Goal: Information Seeking & Learning: Learn about a topic

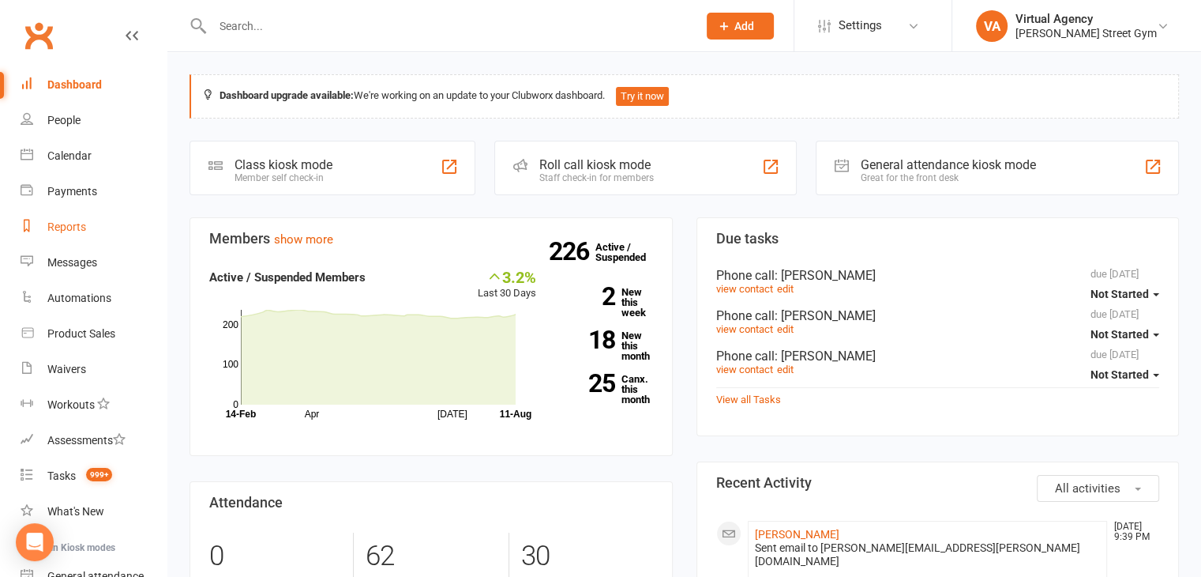
click at [58, 230] on div "Reports" at bounding box center [66, 226] width 39 height 13
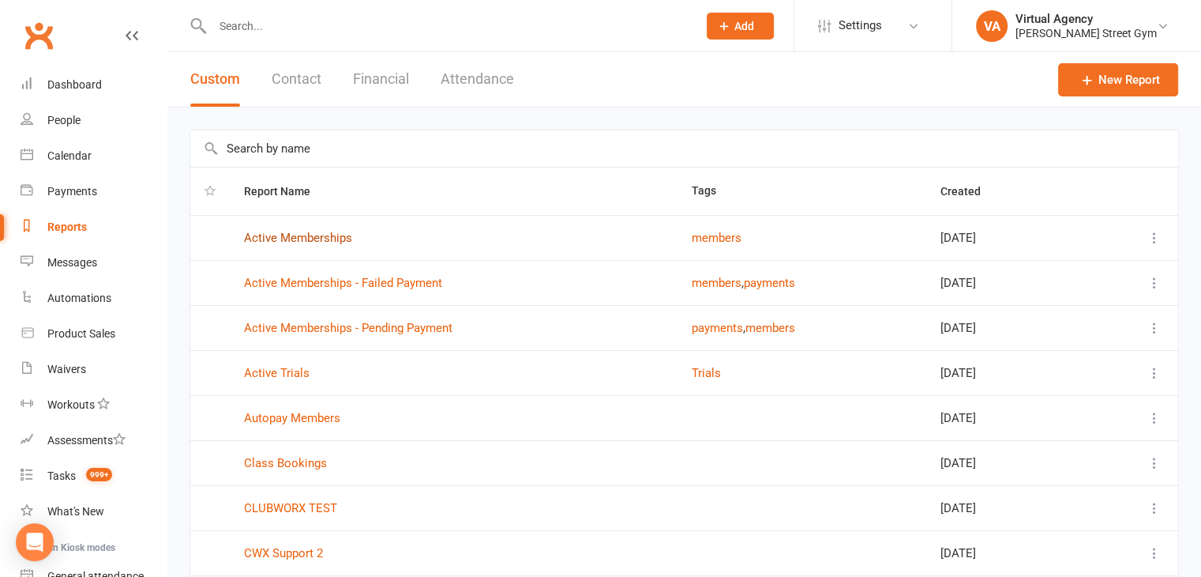
click at [303, 235] on link "Active Memberships" at bounding box center [298, 238] width 108 height 14
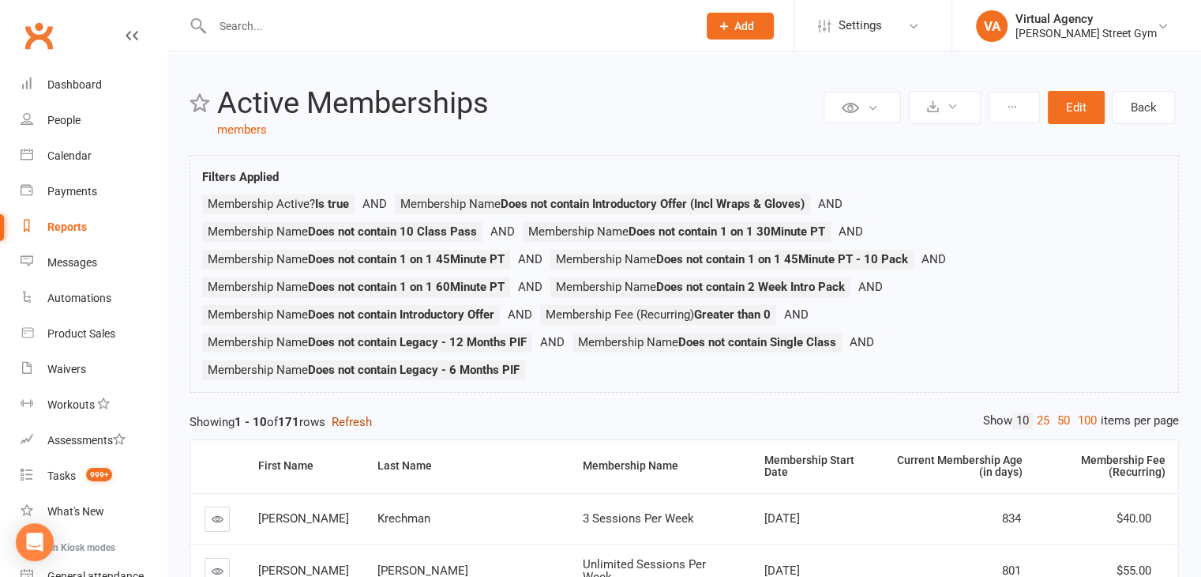
click at [362, 419] on button "Refresh" at bounding box center [352, 421] width 40 height 19
drag, startPoint x: 305, startPoint y: 420, endPoint x: 288, endPoint y: 424, distance: 17.1
click at [285, 424] on strong "171" at bounding box center [288, 422] width 21 height 14
copy strong "171"
click at [67, 228] on div "Reports" at bounding box center [66, 226] width 39 height 13
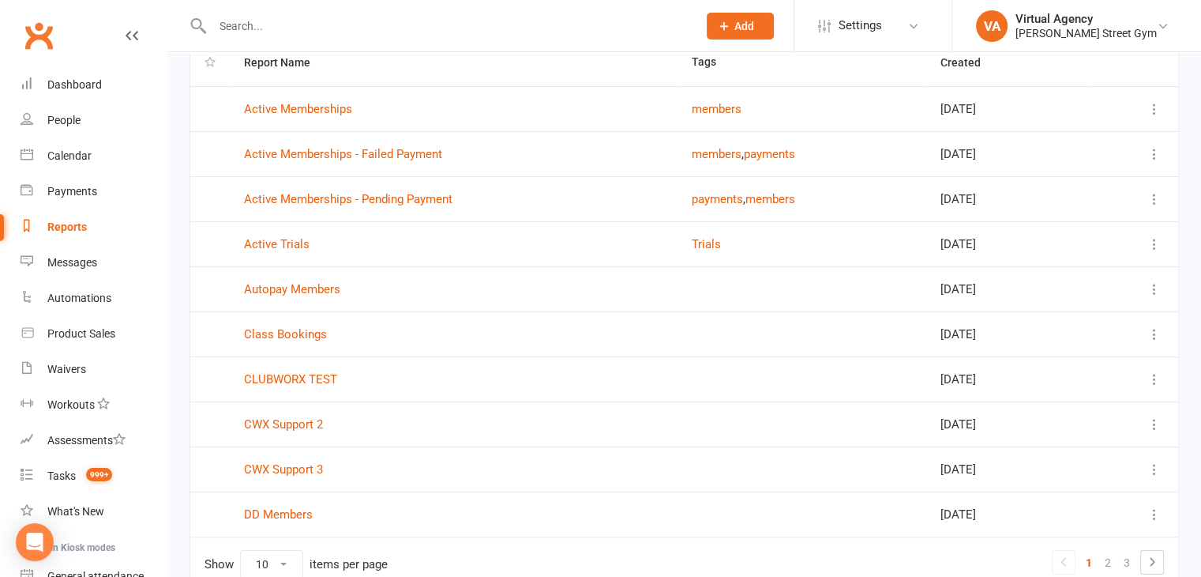
scroll to position [209, 0]
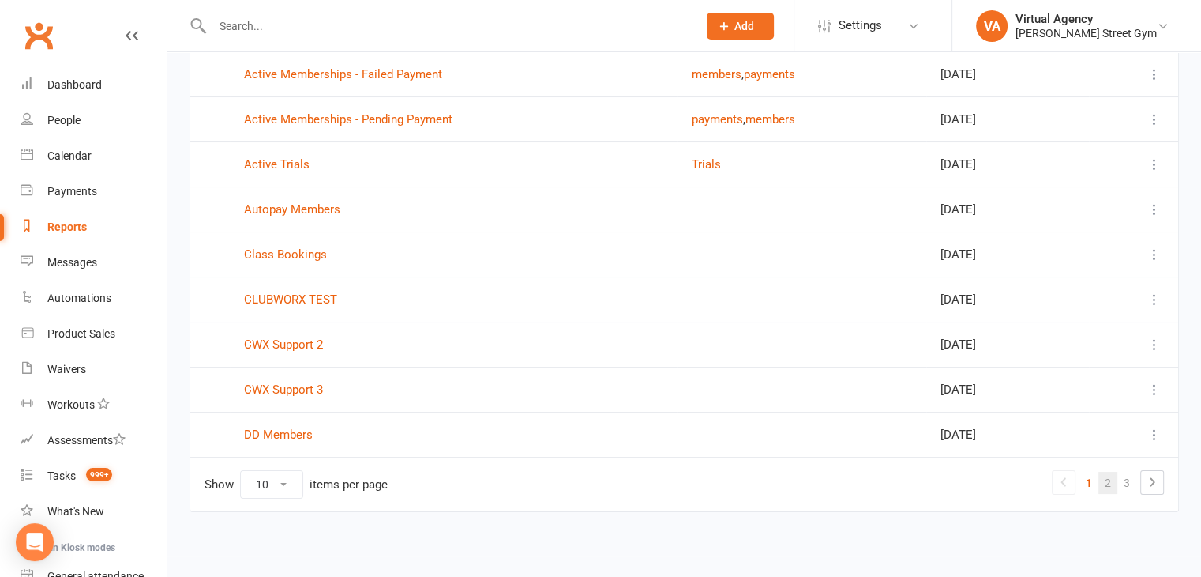
click at [1110, 485] on link "2" at bounding box center [1108, 483] width 19 height 22
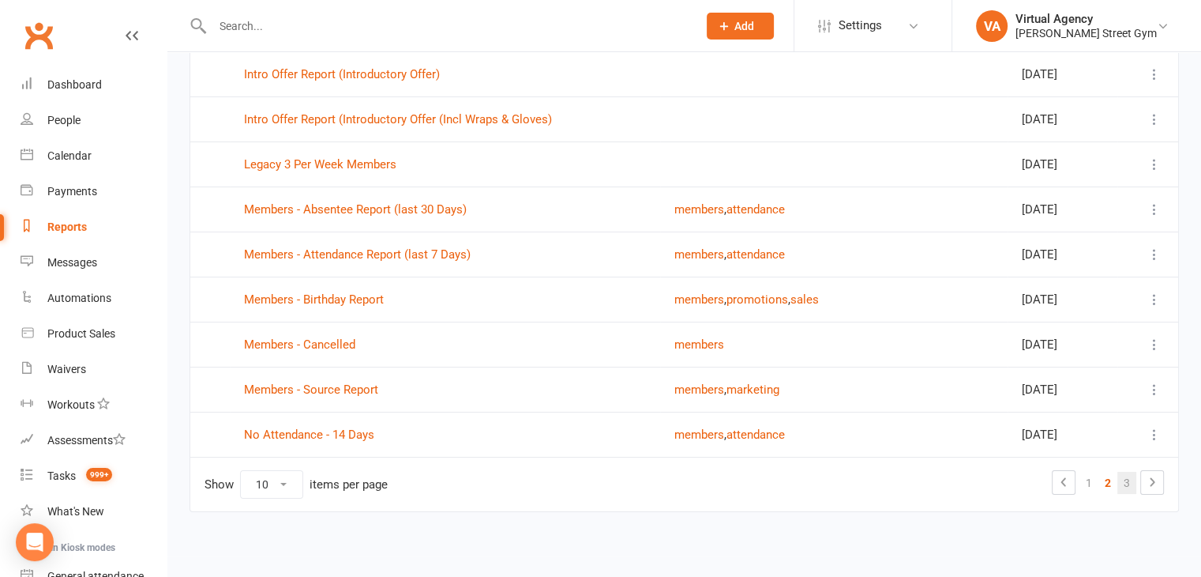
click at [1128, 483] on link "3" at bounding box center [1127, 483] width 19 height 22
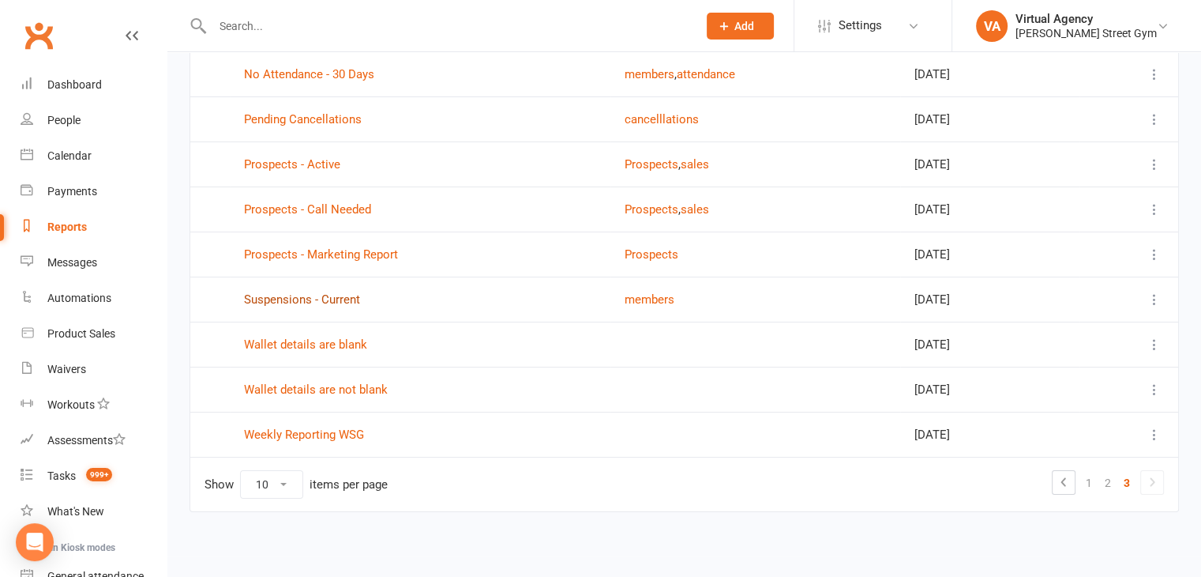
click at [274, 295] on link "Suspensions - Current" at bounding box center [302, 299] width 116 height 14
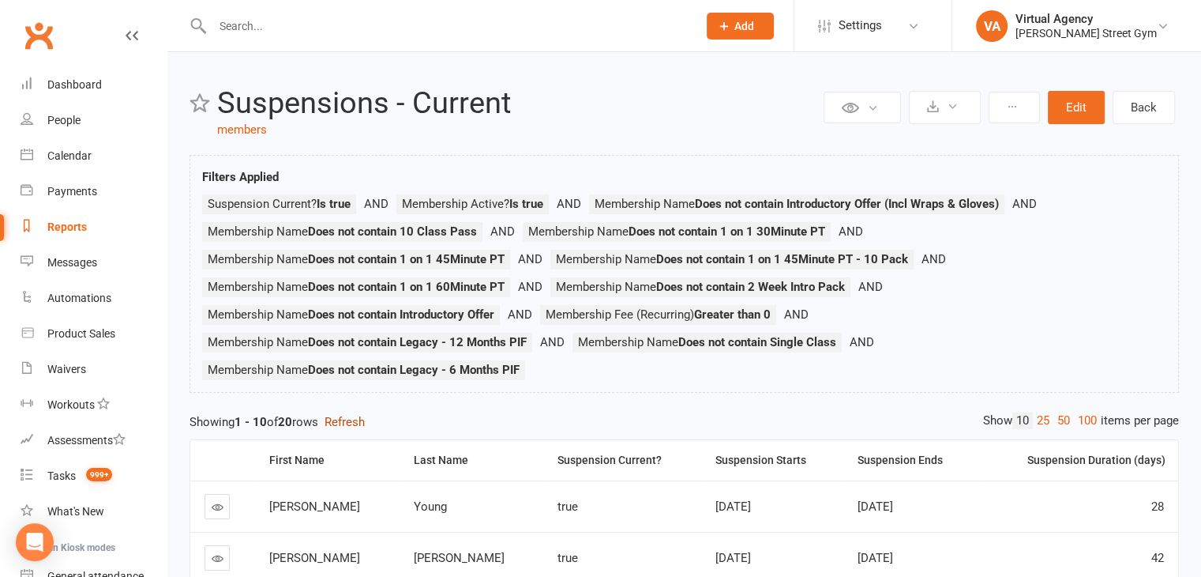
click at [355, 424] on button "Refresh" at bounding box center [345, 421] width 40 height 19
click at [929, 107] on icon at bounding box center [933, 106] width 12 height 12
click at [914, 141] on link "Export to CSV" at bounding box center [897, 146] width 166 height 32
click at [69, 230] on div "Reports" at bounding box center [66, 226] width 39 height 13
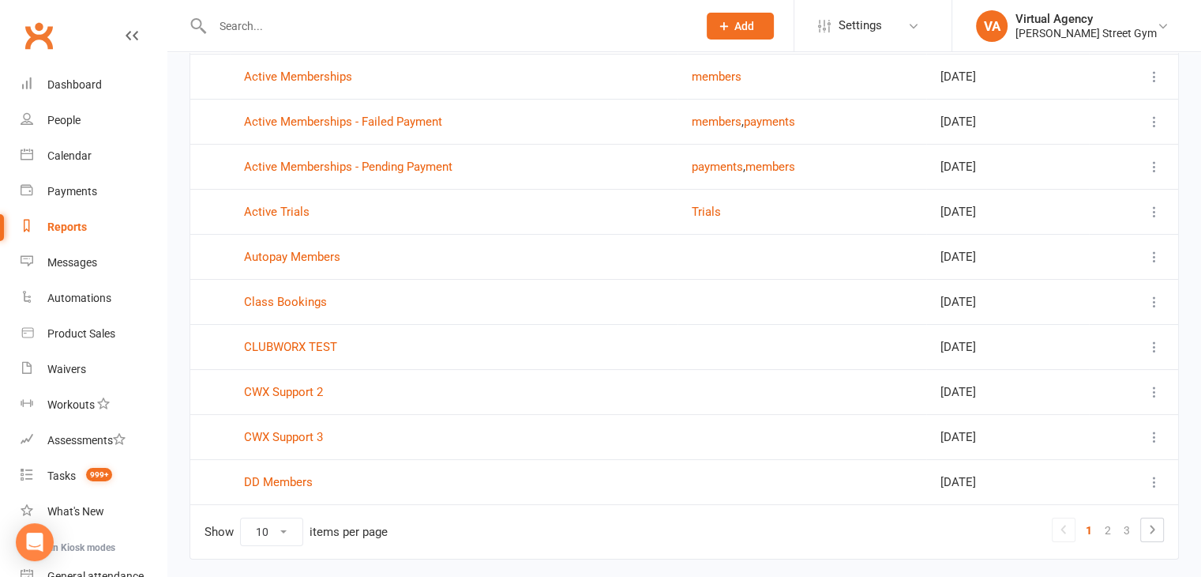
scroll to position [209, 0]
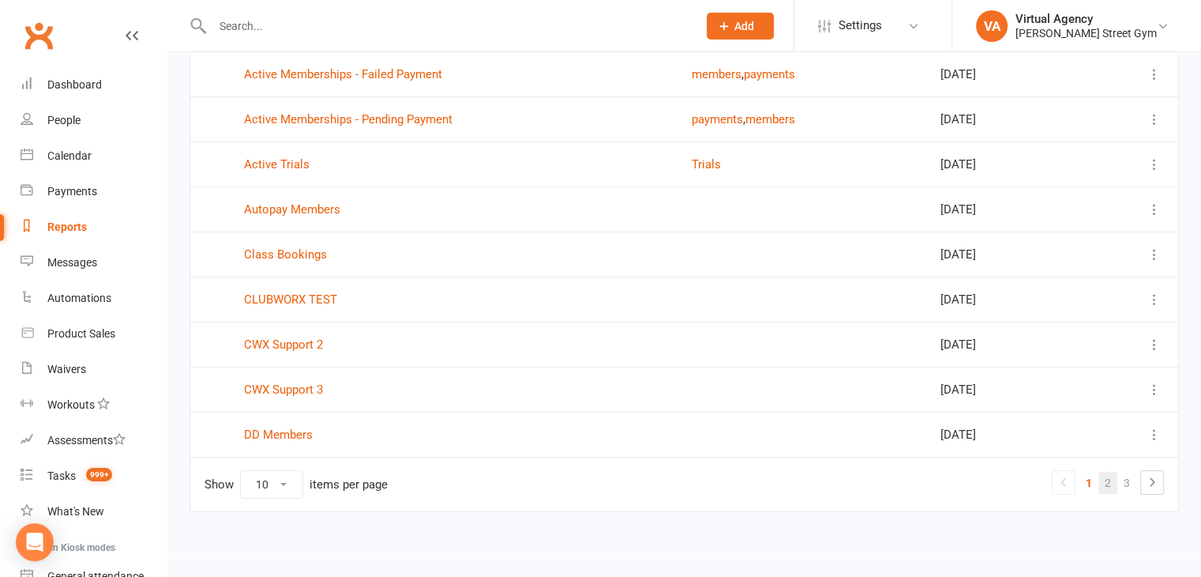
click at [1106, 479] on link "2" at bounding box center [1108, 483] width 19 height 22
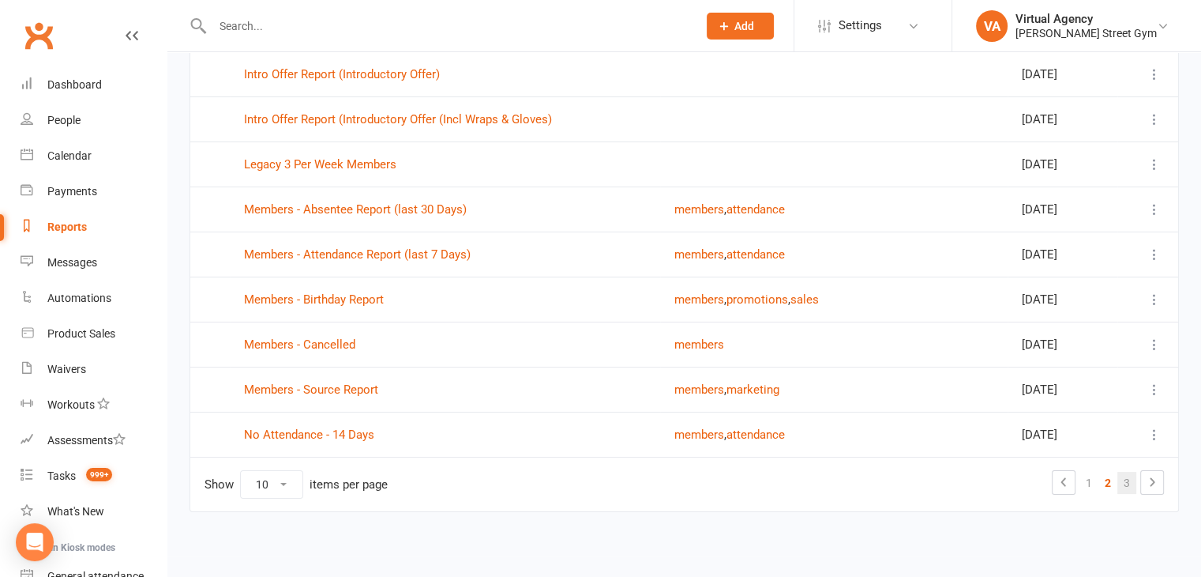
click at [1126, 476] on link "3" at bounding box center [1127, 483] width 19 height 22
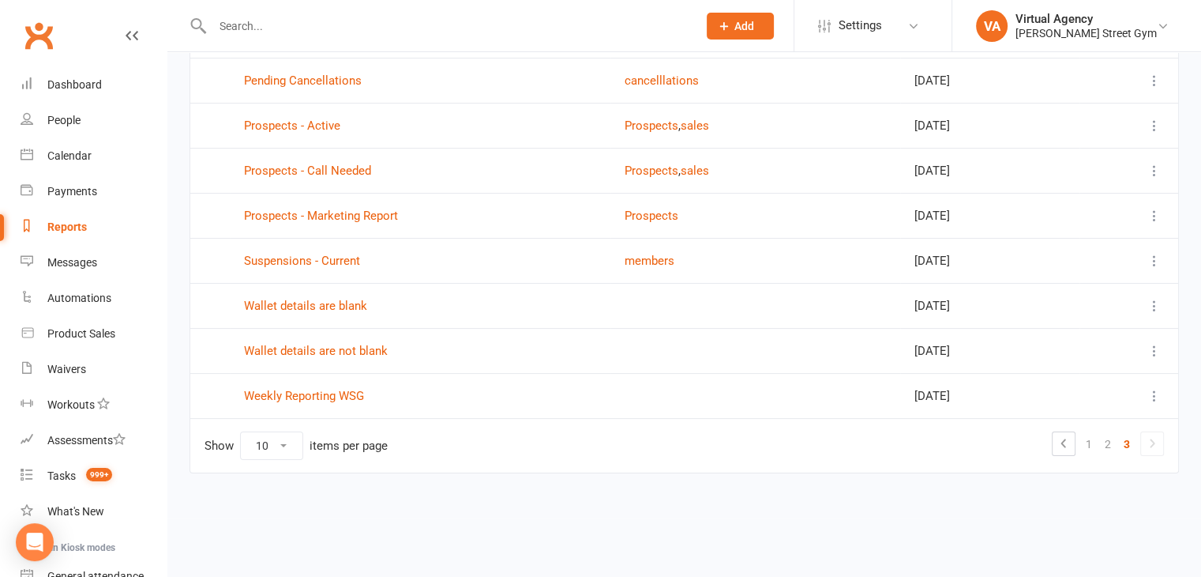
scroll to position [163, 0]
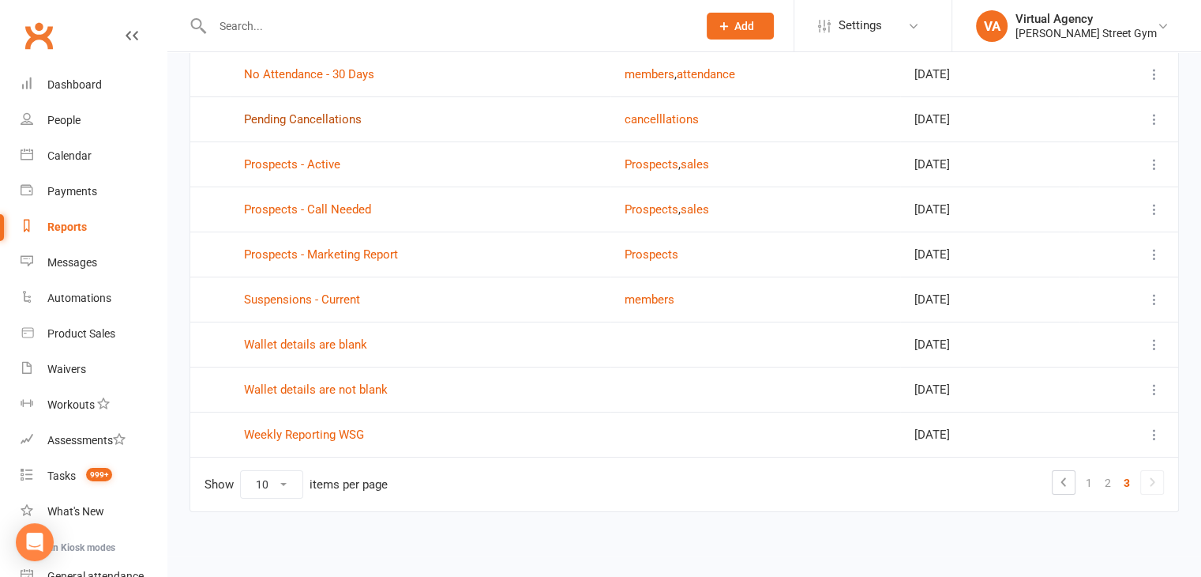
click at [335, 112] on link "Pending Cancellations" at bounding box center [303, 119] width 118 height 14
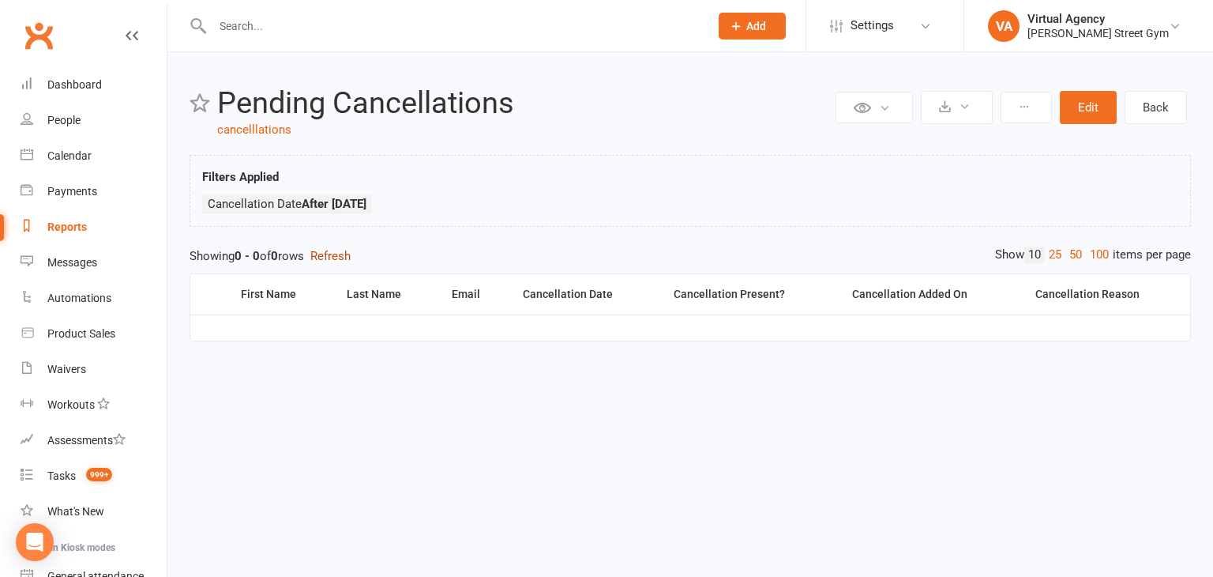
click at [335, 254] on button "Refresh" at bounding box center [330, 255] width 40 height 19
click at [1080, 118] on button "Edit" at bounding box center [1088, 107] width 57 height 33
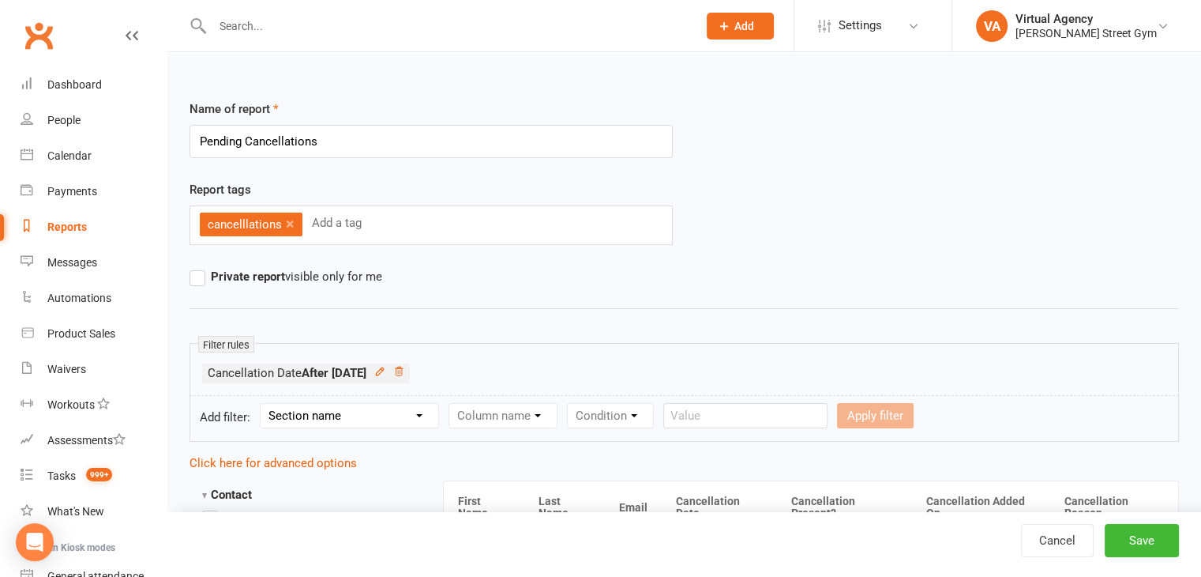
click at [404, 373] on icon at bounding box center [398, 371] width 11 height 11
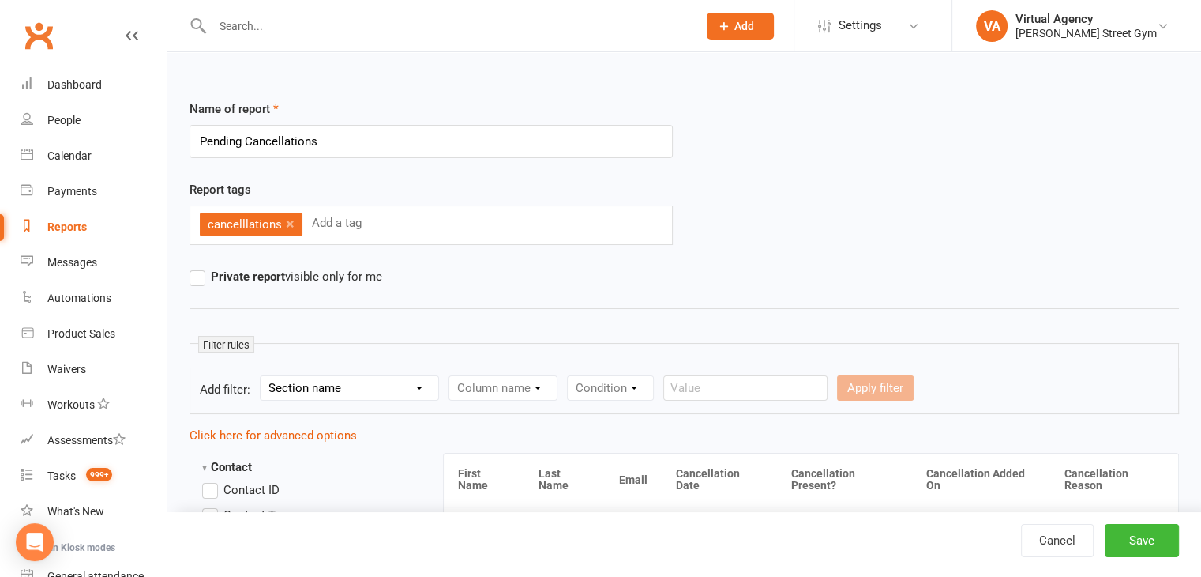
click at [419, 396] on select "Section name Contact Attendance Aggregate Payment Booking Waitlist Attendees Ca…" at bounding box center [350, 388] width 178 height 24
select select "10"
click at [263, 376] on select "Section name Contact Attendance Aggregate Payment Booking Waitlist Attendees Ca…" at bounding box center [350, 388] width 178 height 24
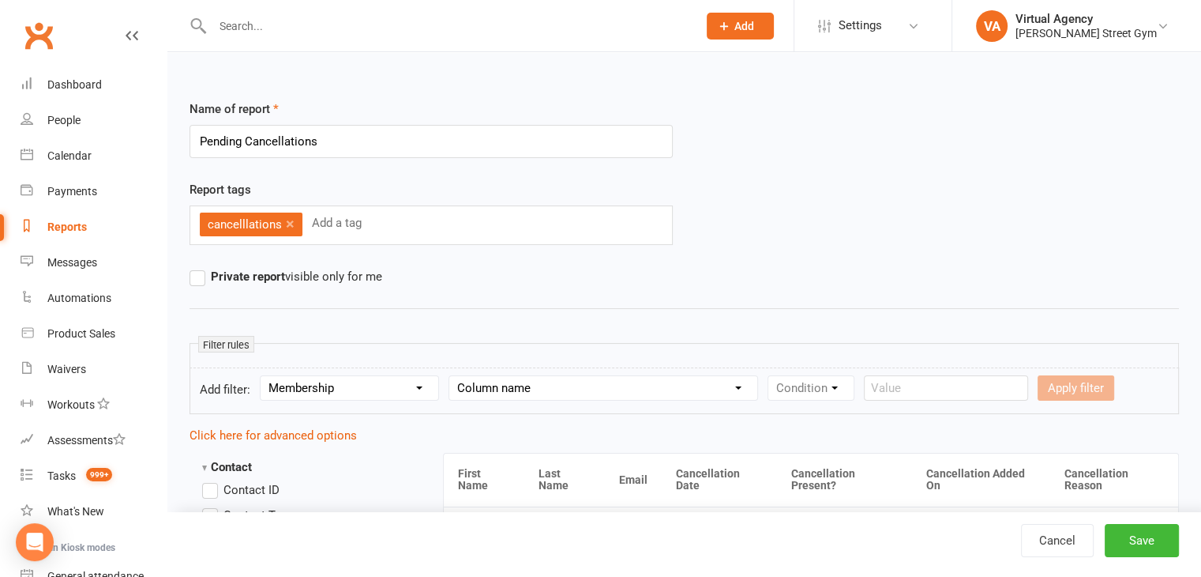
click at [626, 381] on select "Column name Membership ID Membership Name Membership Category Membership Start …" at bounding box center [603, 388] width 308 height 24
select select "31"
click at [449, 376] on select "Column name Membership ID Membership Name Membership Category Membership Start …" at bounding box center [603, 388] width 308 height 24
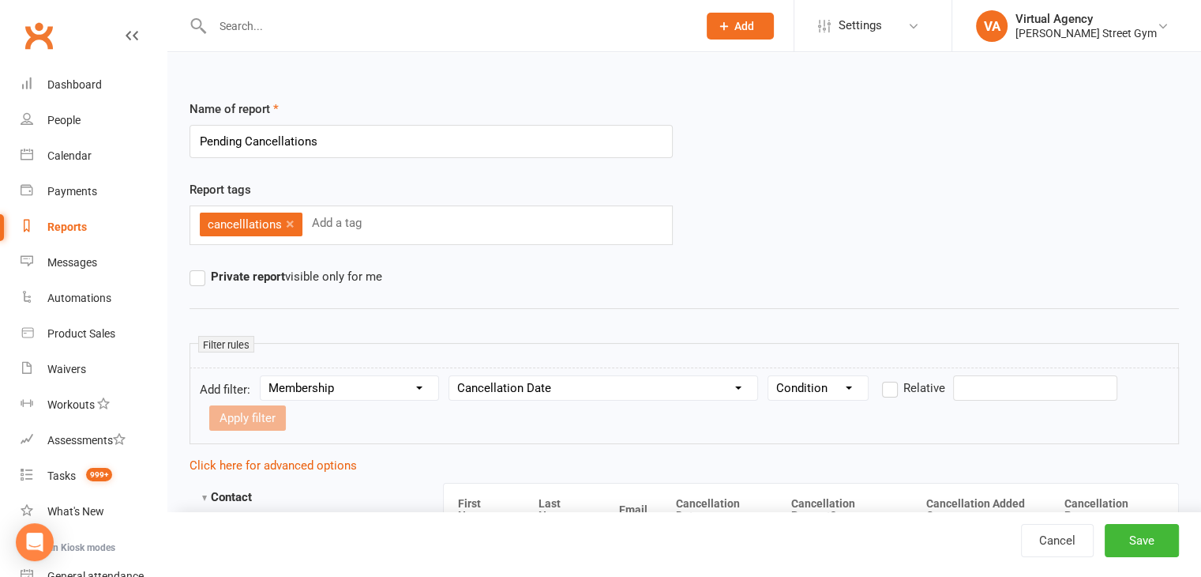
click at [842, 388] on select "Condition Is Is not Before After Before or on After or on Is blank Is not blank" at bounding box center [819, 388] width 100 height 24
select select "3"
click at [769, 376] on select "Condition Is Is not Before After Before or on After or on Is blank Is not blank" at bounding box center [819, 388] width 100 height 24
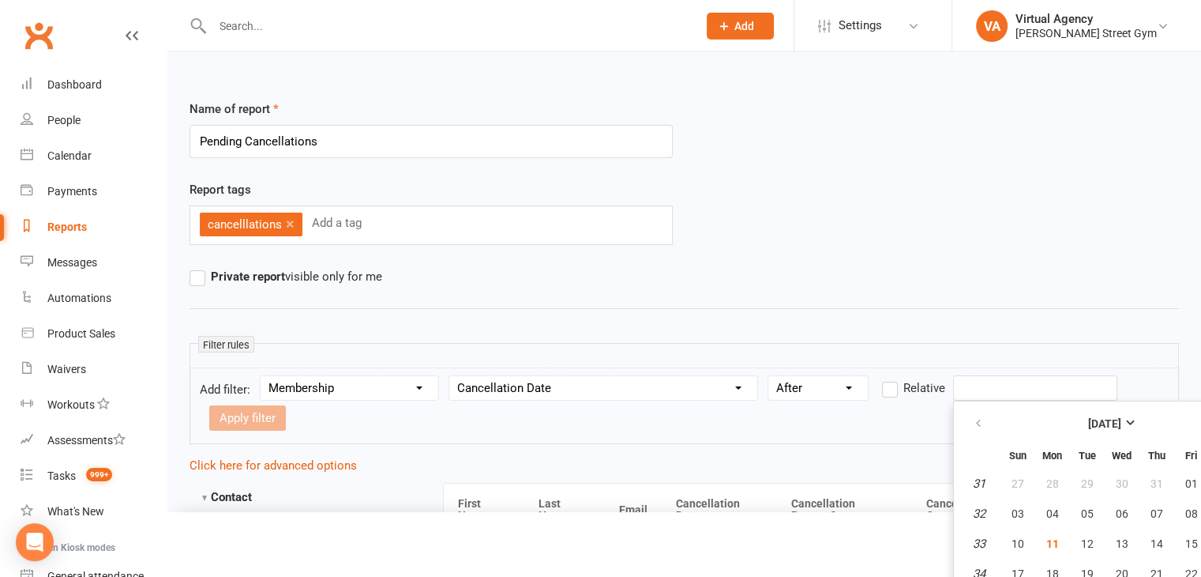
scroll to position [82, 0]
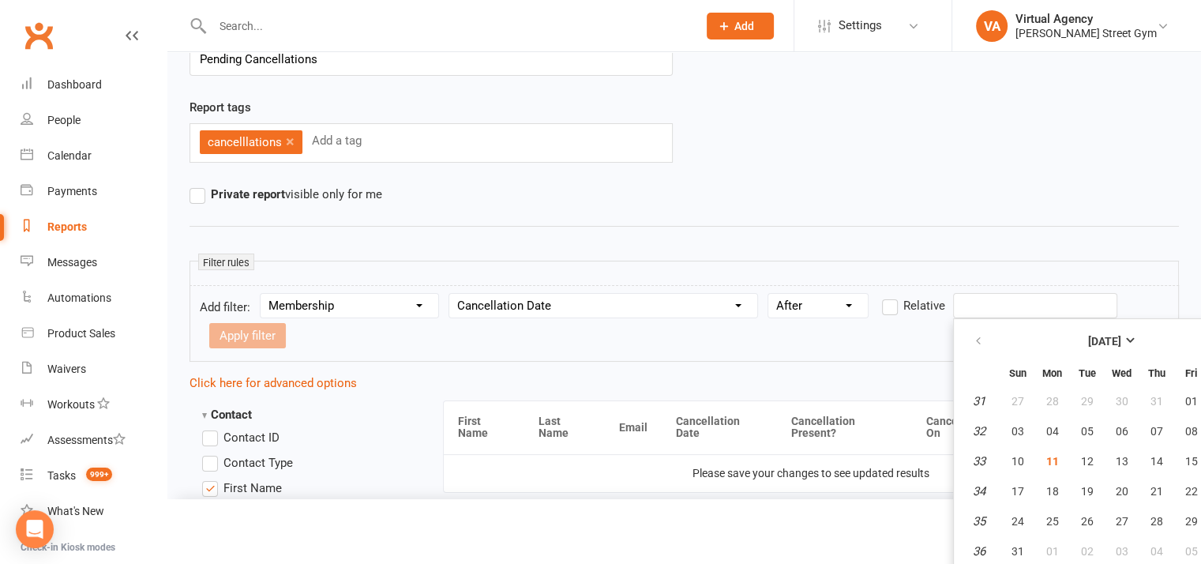
click at [969, 310] on input "text" at bounding box center [1035, 305] width 164 height 25
click at [1047, 460] on span "11" at bounding box center [1052, 461] width 13 height 13
type input "[DATE]"
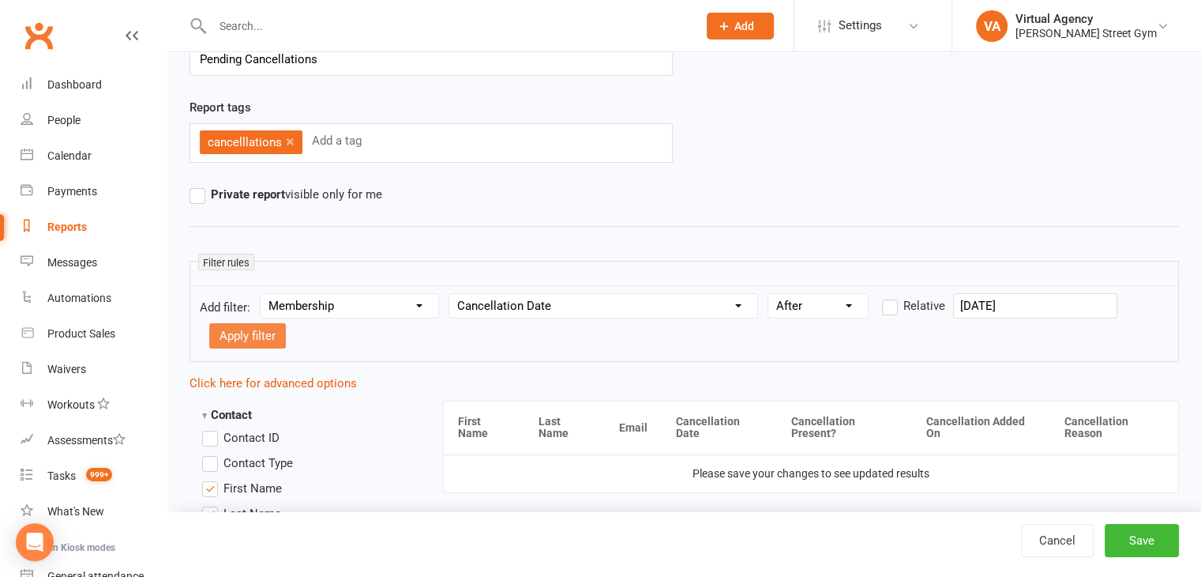
click at [282, 325] on button "Apply filter" at bounding box center [247, 335] width 77 height 25
select select
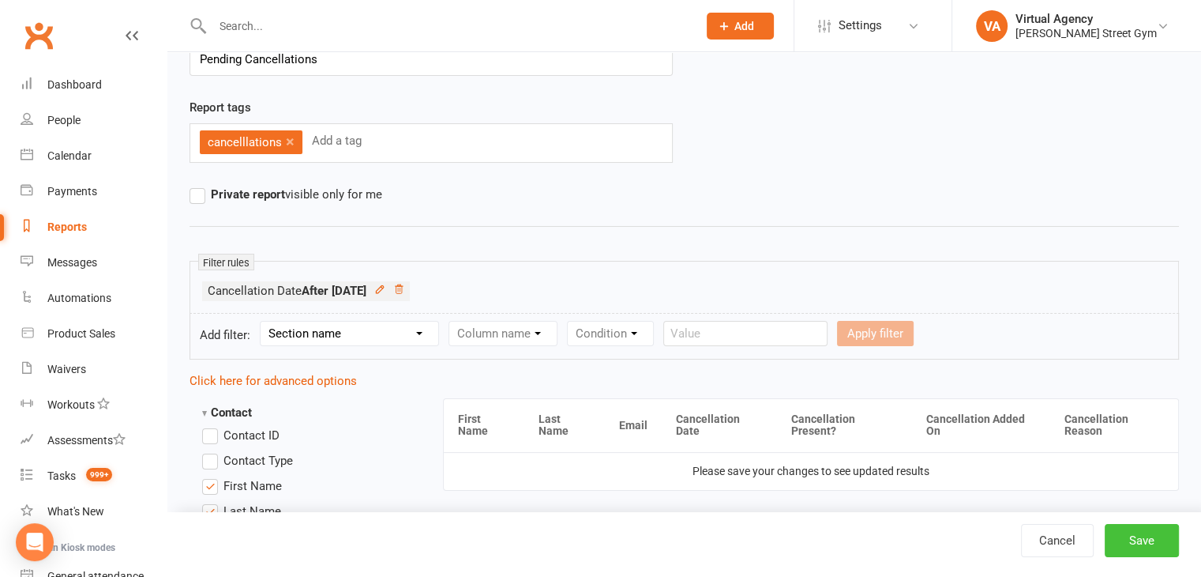
click at [1148, 541] on button "Save" at bounding box center [1142, 540] width 74 height 33
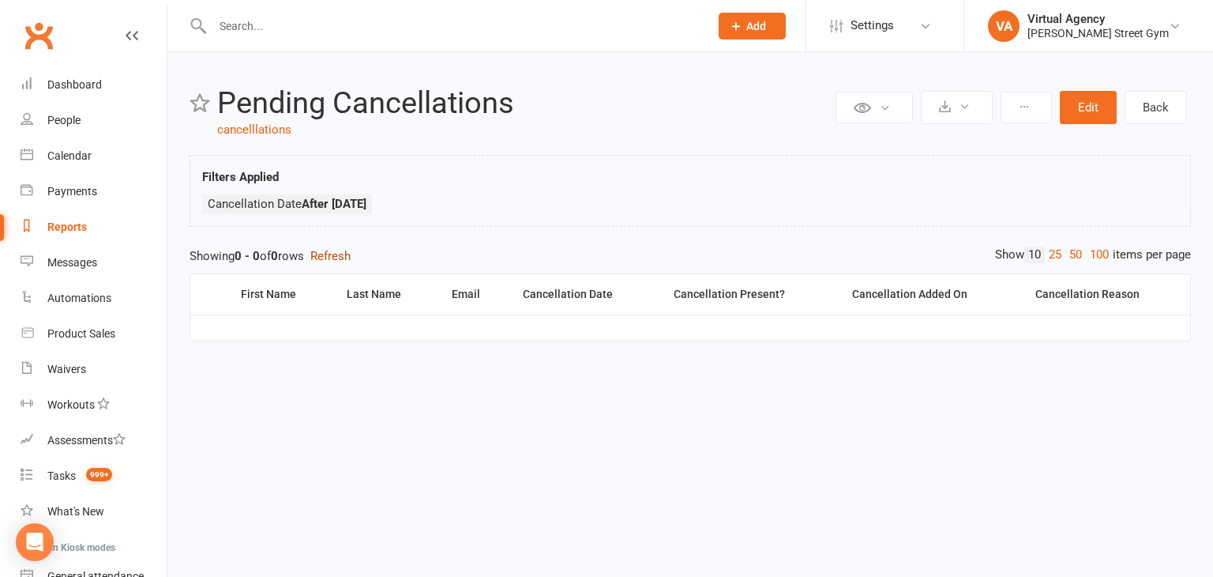
click at [346, 250] on button "Refresh" at bounding box center [330, 255] width 40 height 19
click at [74, 230] on div "Reports" at bounding box center [66, 226] width 39 height 13
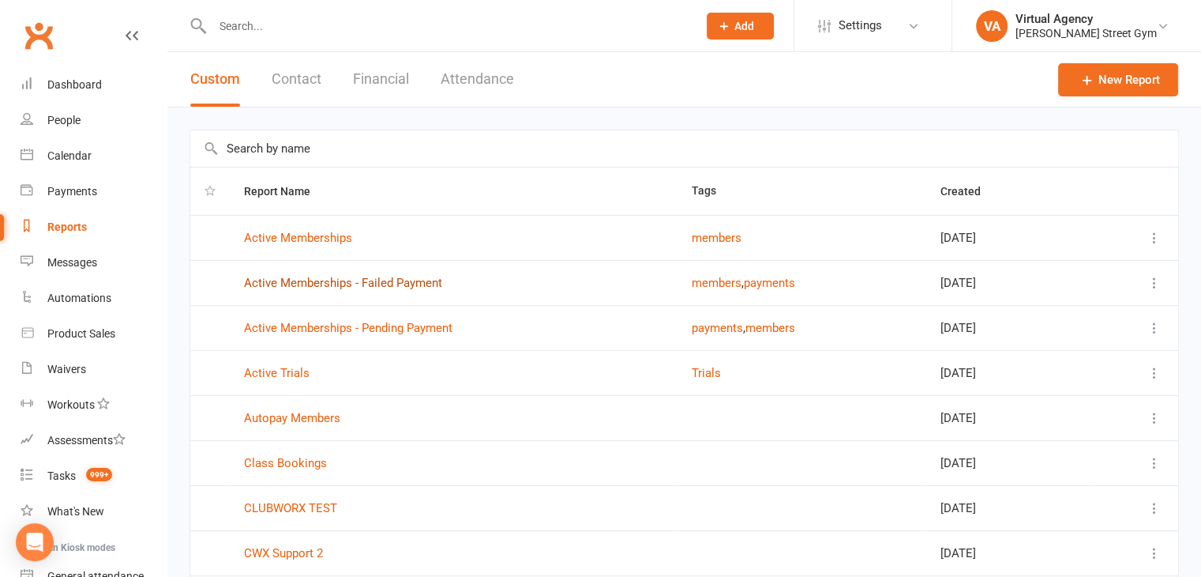
click at [423, 283] on link "Active Memberships - Failed Payment" at bounding box center [343, 283] width 198 height 14
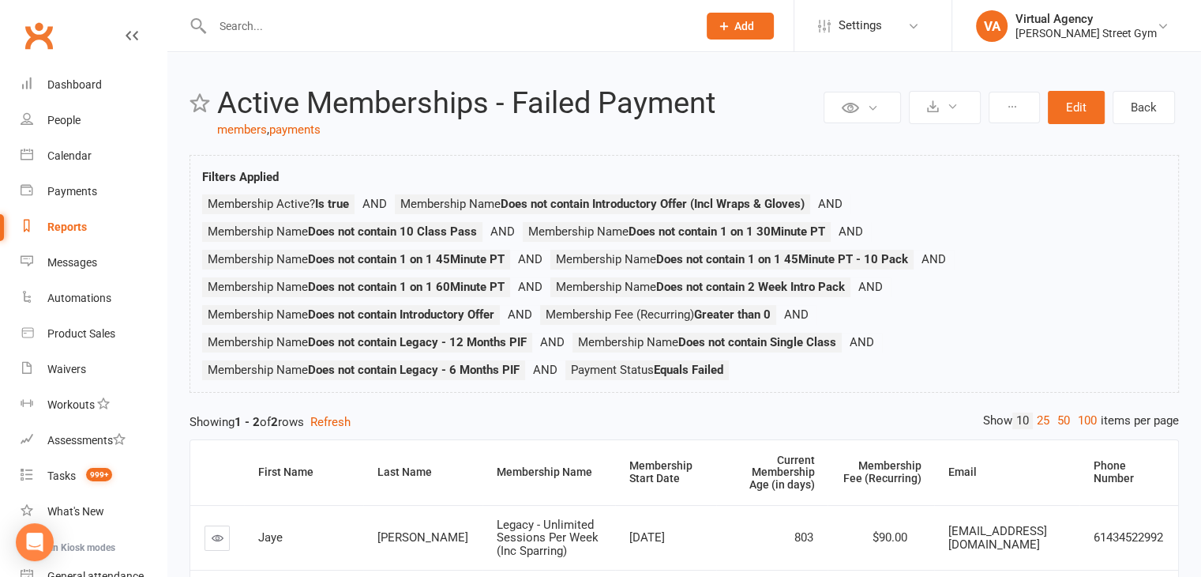
click at [88, 227] on link "Reports" at bounding box center [94, 227] width 146 height 36
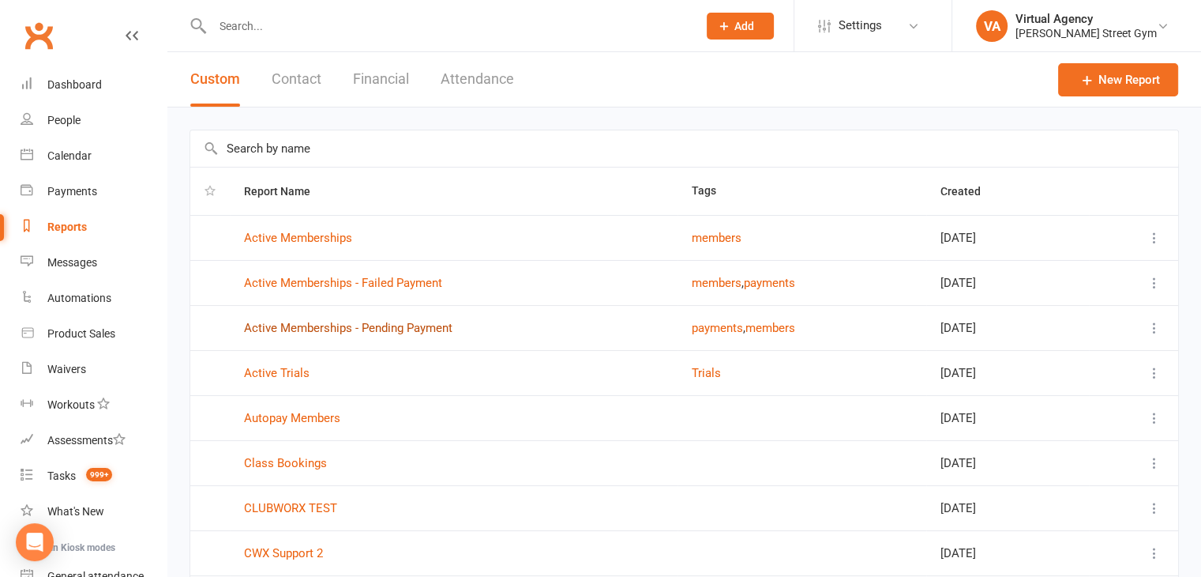
click at [332, 324] on link "Active Memberships - Pending Payment" at bounding box center [348, 328] width 209 height 14
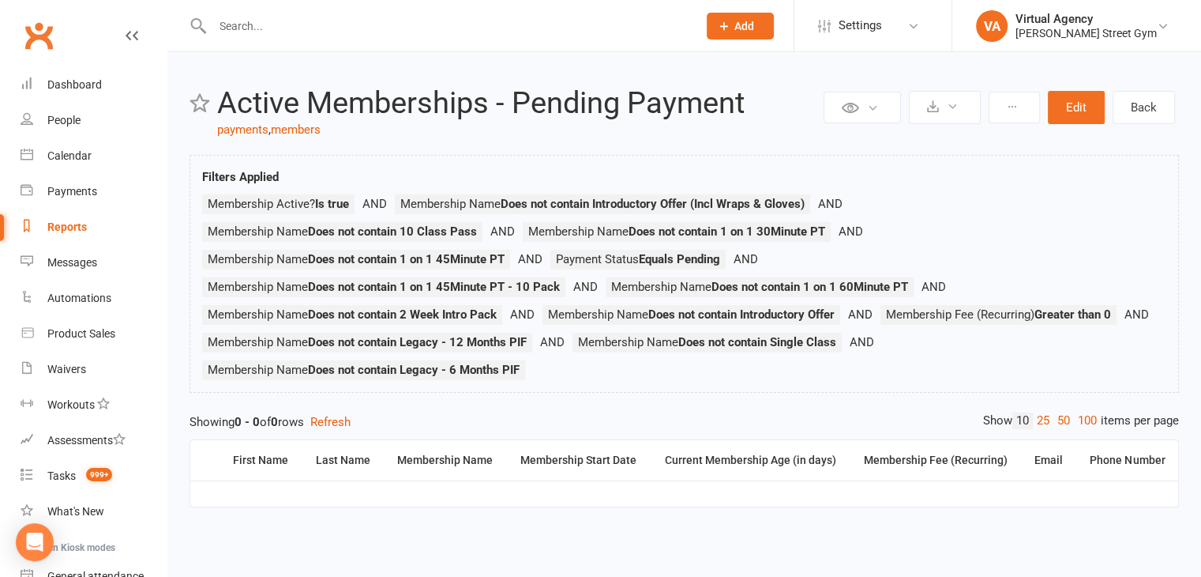
click at [76, 228] on div "Reports" at bounding box center [66, 226] width 39 height 13
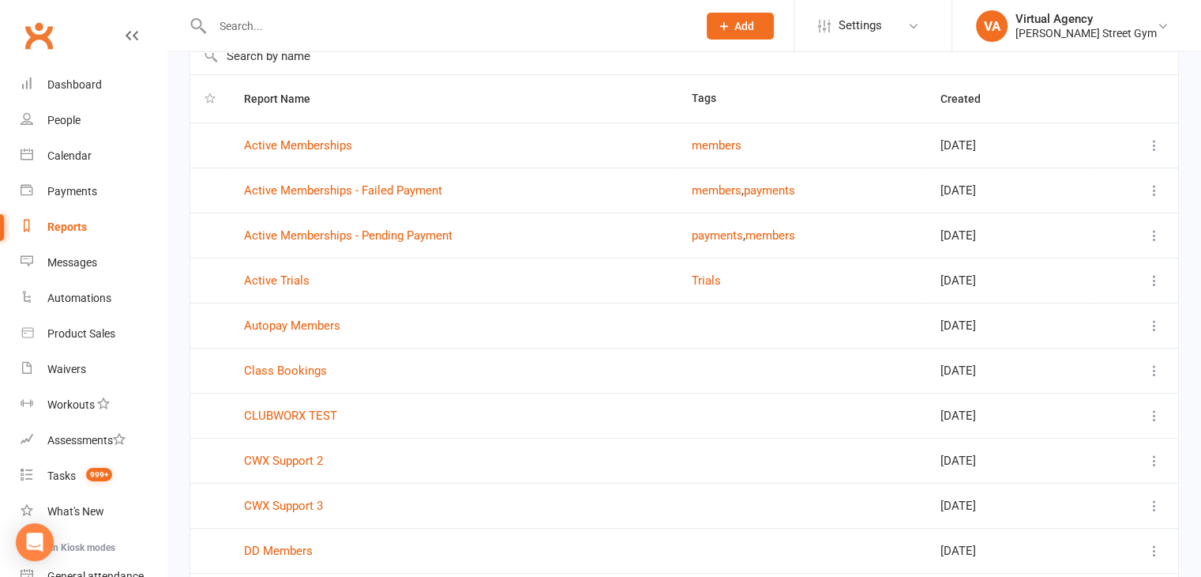
scroll to position [209, 0]
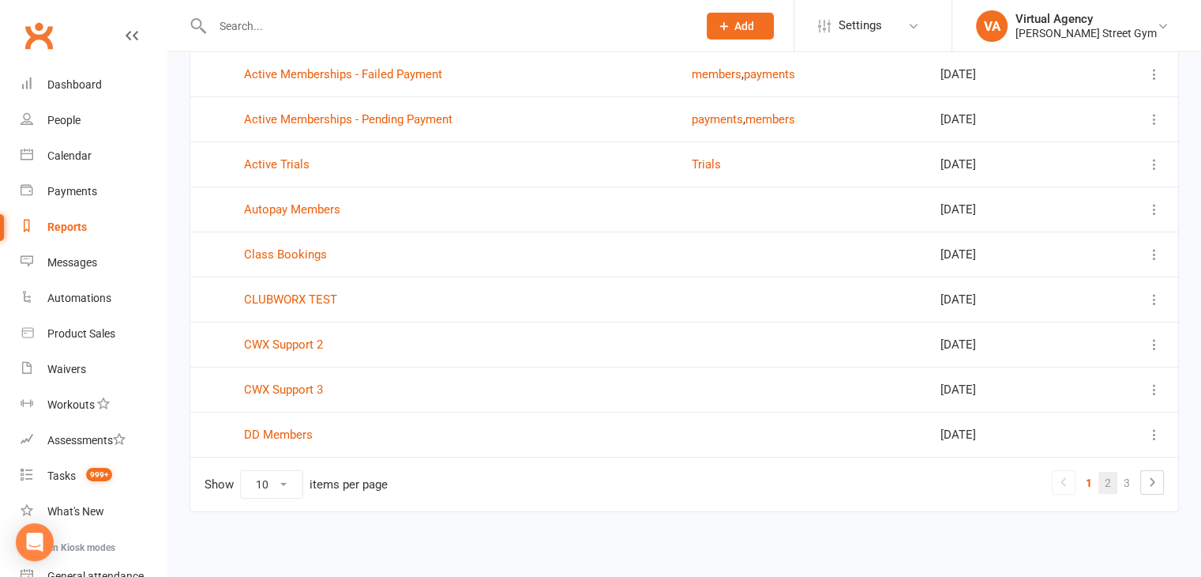
click at [1106, 482] on link "2" at bounding box center [1108, 483] width 19 height 22
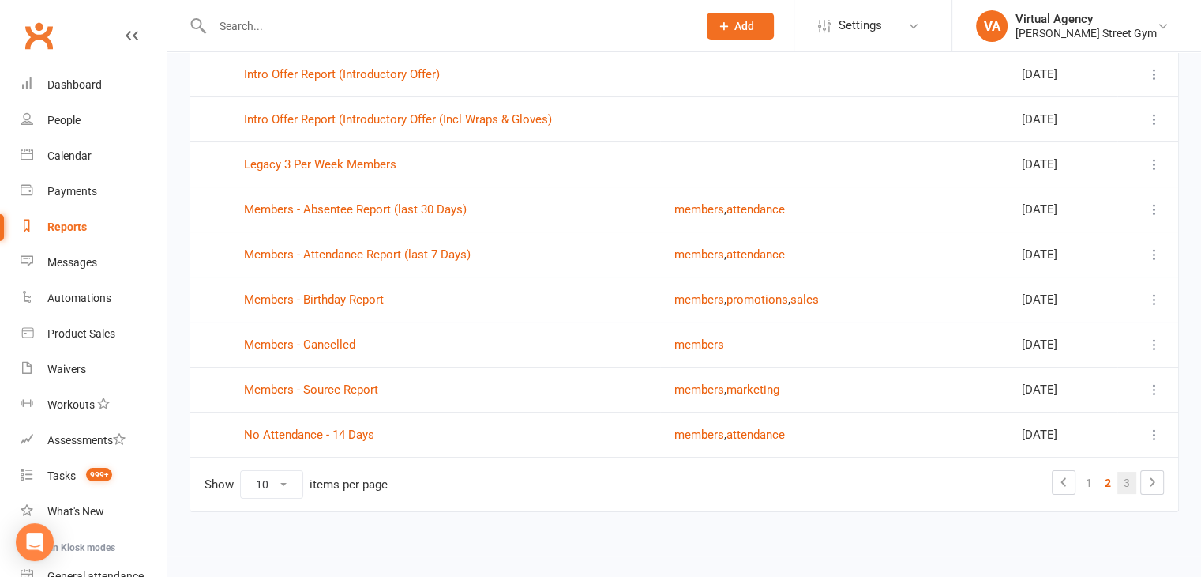
click at [1125, 482] on link "3" at bounding box center [1127, 483] width 19 height 22
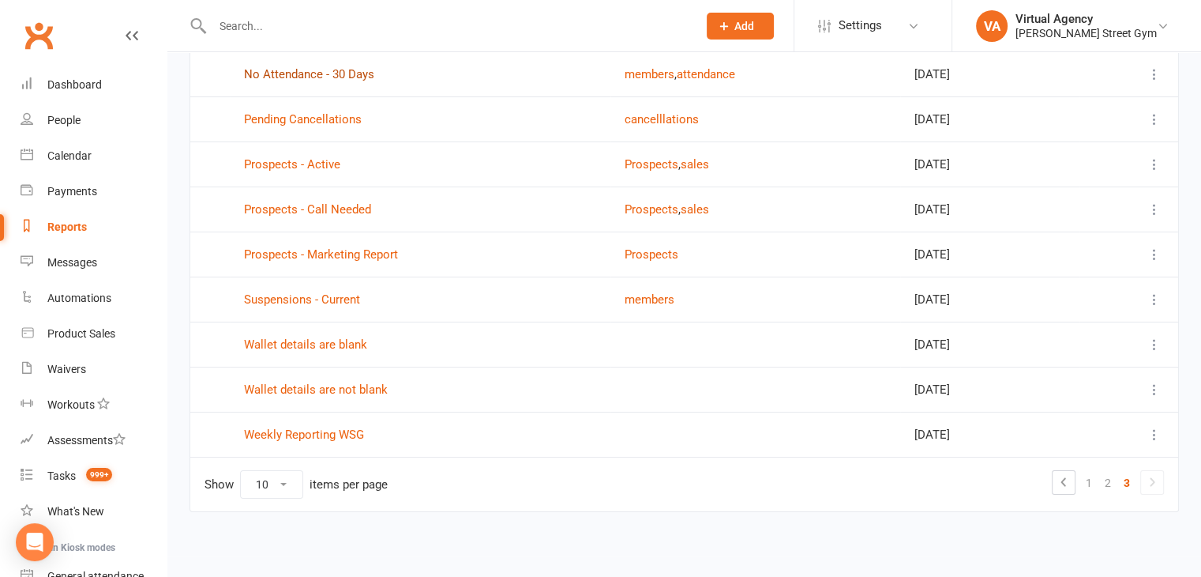
click at [328, 67] on link "No Attendance - 30 Days" at bounding box center [309, 74] width 130 height 14
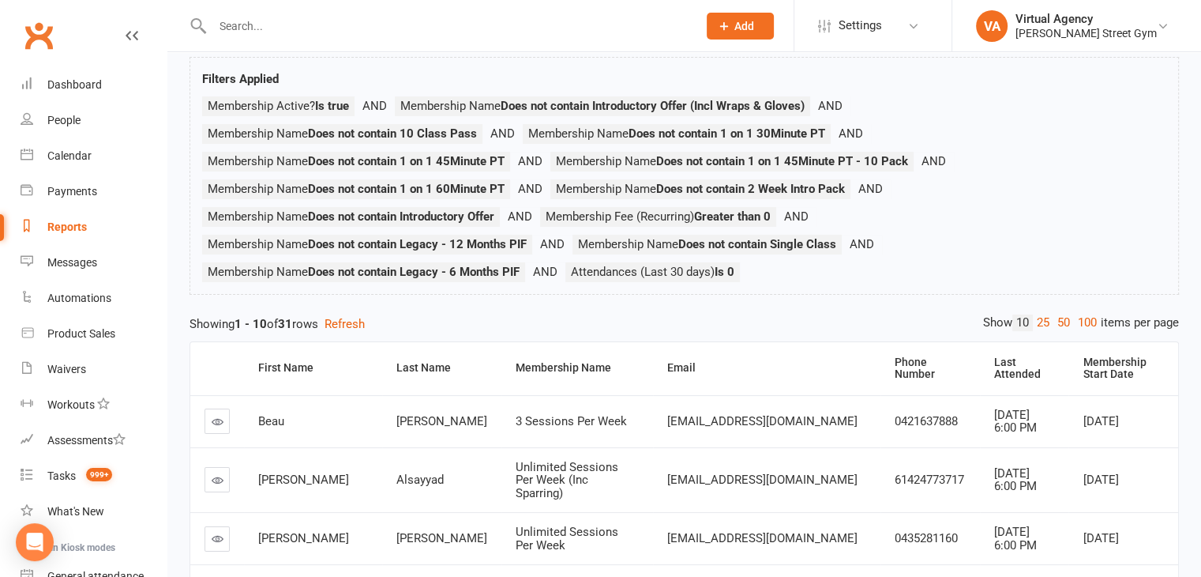
scroll to position [86, 0]
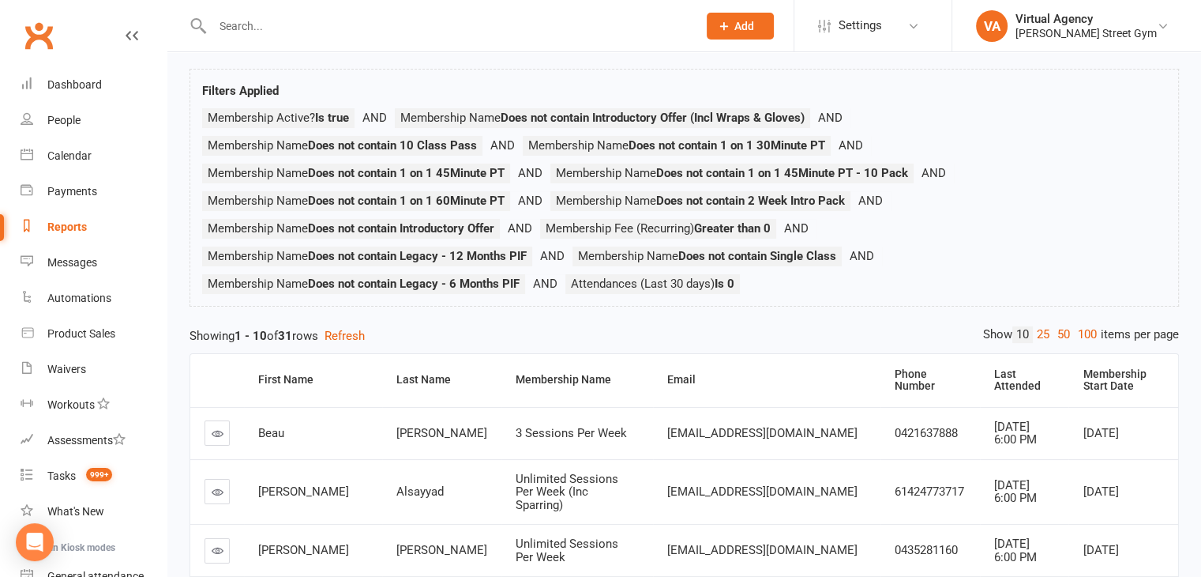
click at [357, 322] on div "Private Report Only visible by me Public Report Visible to everyone at gym Expo…" at bounding box center [684, 504] width 1034 height 1077
click at [362, 334] on button "Refresh" at bounding box center [345, 335] width 40 height 19
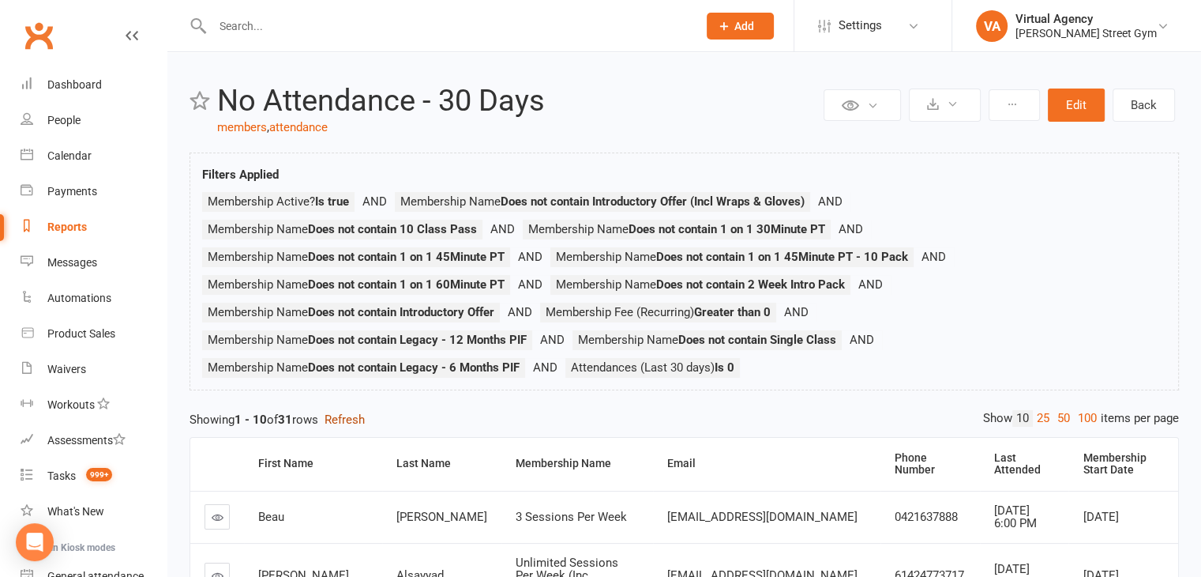
scroll to position [0, 0]
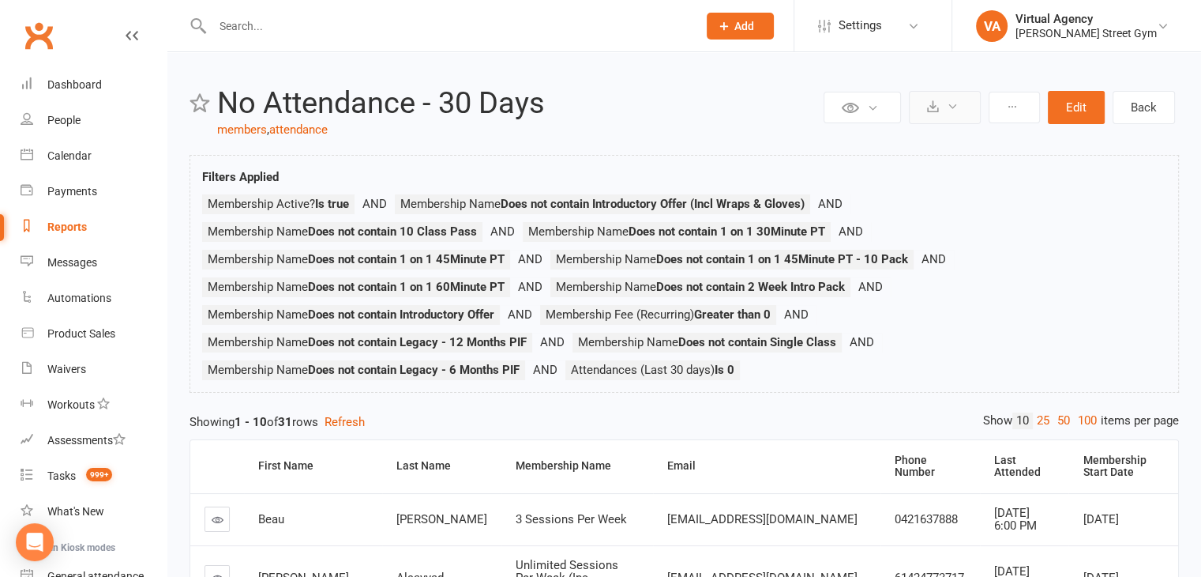
click at [927, 107] on button at bounding box center [945, 107] width 72 height 33
click at [926, 148] on link "Export to CSV" at bounding box center [897, 146] width 166 height 32
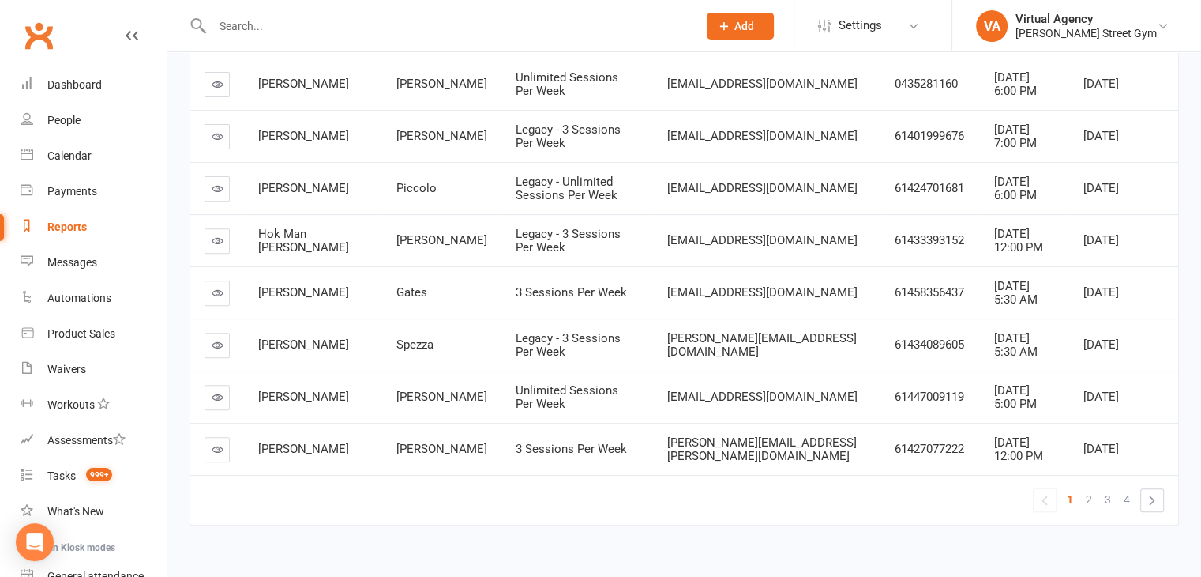
scroll to position [560, 0]
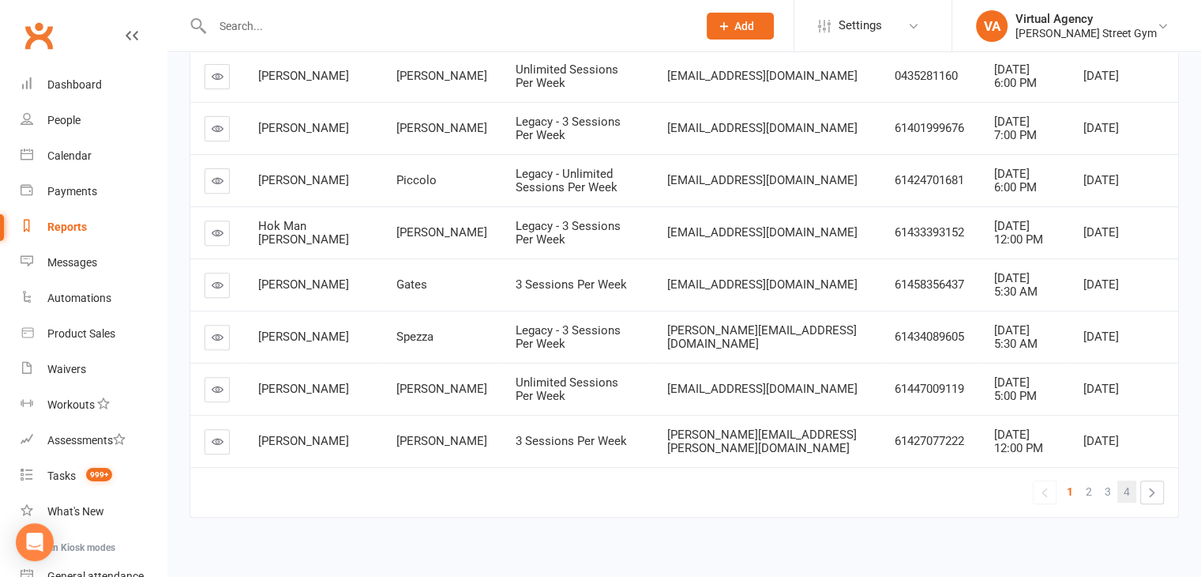
click at [1128, 480] on span "4" at bounding box center [1127, 491] width 6 height 22
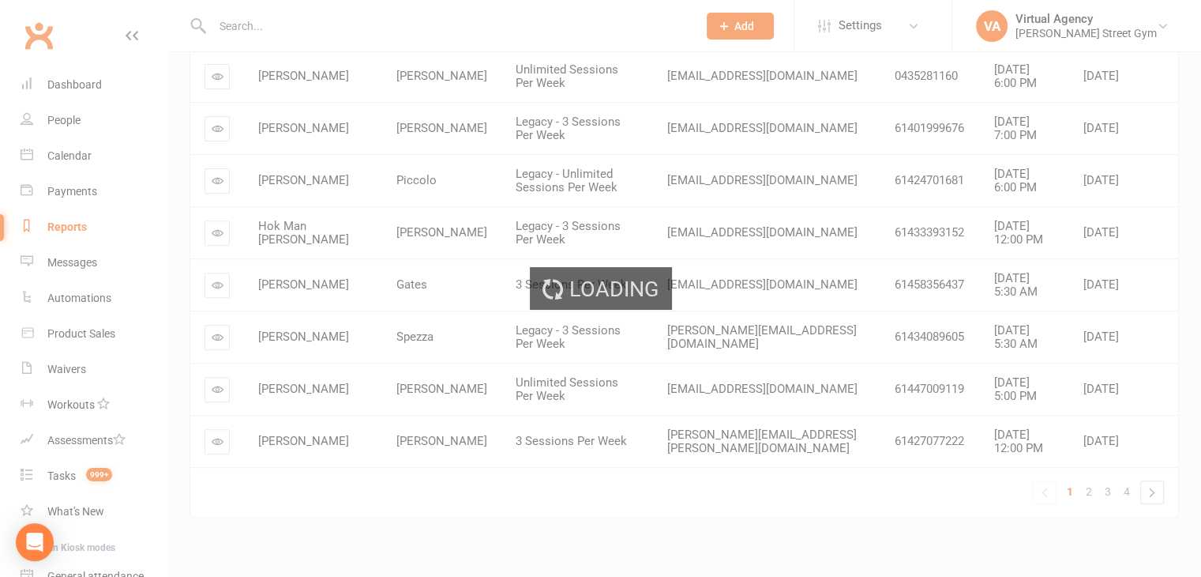
scroll to position [79, 0]
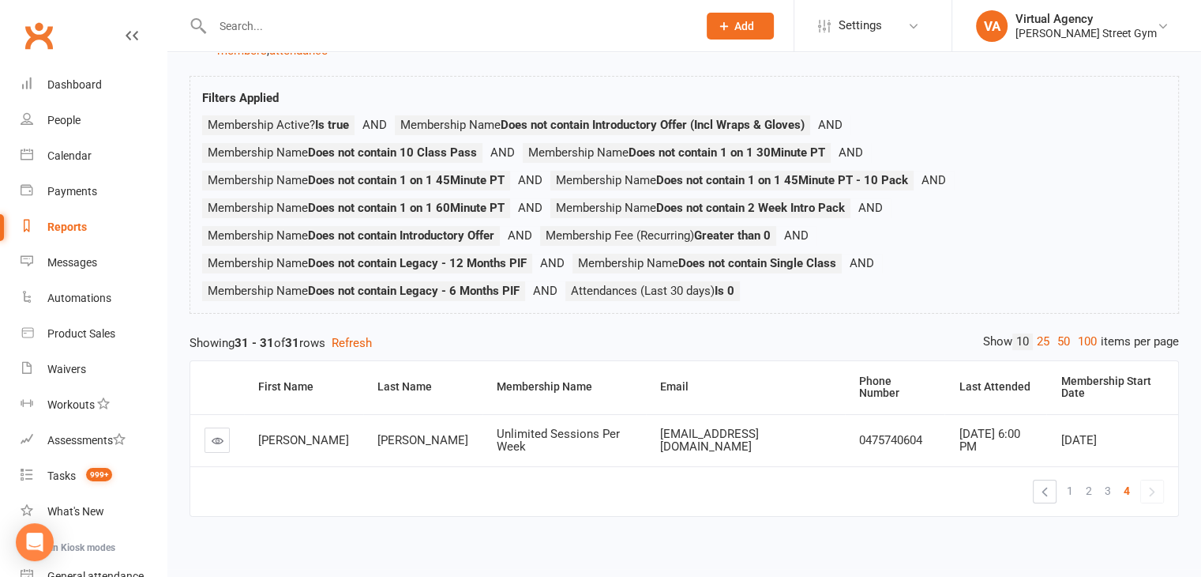
click at [70, 229] on div "Reports" at bounding box center [66, 226] width 39 height 13
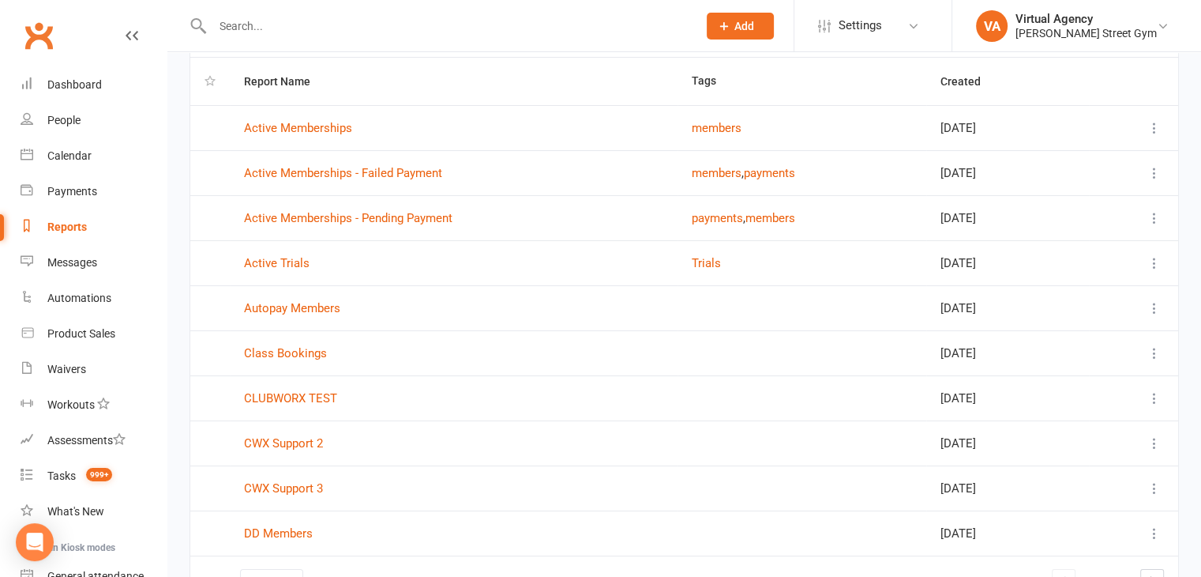
scroll to position [209, 0]
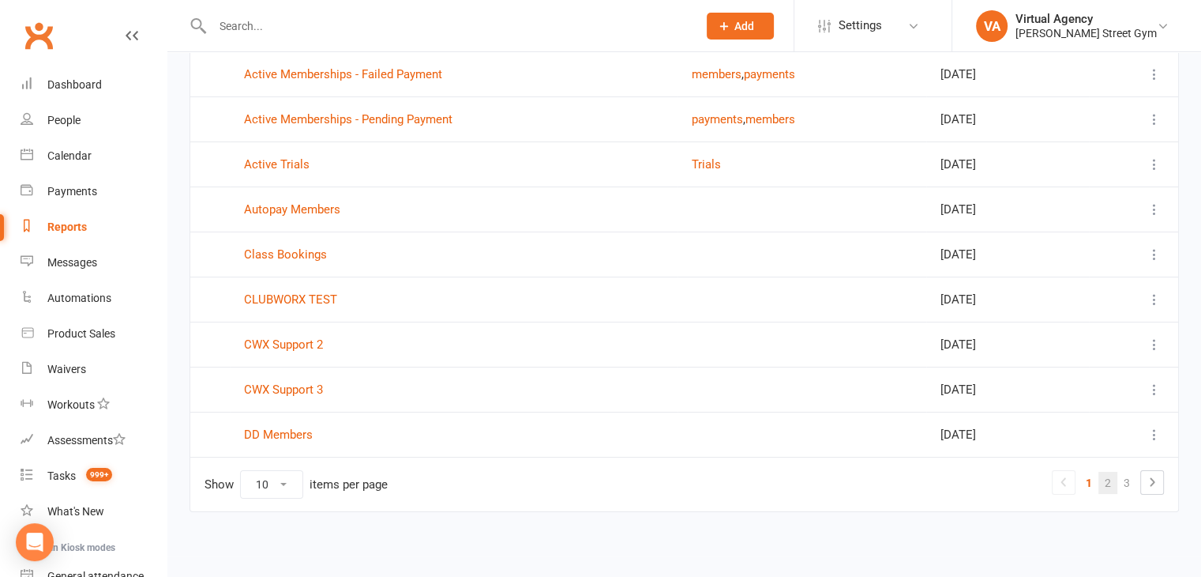
click at [1114, 478] on link "2" at bounding box center [1108, 483] width 19 height 22
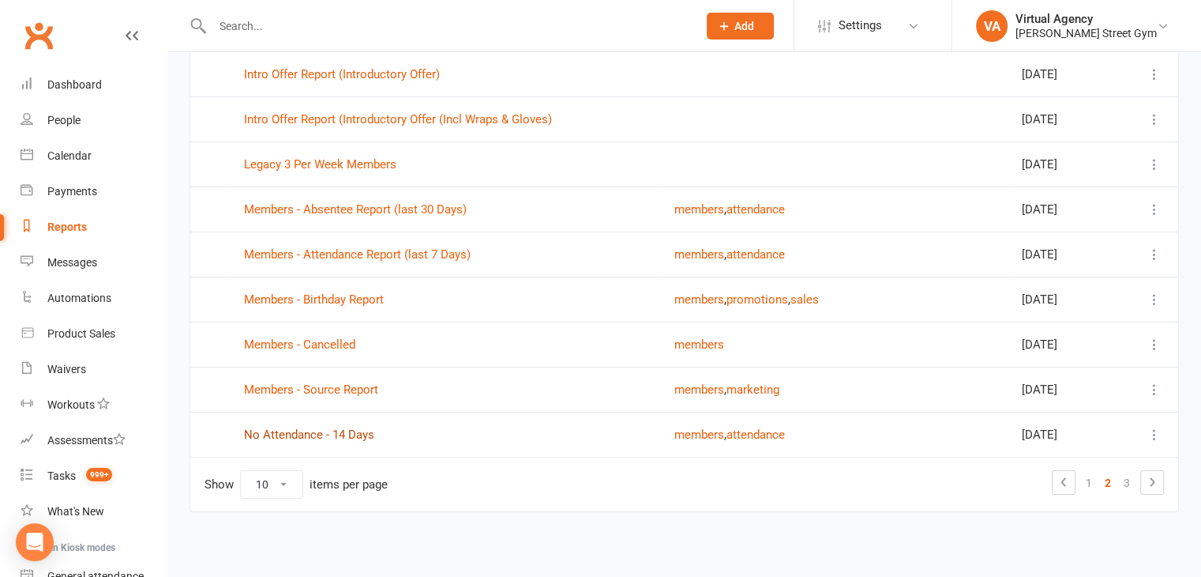
click at [348, 435] on link "No Attendance - 14 Days" at bounding box center [309, 434] width 130 height 14
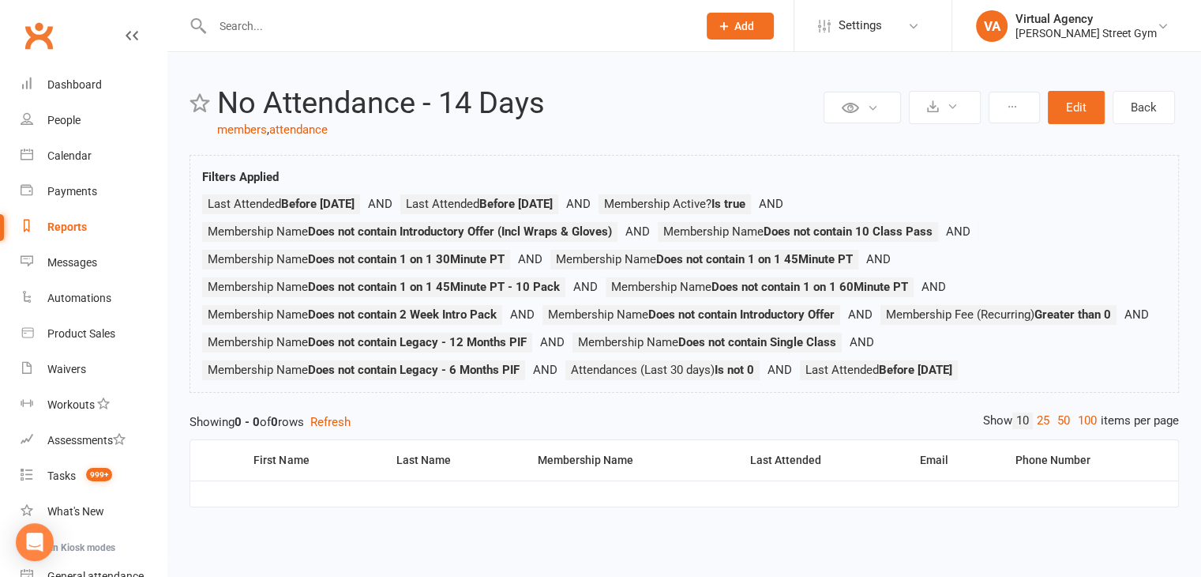
click at [66, 231] on div "Reports" at bounding box center [66, 226] width 39 height 13
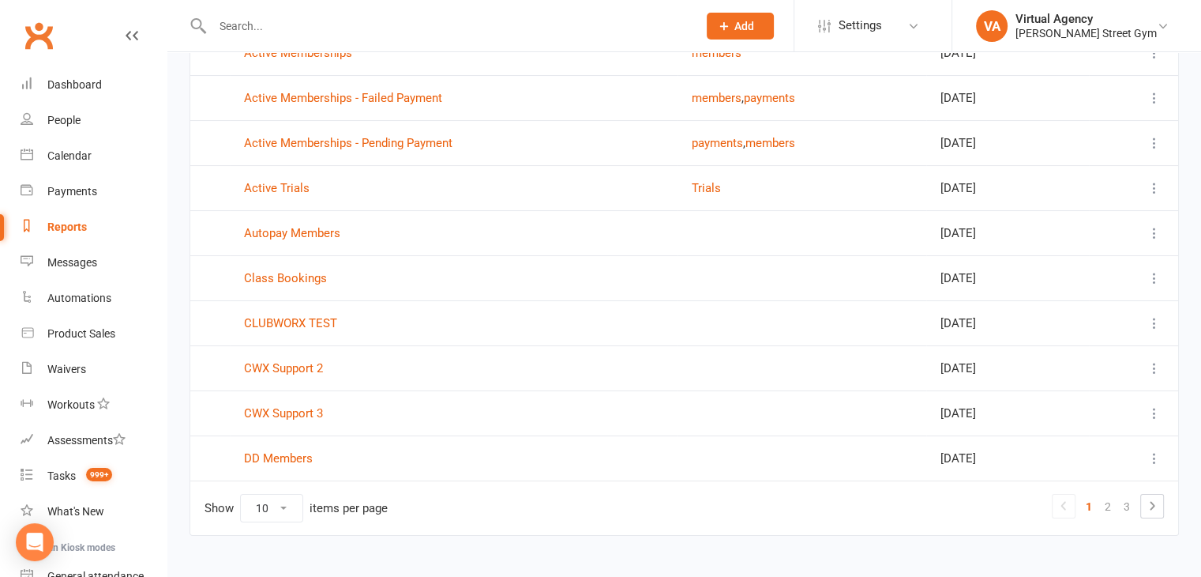
scroll to position [209, 0]
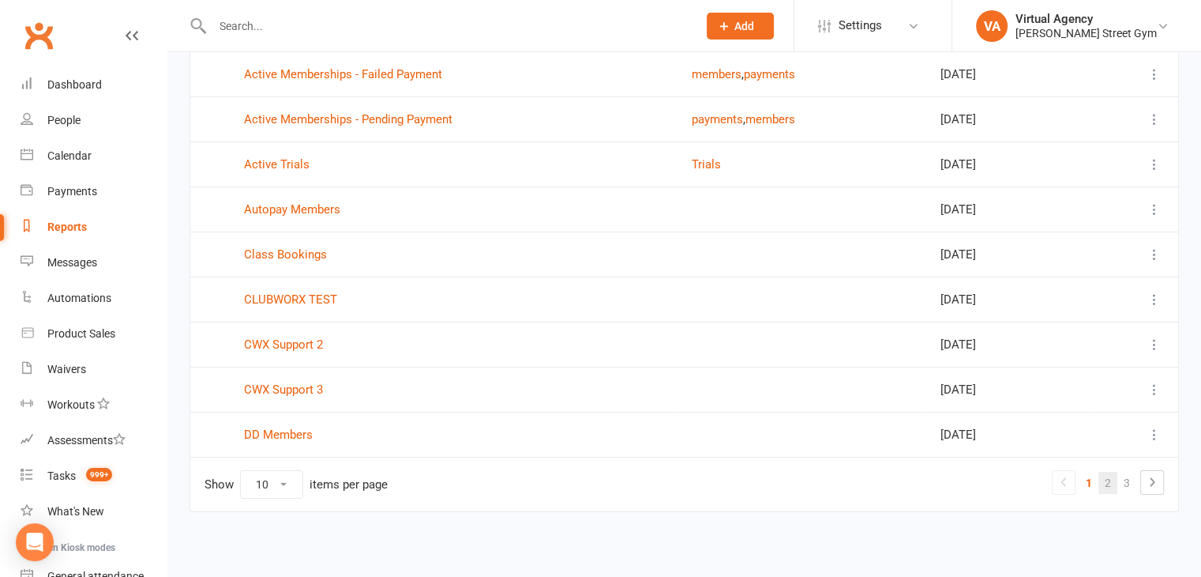
click at [1106, 481] on link "2" at bounding box center [1108, 483] width 19 height 22
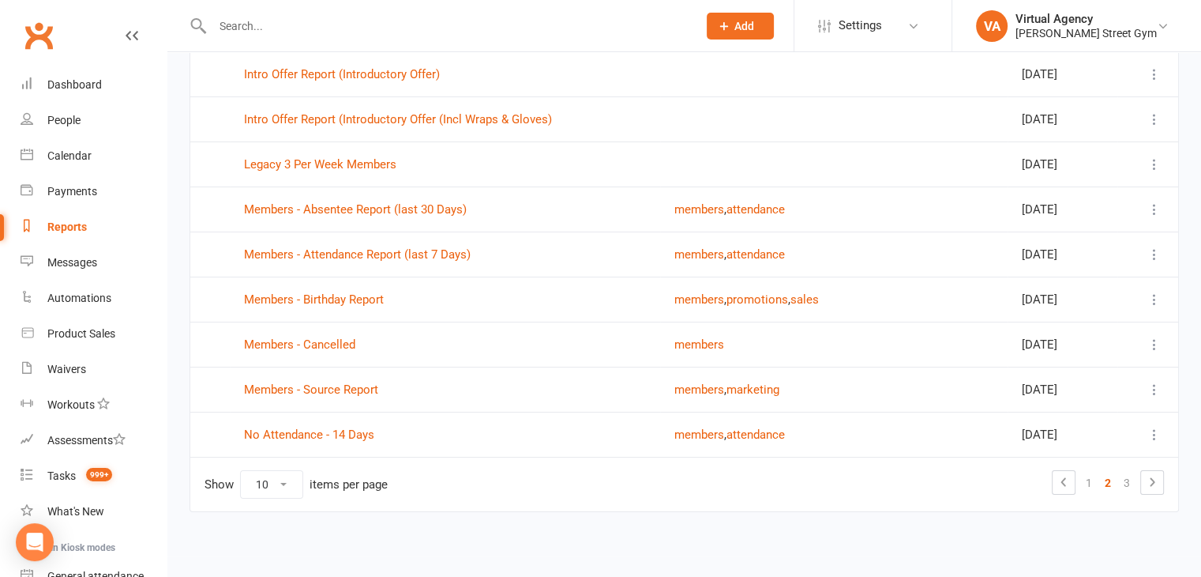
scroll to position [130, 0]
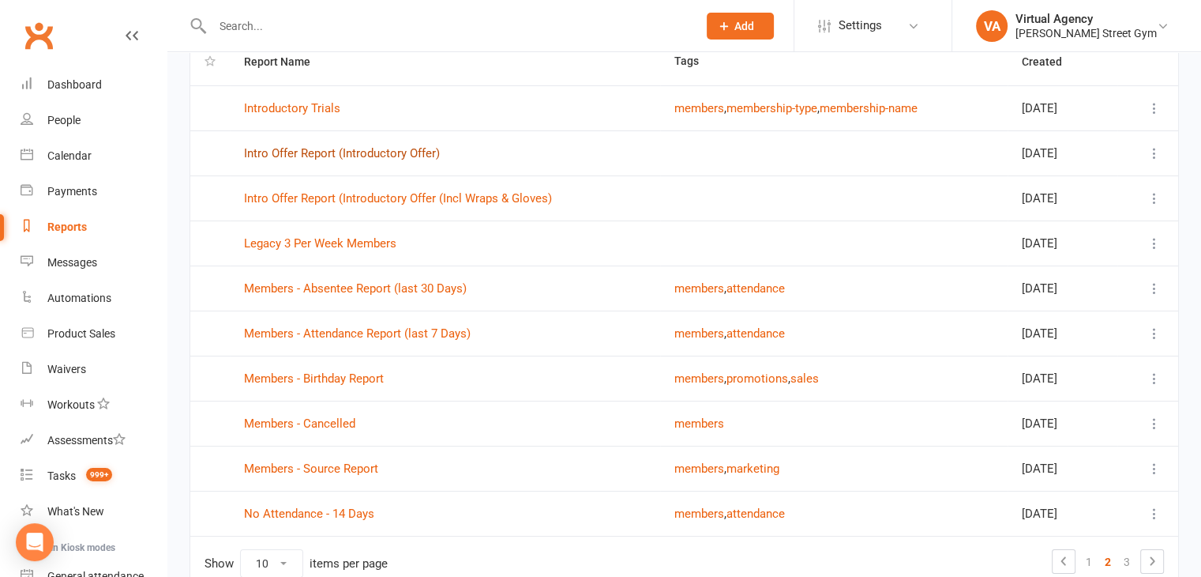
click at [308, 153] on link "Intro Offer Report (Introductory Offer)" at bounding box center [342, 153] width 196 height 14
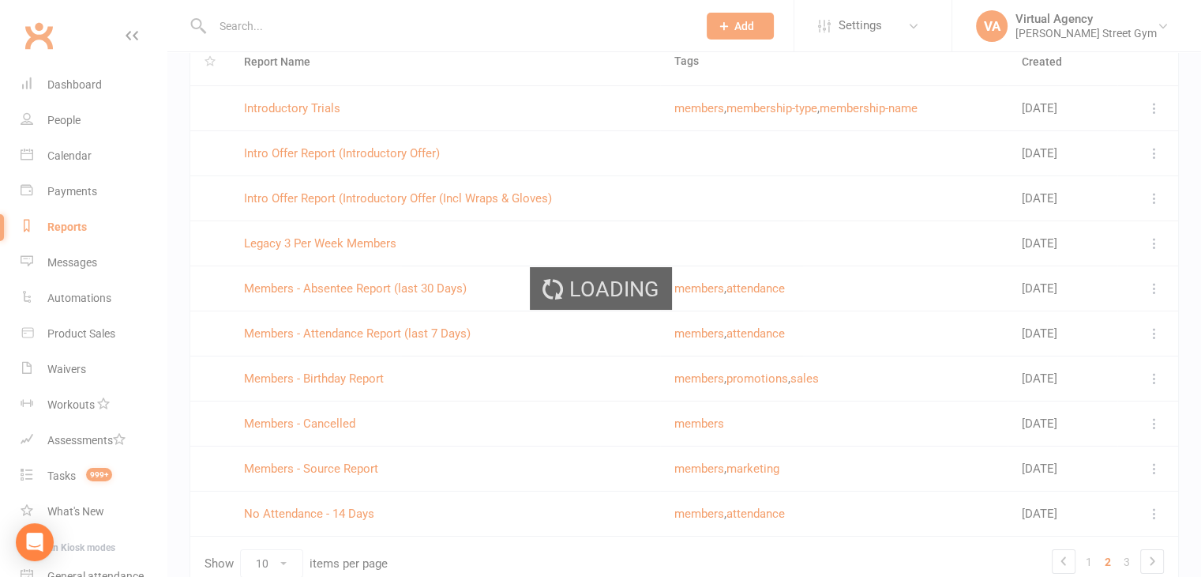
click at [308, 153] on div "Loading" at bounding box center [600, 288] width 1201 height 577
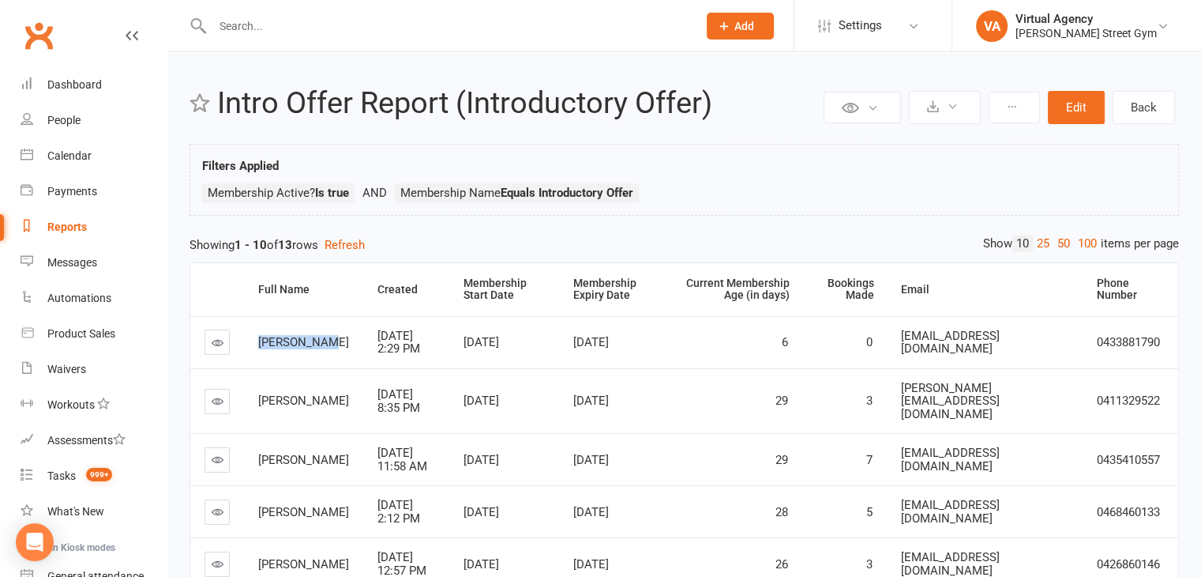
drag, startPoint x: 329, startPoint y: 348, endPoint x: 242, endPoint y: 344, distance: 87.0
click at [242, 344] on tr "[PERSON_NAME] [DATE] 2:29 PM Aug 6, [DATE], 2025 6 0 [EMAIL_ADDRESS][DOMAIN_NAM…" at bounding box center [684, 342] width 988 height 52
copy tr "[PERSON_NAME]"
drag, startPoint x: 1009, startPoint y: 345, endPoint x: 897, endPoint y: 343, distance: 111.4
click at [889, 347] on td "[EMAIL_ADDRESS][DOMAIN_NAME]" at bounding box center [985, 342] width 196 height 52
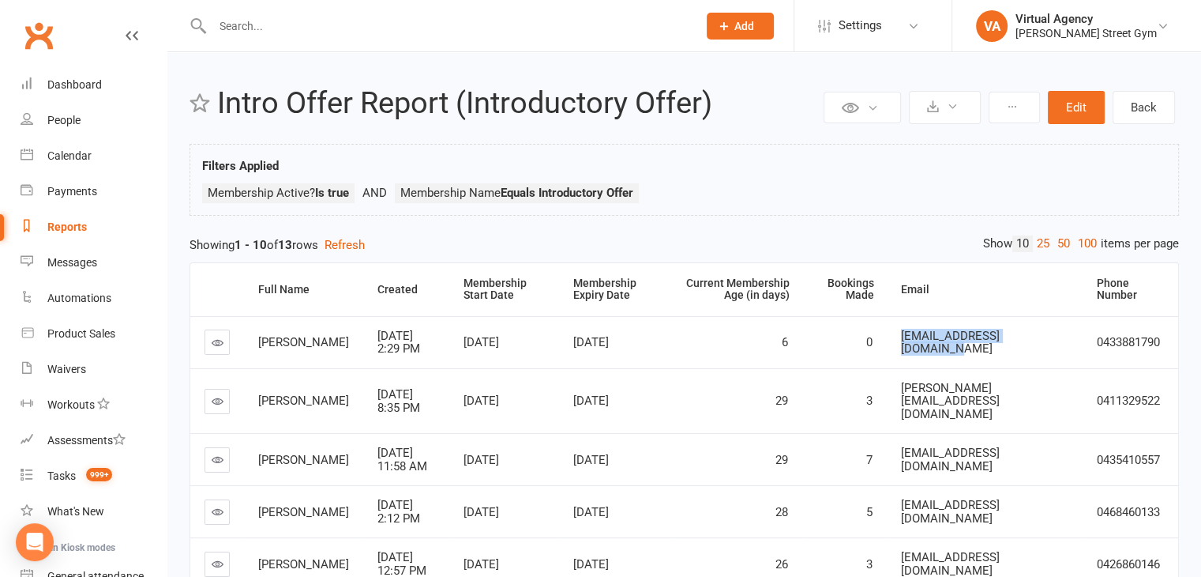
copy span "[EMAIL_ADDRESS][DOMAIN_NAME]"
drag, startPoint x: 1174, startPoint y: 340, endPoint x: 1099, endPoint y: 340, distance: 75.0
click at [1095, 342] on td "0433881790" at bounding box center [1131, 342] width 96 height 52
copy span "0433881790"
drag, startPoint x: 314, startPoint y: 404, endPoint x: 256, endPoint y: 381, distance: 62.8
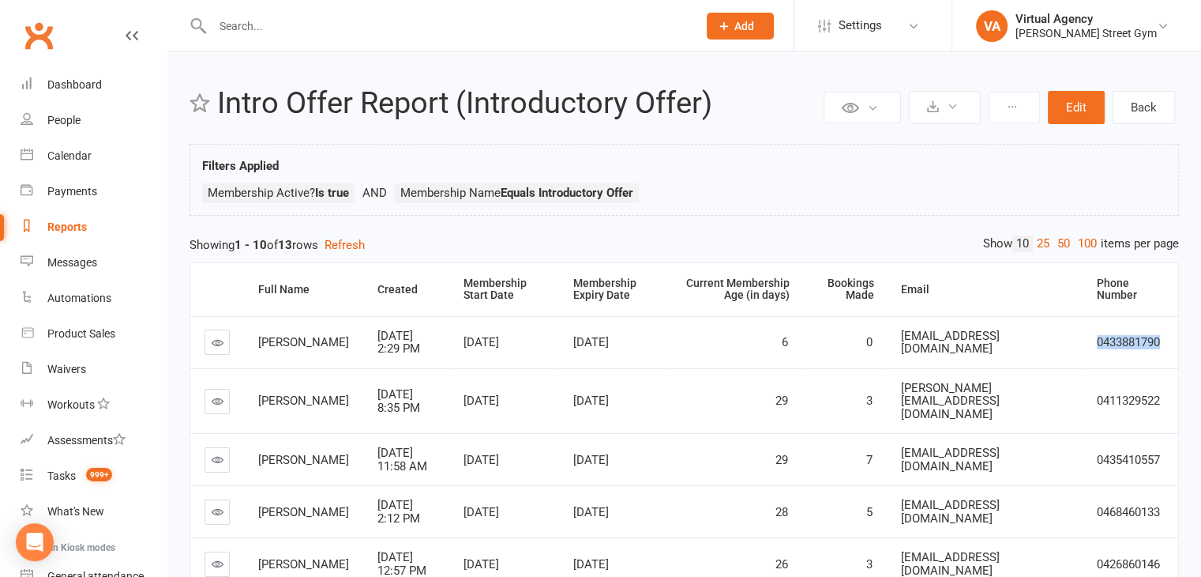
click at [256, 381] on td "[PERSON_NAME]" at bounding box center [303, 401] width 119 height 66
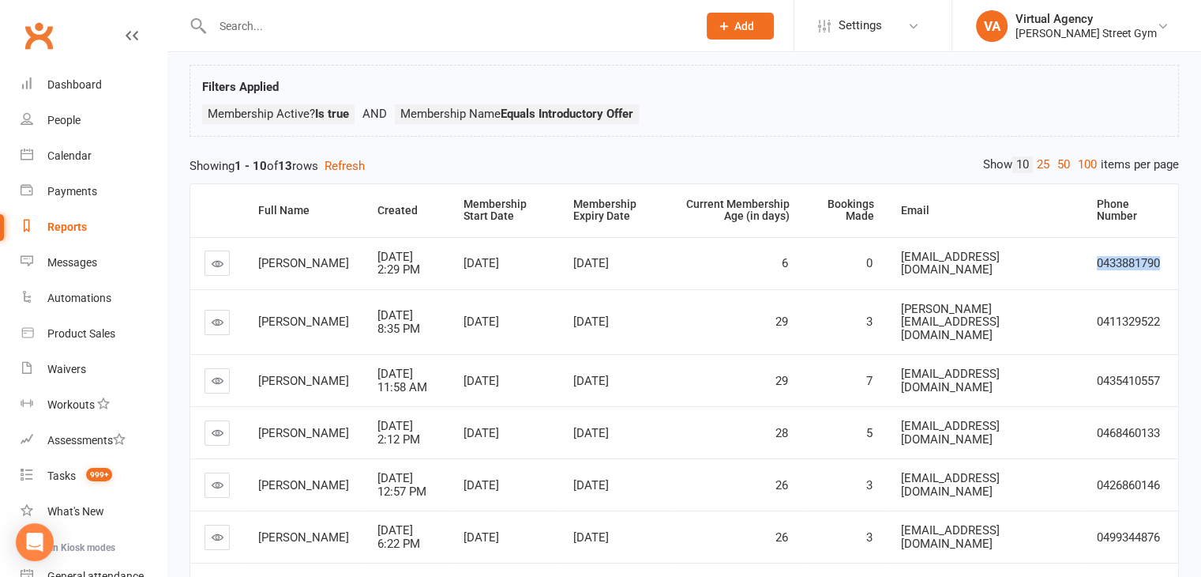
drag, startPoint x: 316, startPoint y: 381, endPoint x: 261, endPoint y: 352, distance: 61.8
click at [260, 355] on td "[PERSON_NAME]" at bounding box center [303, 380] width 119 height 52
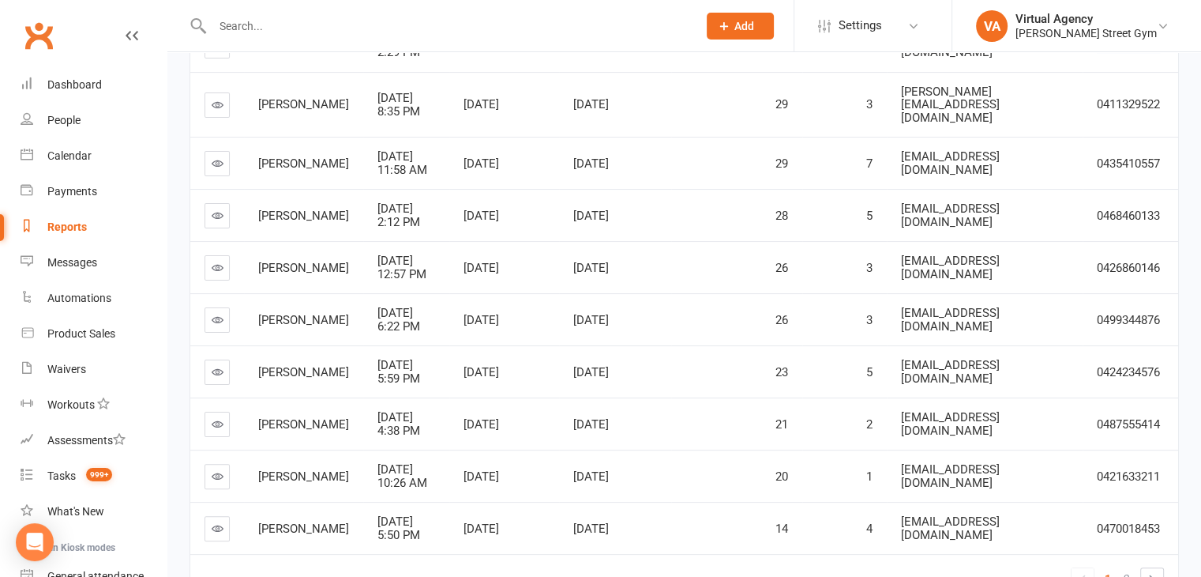
scroll to position [316, 0]
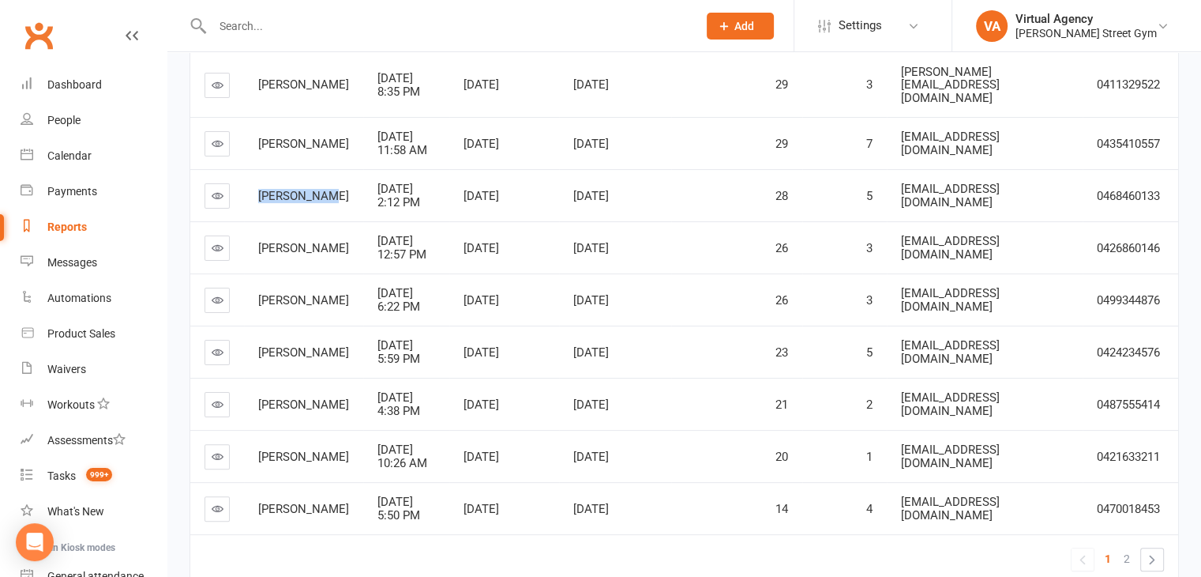
drag, startPoint x: 325, startPoint y: 187, endPoint x: 259, endPoint y: 185, distance: 66.4
click at [259, 185] on td "[PERSON_NAME]" at bounding box center [303, 195] width 119 height 52
drag, startPoint x: 310, startPoint y: 248, endPoint x: 253, endPoint y: 228, distance: 60.2
click at [253, 228] on td "[PERSON_NAME]" at bounding box center [303, 247] width 119 height 52
drag, startPoint x: 325, startPoint y: 288, endPoint x: 246, endPoint y: 287, distance: 79.0
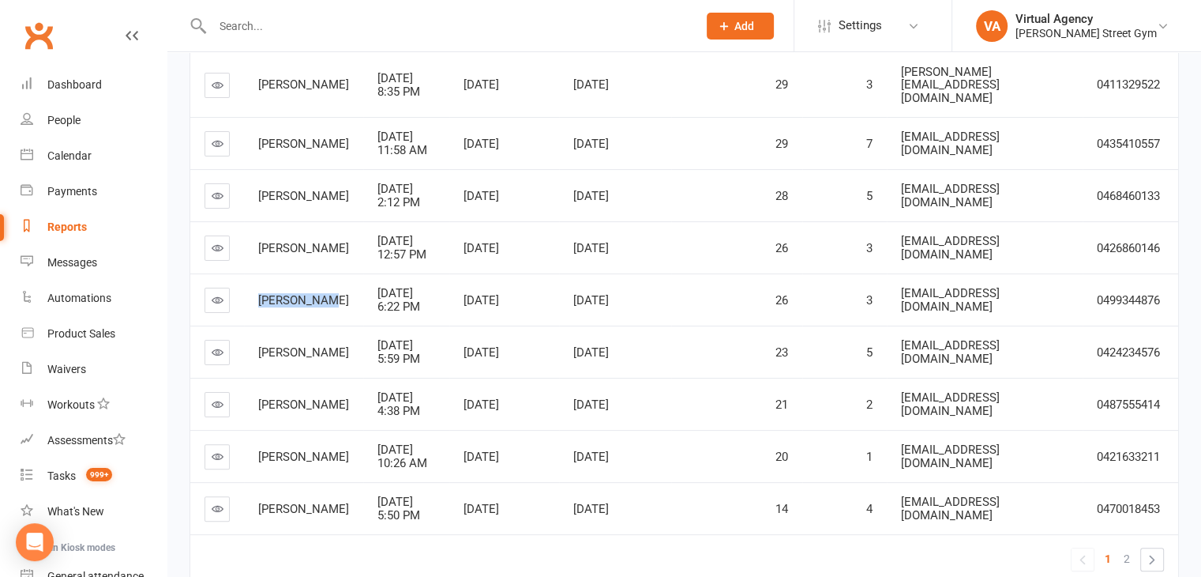
click at [246, 287] on td "[PERSON_NAME]" at bounding box center [303, 299] width 119 height 52
drag, startPoint x: 335, startPoint y: 336, endPoint x: 261, endPoint y: 325, distance: 75.0
click at [261, 325] on td "[PERSON_NAME]" at bounding box center [303, 351] width 119 height 52
click at [311, 346] on div "[PERSON_NAME]" at bounding box center [303, 352] width 91 height 13
drag, startPoint x: 313, startPoint y: 345, endPoint x: 256, endPoint y: 330, distance: 58.8
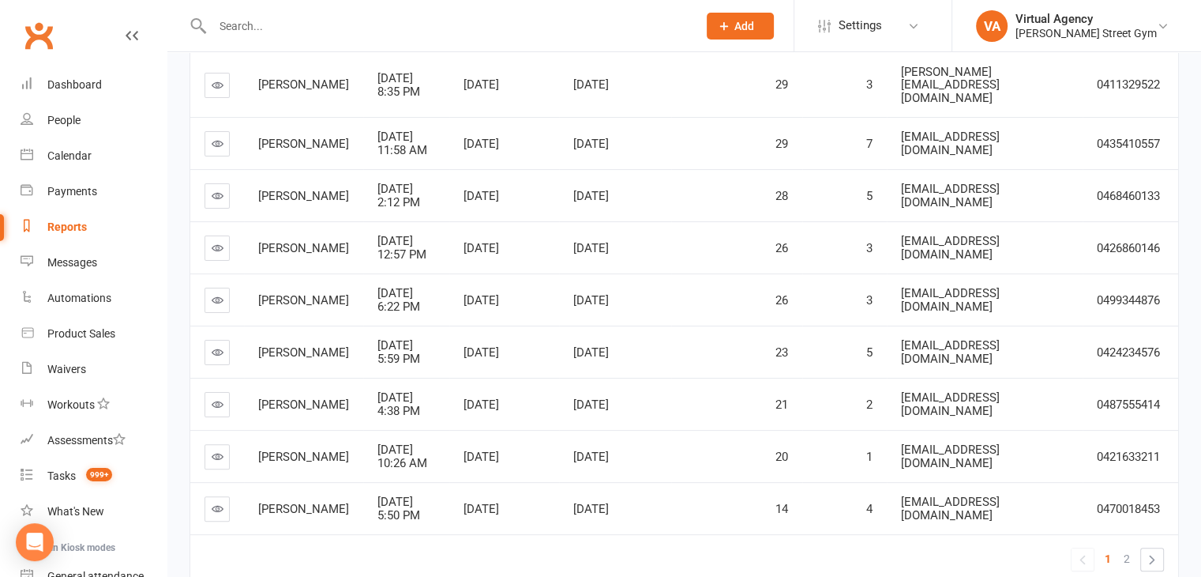
click at [256, 330] on td "[PERSON_NAME]" at bounding box center [303, 351] width 119 height 52
drag, startPoint x: 318, startPoint y: 390, endPoint x: 259, endPoint y: 394, distance: 59.4
click at [259, 397] on span "[PERSON_NAME]" at bounding box center [303, 404] width 91 height 14
drag, startPoint x: 320, startPoint y: 443, endPoint x: 266, endPoint y: 434, distance: 54.5
click at [263, 449] on span "[PERSON_NAME]" at bounding box center [303, 456] width 91 height 14
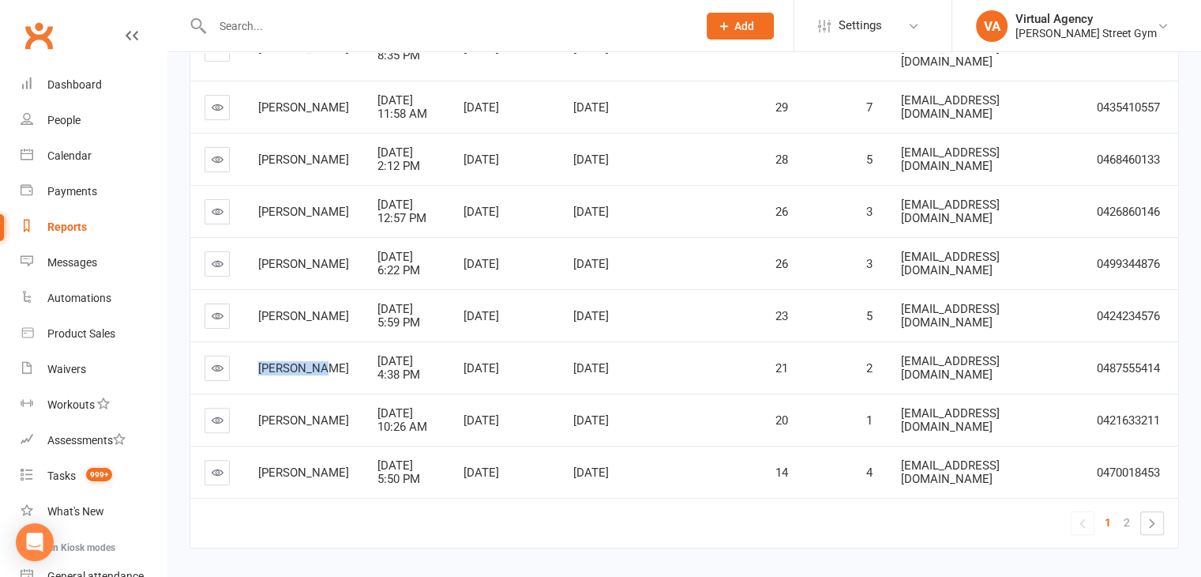
scroll to position [383, 0]
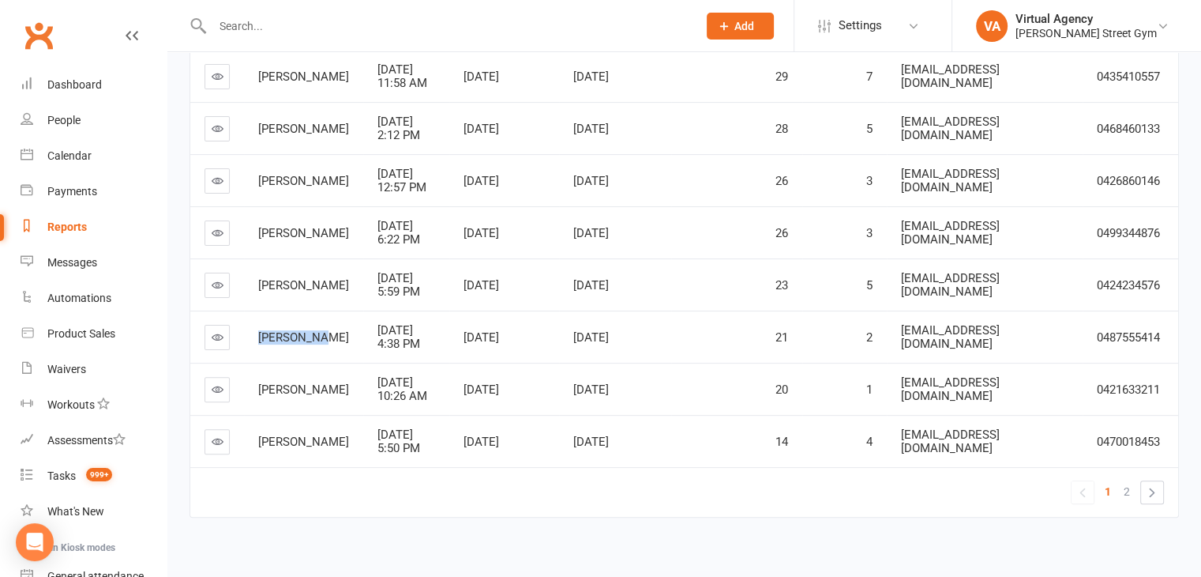
drag, startPoint x: 319, startPoint y: 434, endPoint x: 256, endPoint y: 424, distance: 63.9
click at [256, 424] on td "[PERSON_NAME]" at bounding box center [303, 441] width 119 height 52
click at [1127, 481] on span "2" at bounding box center [1127, 491] width 6 height 22
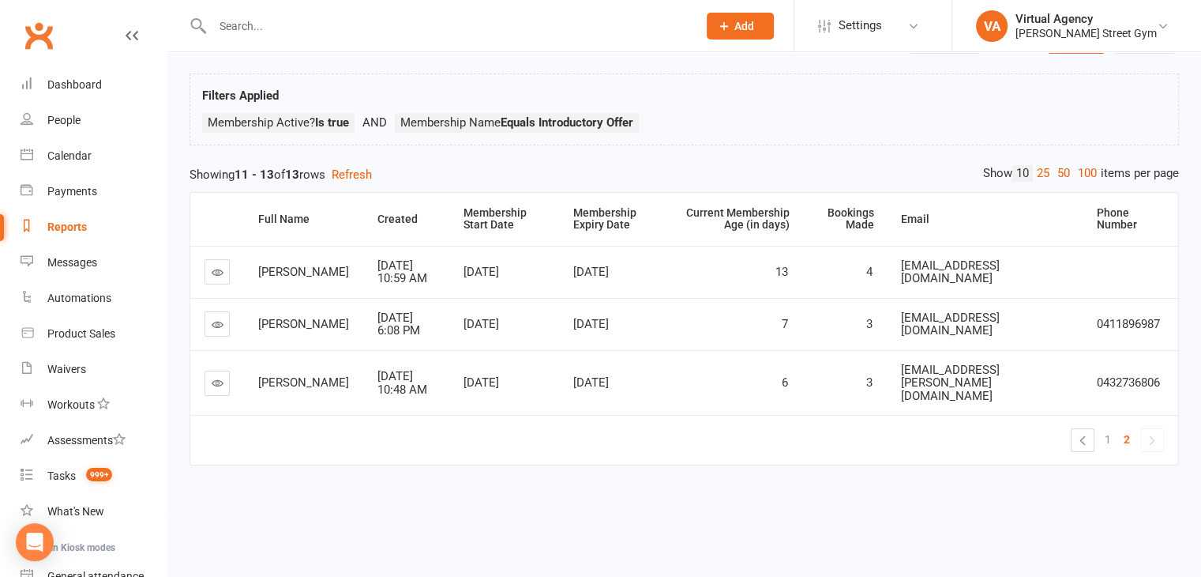
scroll to position [19, 0]
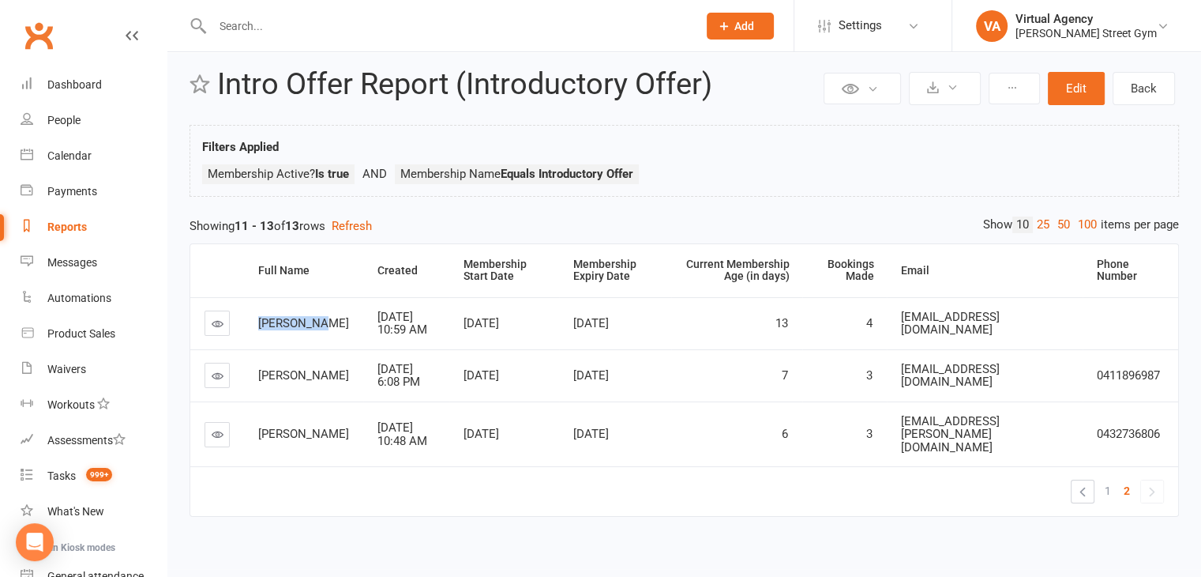
drag, startPoint x: 331, startPoint y: 322, endPoint x: 246, endPoint y: 328, distance: 85.5
click at [253, 329] on td "[PERSON_NAME]" at bounding box center [303, 323] width 119 height 52
drag, startPoint x: 309, startPoint y: 384, endPoint x: 256, endPoint y: 364, distance: 56.5
click at [256, 364] on td "[PERSON_NAME]" at bounding box center [303, 375] width 119 height 52
copy span "[PERSON_NAME]"
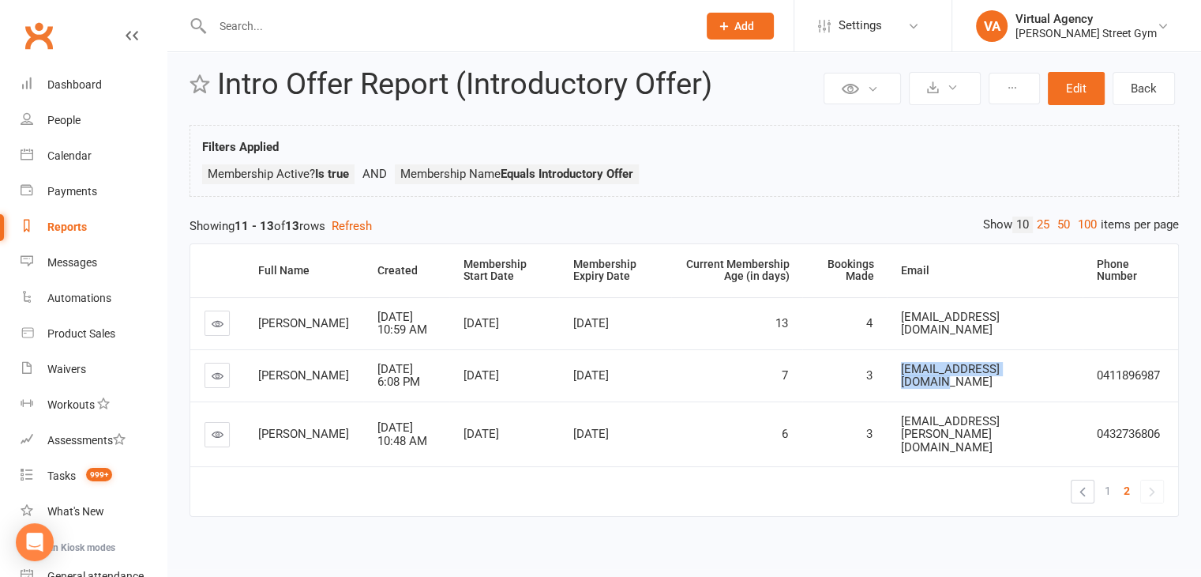
drag, startPoint x: 1041, startPoint y: 380, endPoint x: 906, endPoint y: 374, distance: 135.2
click at [901, 378] on div "[EMAIL_ADDRESS][DOMAIN_NAME]" at bounding box center [984, 376] width 167 height 26
copy span "[EMAIL_ADDRESS][DOMAIN_NAME]"
drag, startPoint x: 1167, startPoint y: 377, endPoint x: 1096, endPoint y: 370, distance: 70.6
click at [1093, 368] on td "0411896987" at bounding box center [1131, 375] width 96 height 52
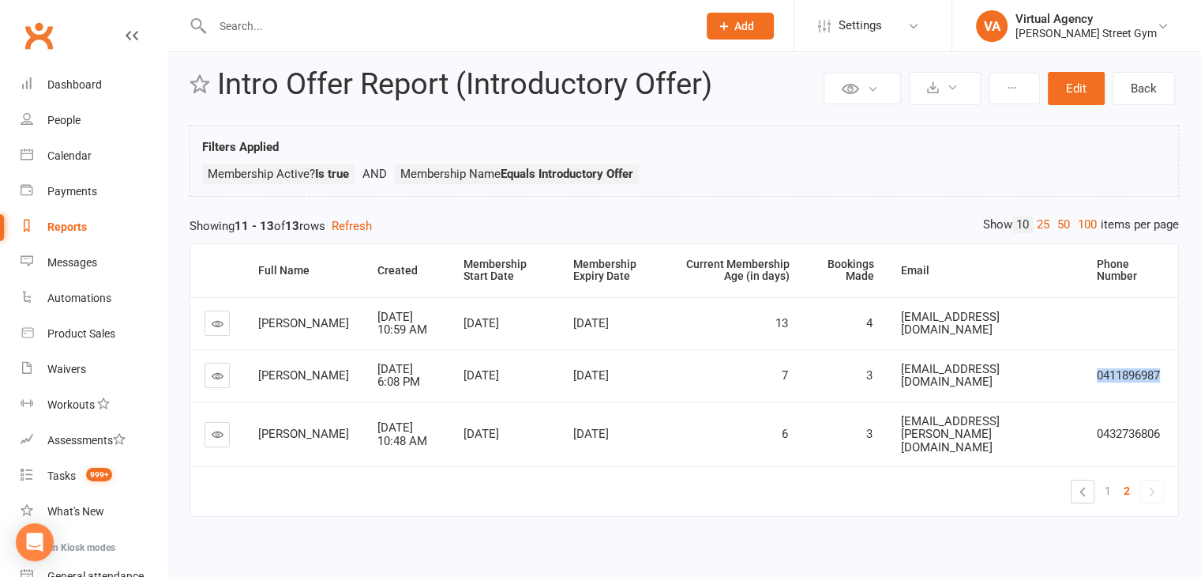
copy span "0411896987"
drag, startPoint x: 312, startPoint y: 430, endPoint x: 267, endPoint y: 419, distance: 46.4
click at [258, 427] on div "[PERSON_NAME]" at bounding box center [303, 433] width 91 height 13
copy span "[PERSON_NAME]"
drag, startPoint x: 1057, startPoint y: 428, endPoint x: 900, endPoint y: 429, distance: 156.4
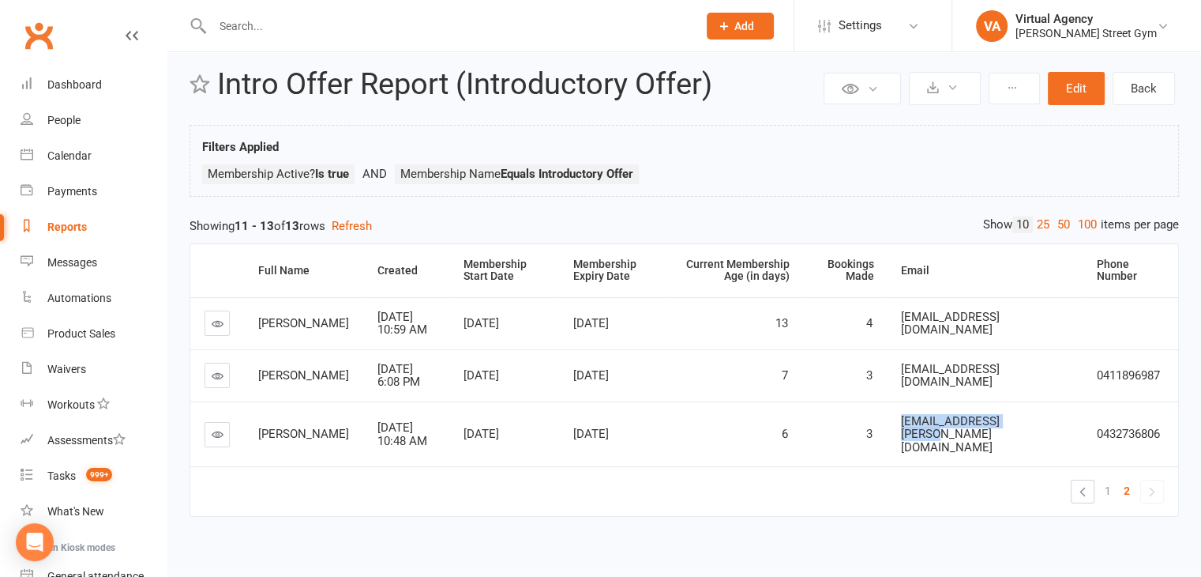
click at [901, 429] on div "[EMAIL_ADDRESS][PERSON_NAME][DOMAIN_NAME]" at bounding box center [984, 434] width 167 height 39
copy span "[EMAIL_ADDRESS][PERSON_NAME][DOMAIN_NAME]"
drag, startPoint x: 1176, startPoint y: 427, endPoint x: 1093, endPoint y: 427, distance: 82.9
click at [1092, 427] on td "0432736806" at bounding box center [1131, 434] width 96 height 66
copy span "0432736806"
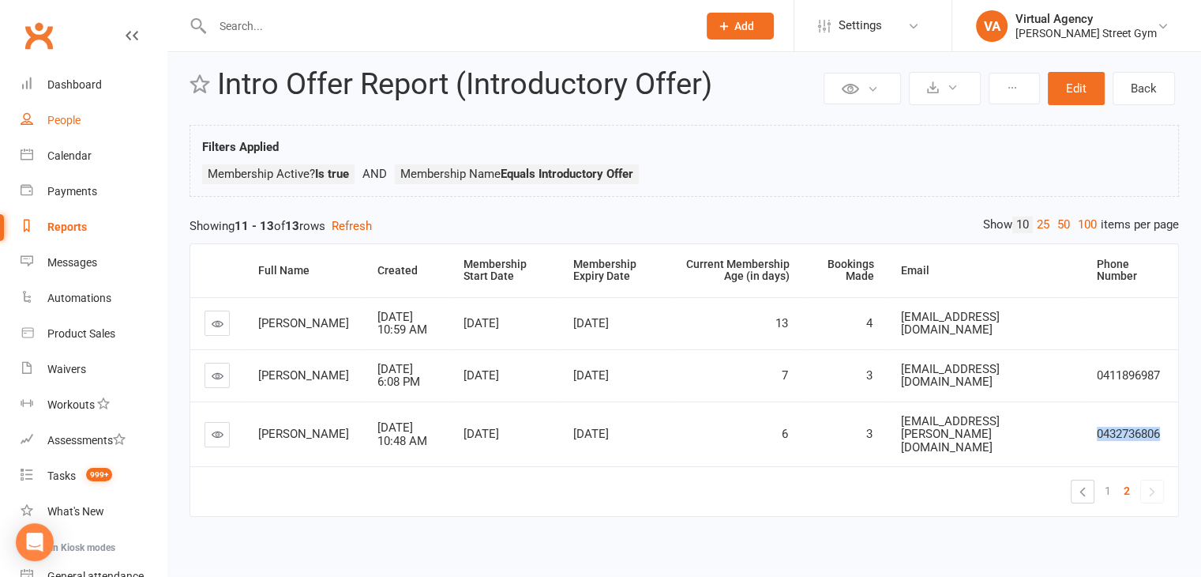
click at [70, 118] on div "People" at bounding box center [63, 120] width 33 height 13
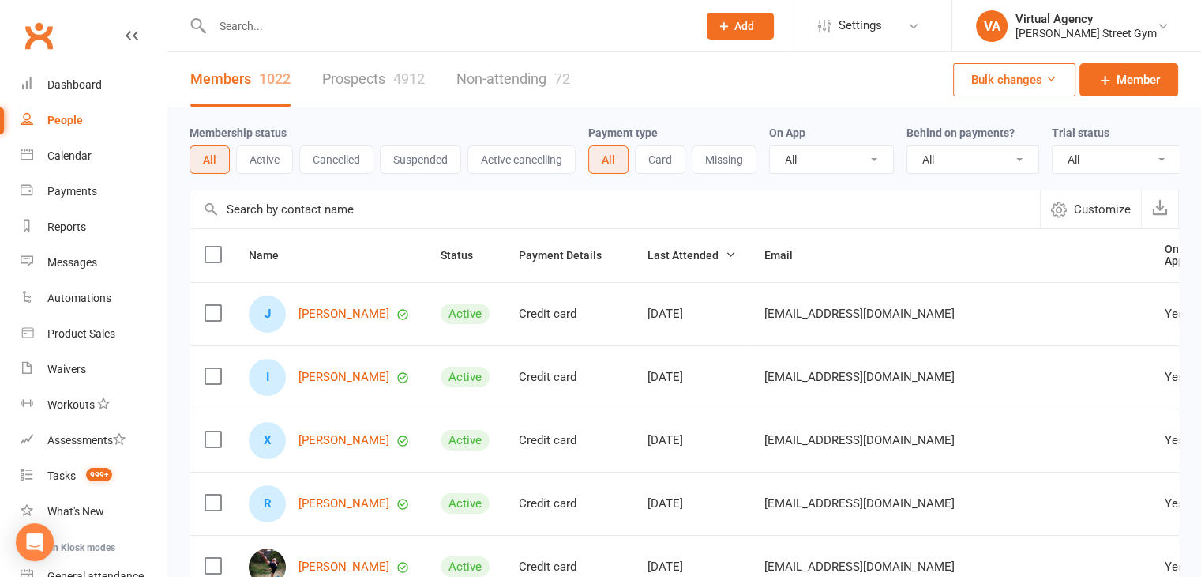
click at [252, 29] on input "text" at bounding box center [447, 26] width 479 height 22
paste input "[PERSON_NAME]"
type input "[PERSON_NAME]"
click at [291, 225] on input "text" at bounding box center [615, 209] width 850 height 38
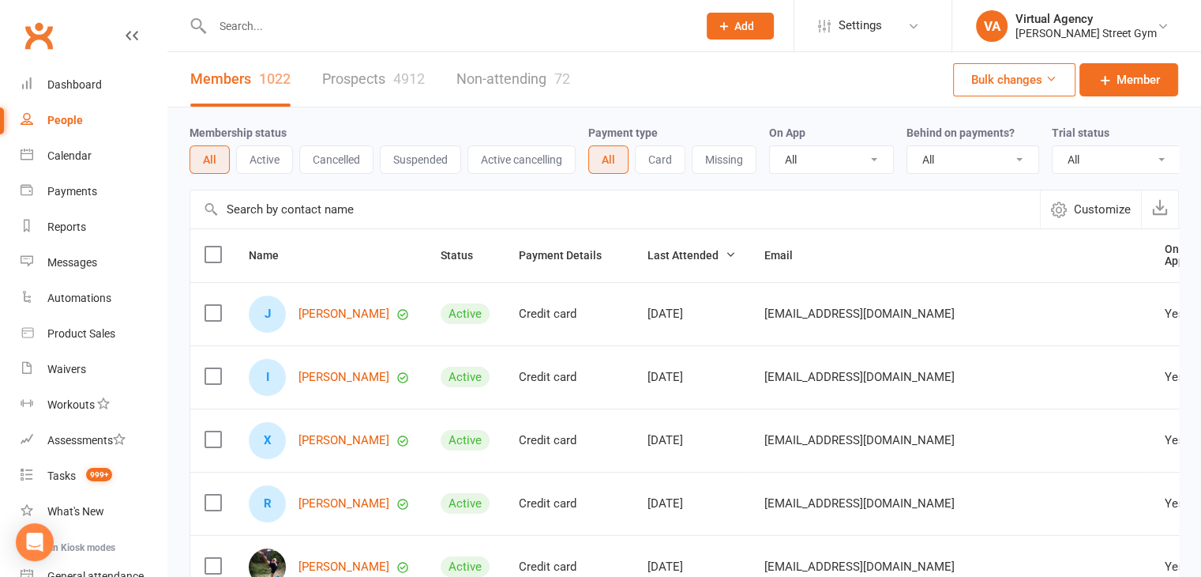
click at [277, 28] on input "text" at bounding box center [447, 26] width 479 height 22
paste input "[PERSON_NAME]"
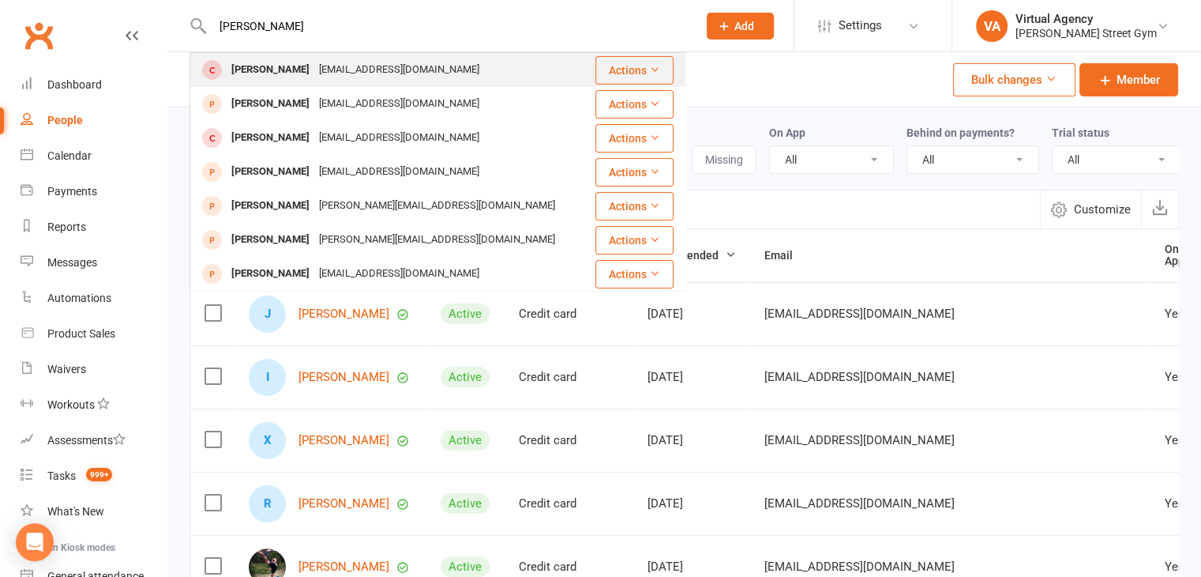
type input "[PERSON_NAME]"
click at [325, 73] on div "[EMAIL_ADDRESS][DOMAIN_NAME]" at bounding box center [399, 69] width 170 height 23
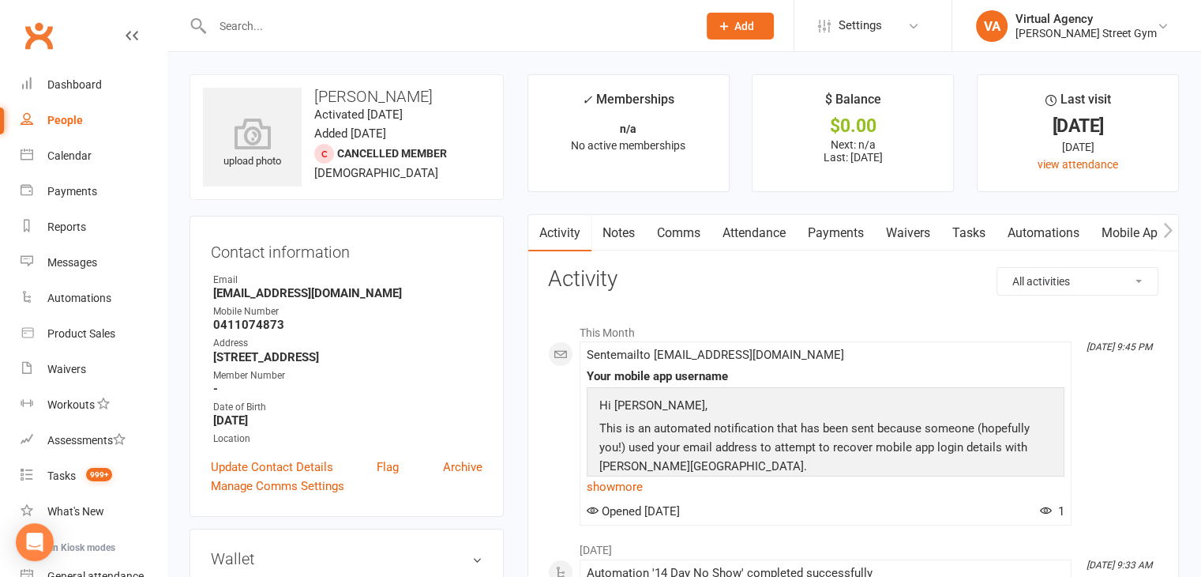
click at [231, 21] on input "text" at bounding box center [447, 26] width 479 height 22
paste input "[PERSON_NAME]"
type input "[PERSON_NAME]"
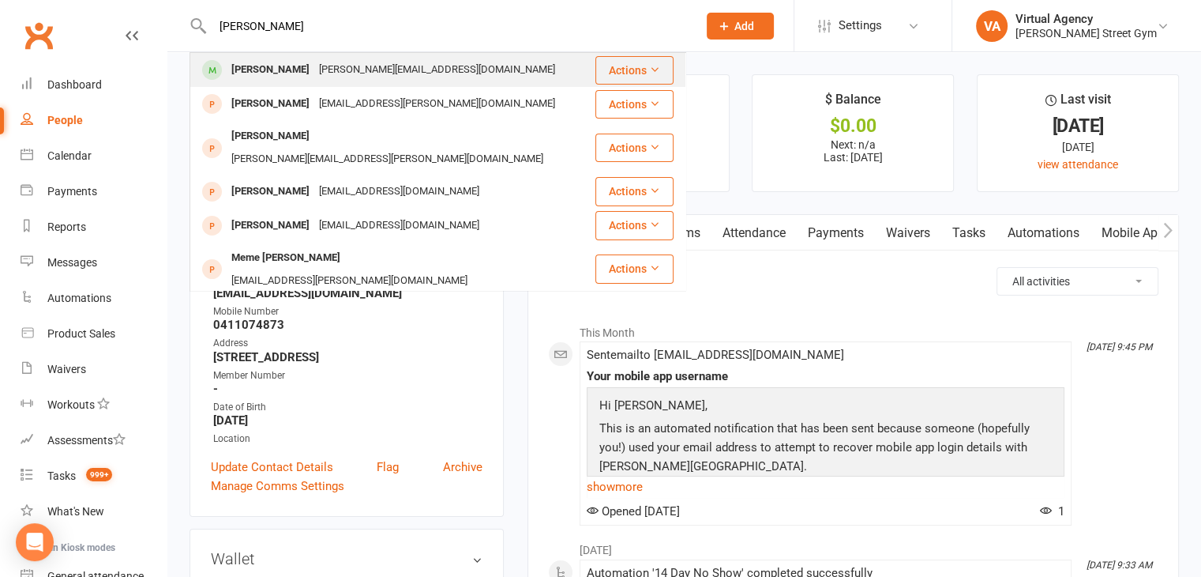
click at [365, 70] on div "[PERSON_NAME][EMAIL_ADDRESS][DOMAIN_NAME]" at bounding box center [437, 69] width 246 height 23
click at [0, 0] on div "Loading" at bounding box center [0, 0] width 0 height 0
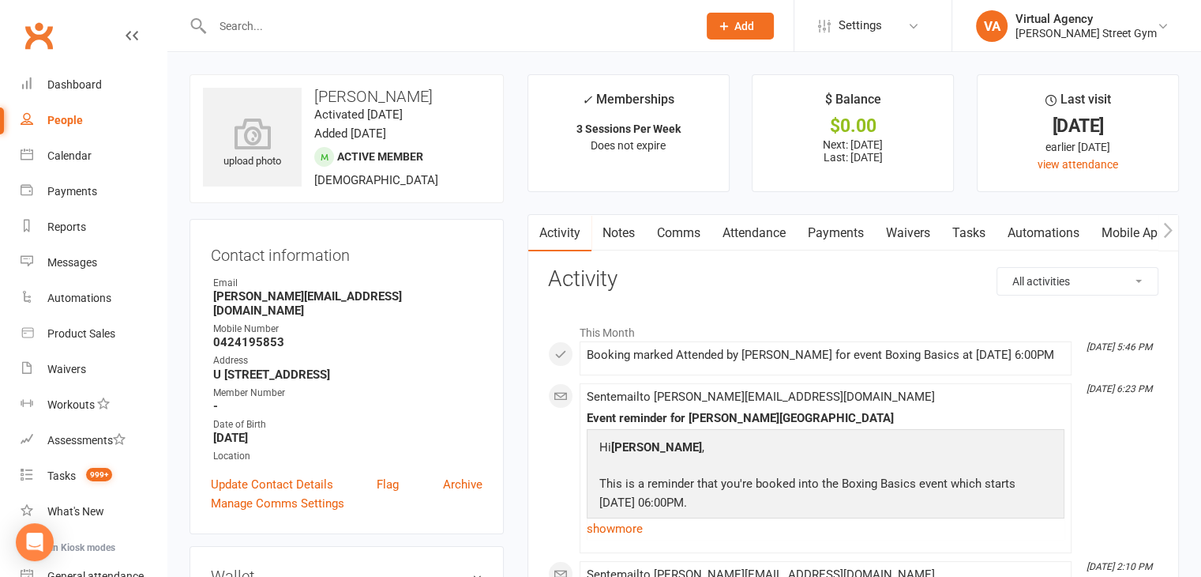
click at [274, 32] on input "text" at bounding box center [447, 26] width 479 height 22
paste input "[PERSON_NAME]"
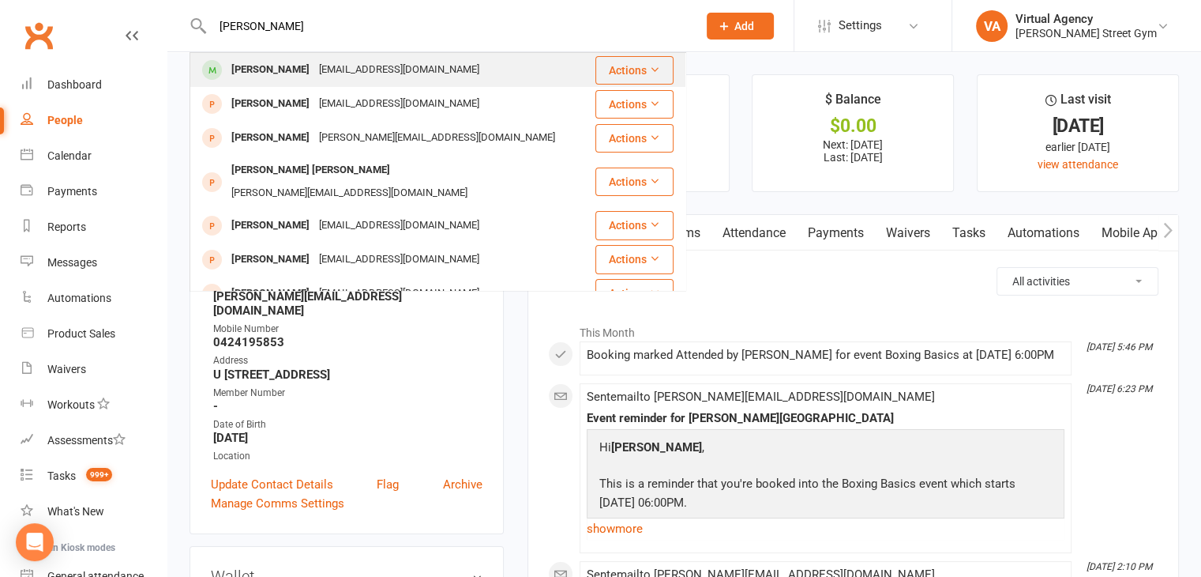
type input "[PERSON_NAME]"
click at [270, 77] on div "[PERSON_NAME]" at bounding box center [271, 69] width 88 height 23
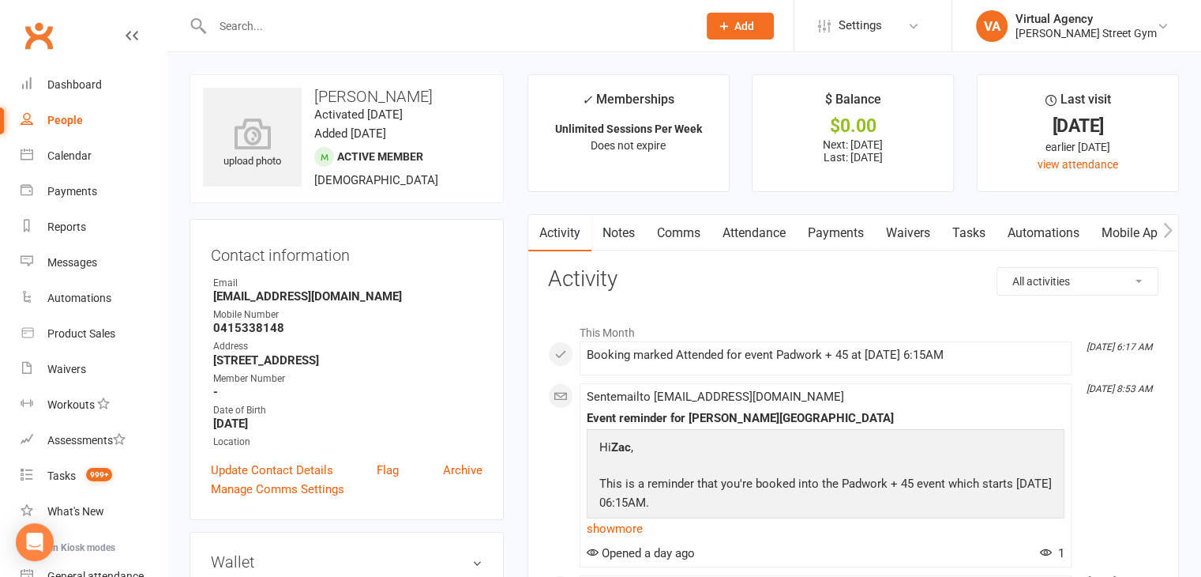
paste input "[PERSON_NAME]"
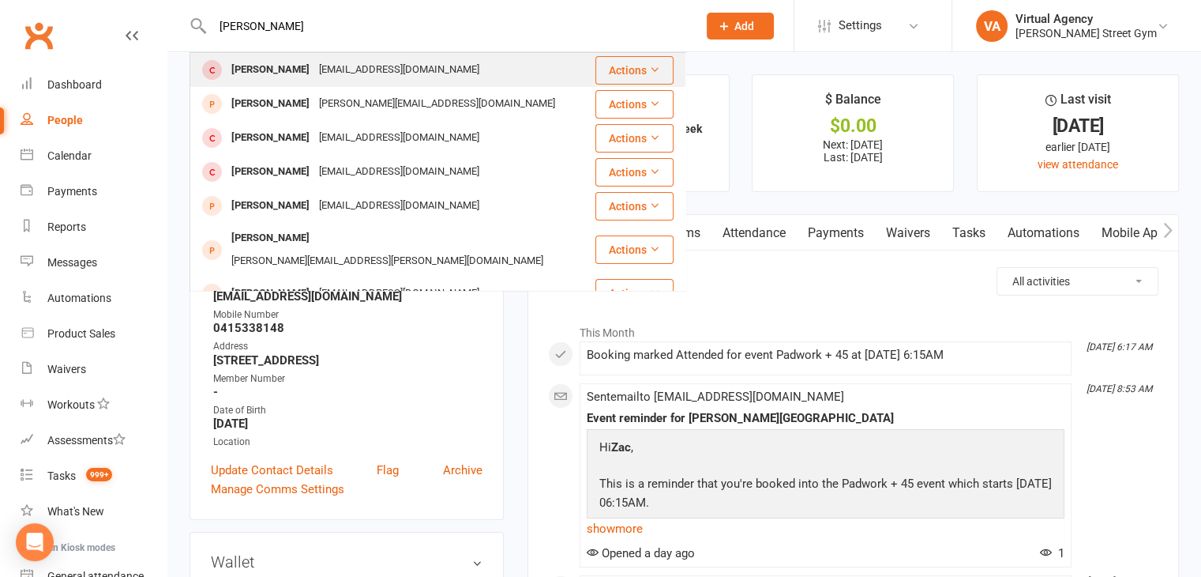
type input "[PERSON_NAME]"
click at [325, 77] on div "[EMAIL_ADDRESS][DOMAIN_NAME]" at bounding box center [399, 69] width 170 height 23
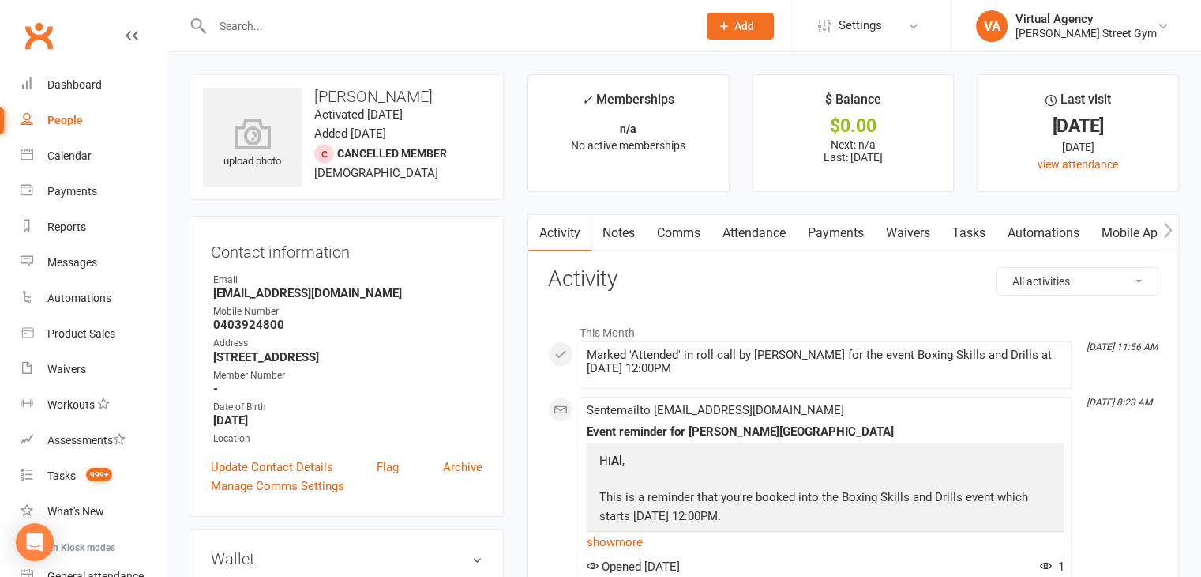
click at [295, 29] on input "text" at bounding box center [447, 26] width 479 height 22
paste input "[PERSON_NAME]"
type input "[PERSON_NAME]"
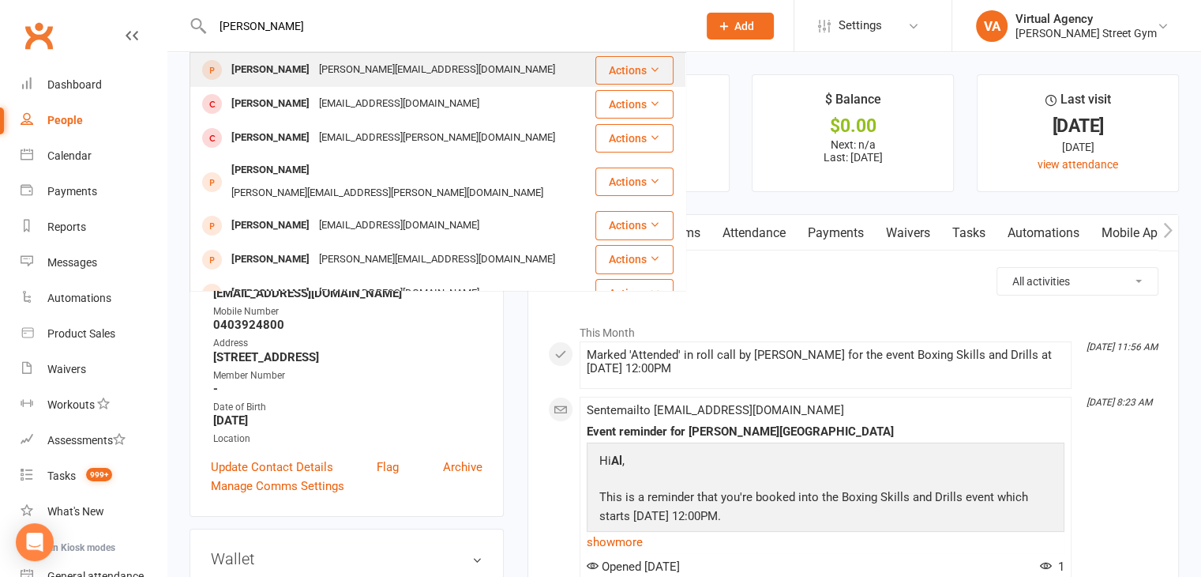
click at [318, 65] on div "[PERSON_NAME][EMAIL_ADDRESS][DOMAIN_NAME]" at bounding box center [437, 69] width 246 height 23
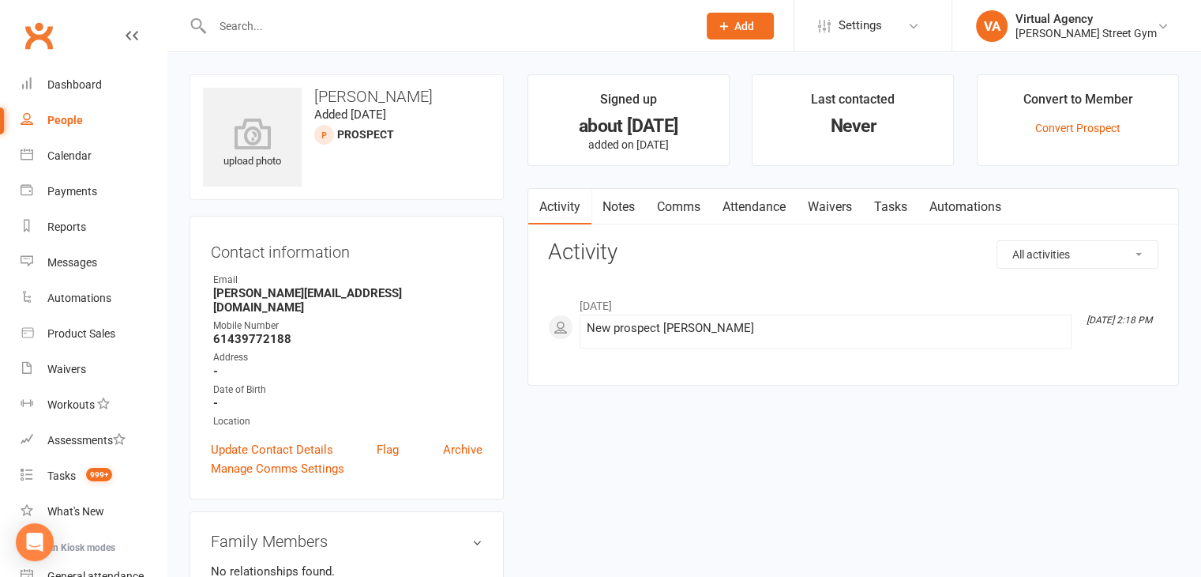
click at [319, 28] on input "text" at bounding box center [447, 26] width 479 height 22
paste input "[PERSON_NAME]"
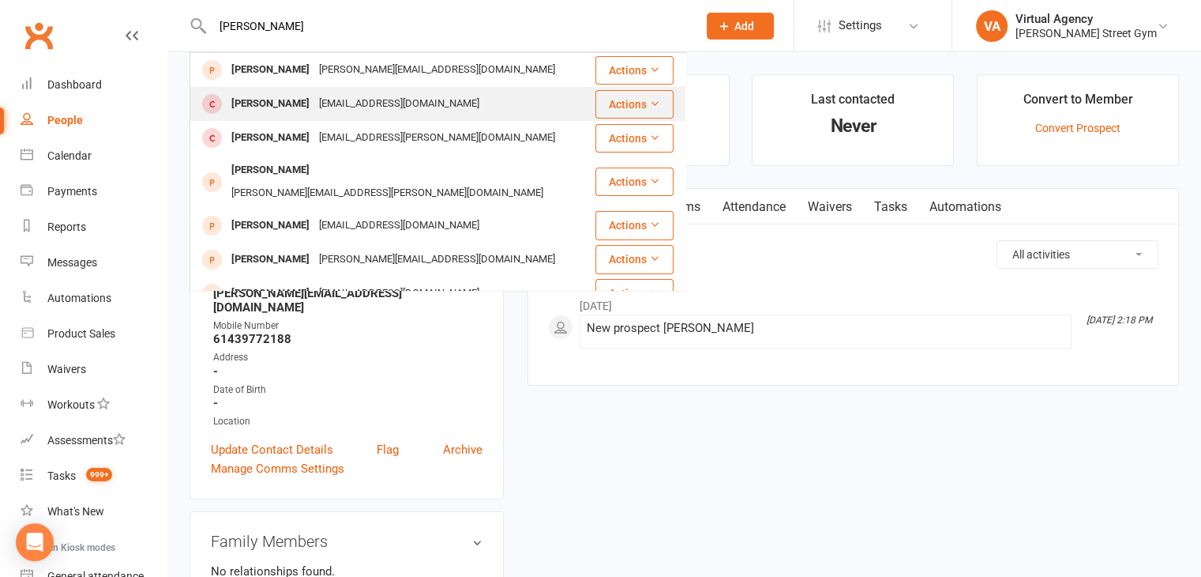
type input "[PERSON_NAME]"
click at [336, 102] on div "[EMAIL_ADDRESS][DOMAIN_NAME]" at bounding box center [399, 103] width 170 height 23
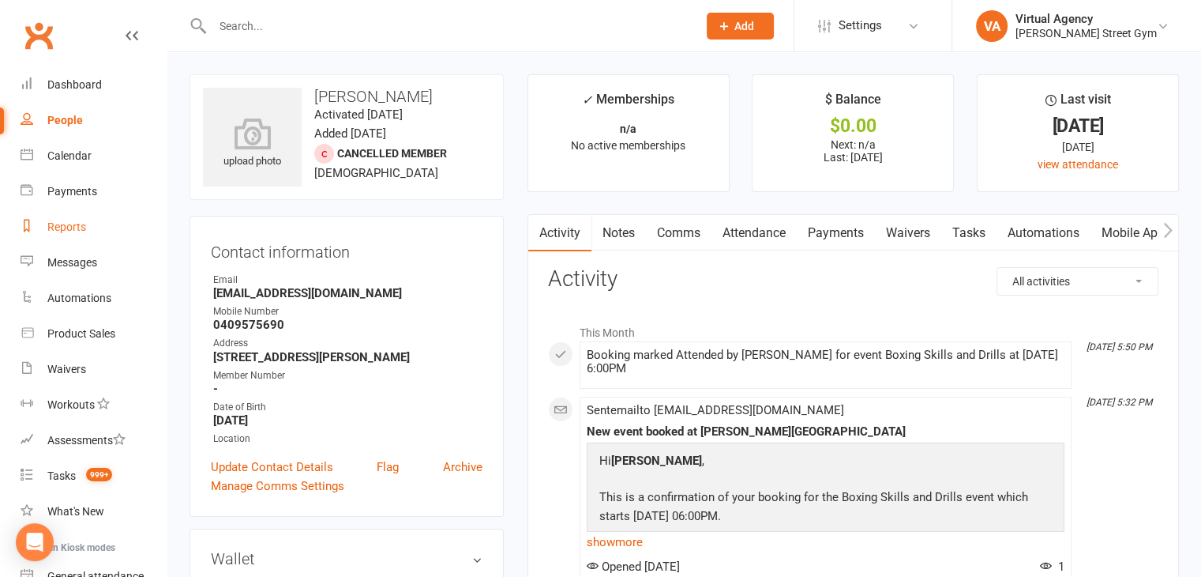
click at [69, 228] on div "Reports" at bounding box center [66, 226] width 39 height 13
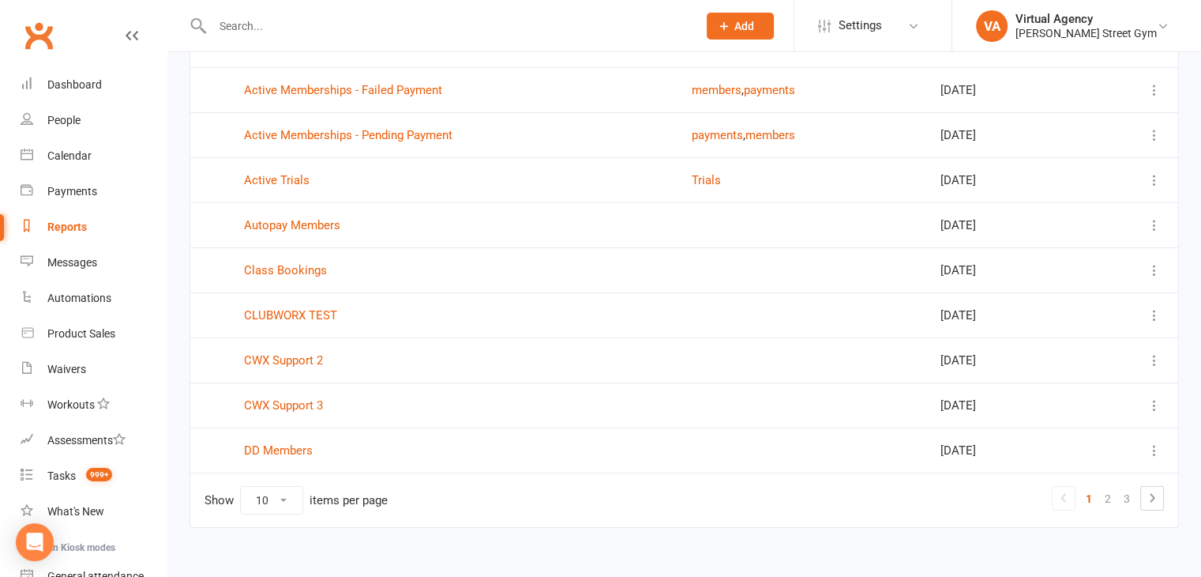
scroll to position [209, 0]
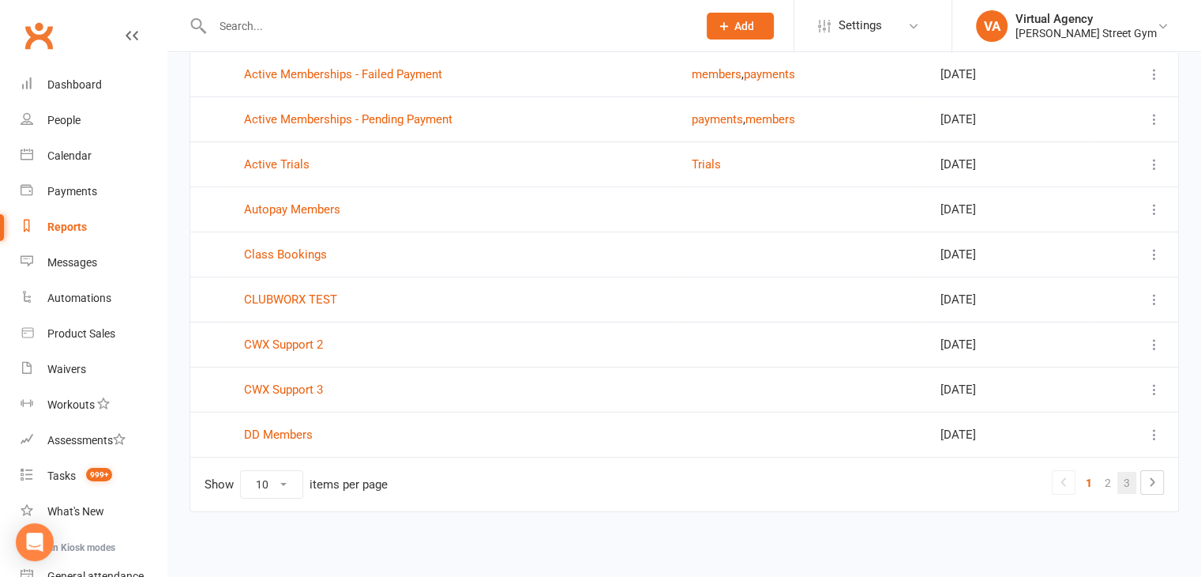
click at [1118, 489] on link "3" at bounding box center [1127, 483] width 19 height 22
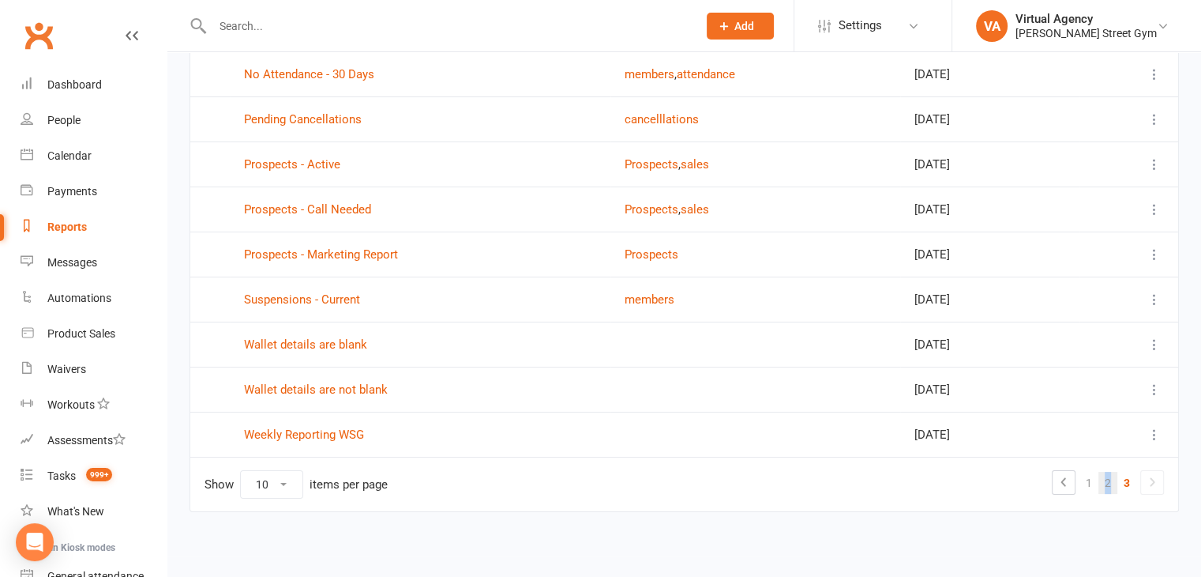
click at [1107, 484] on link "2" at bounding box center [1108, 483] width 19 height 22
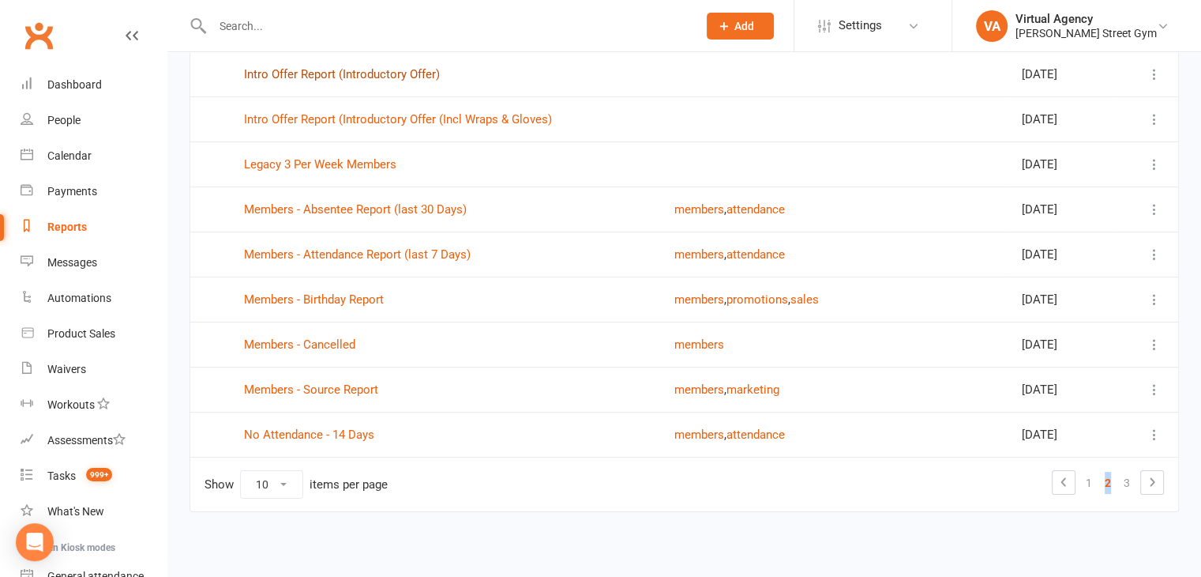
click at [351, 77] on link "Intro Offer Report (Introductory Offer)" at bounding box center [342, 74] width 196 height 14
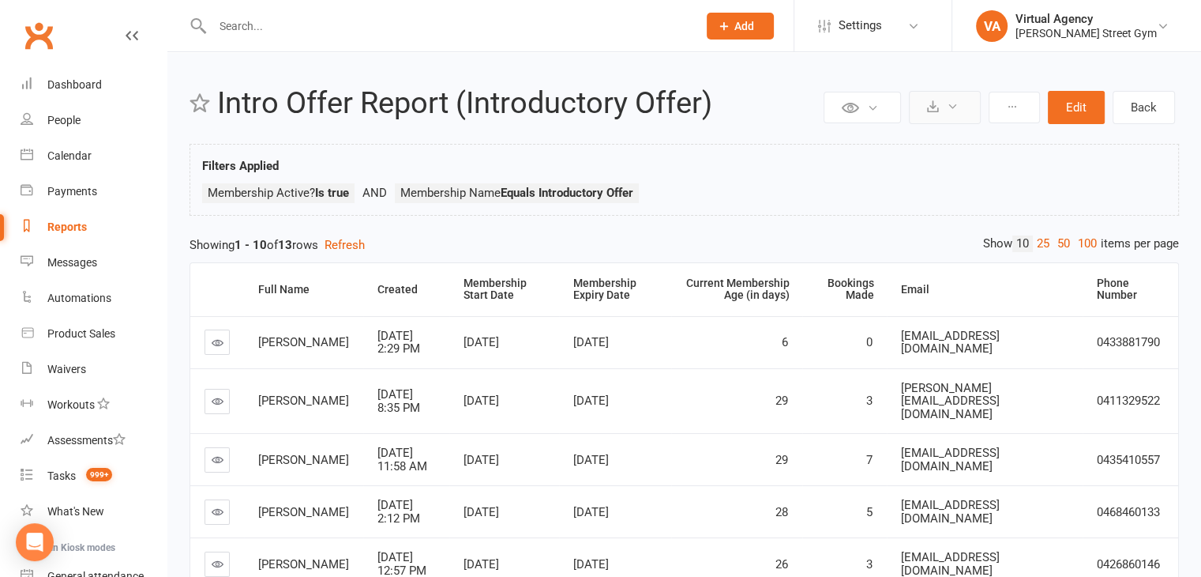
click at [934, 110] on icon at bounding box center [933, 106] width 12 height 12
click at [908, 148] on link "Export to CSV" at bounding box center [897, 146] width 166 height 32
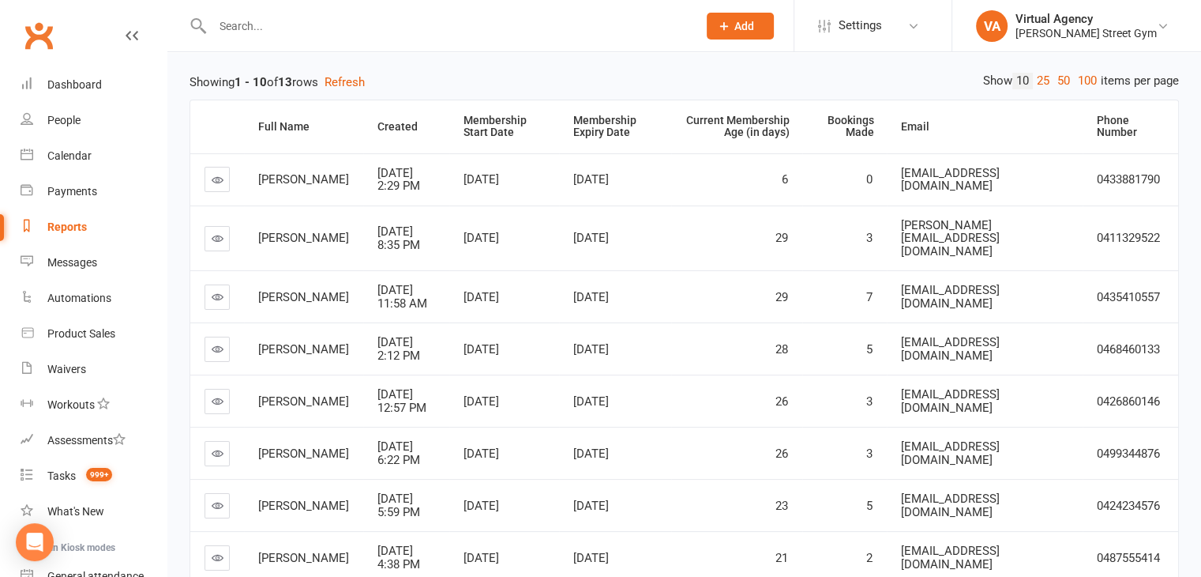
scroll to position [79, 0]
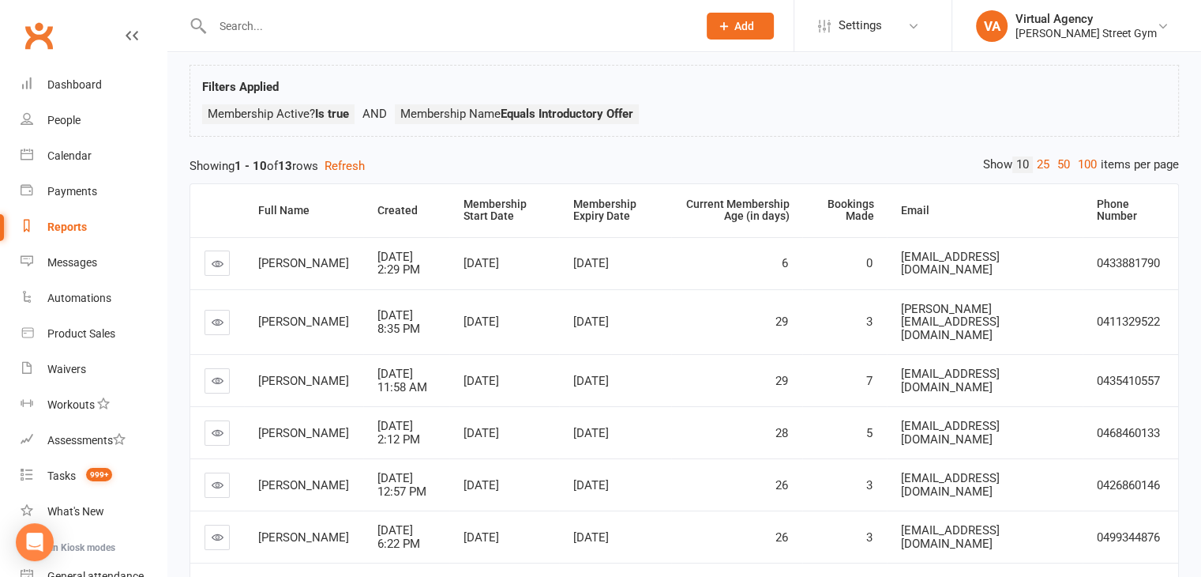
click at [78, 220] on div "Reports" at bounding box center [66, 226] width 39 height 13
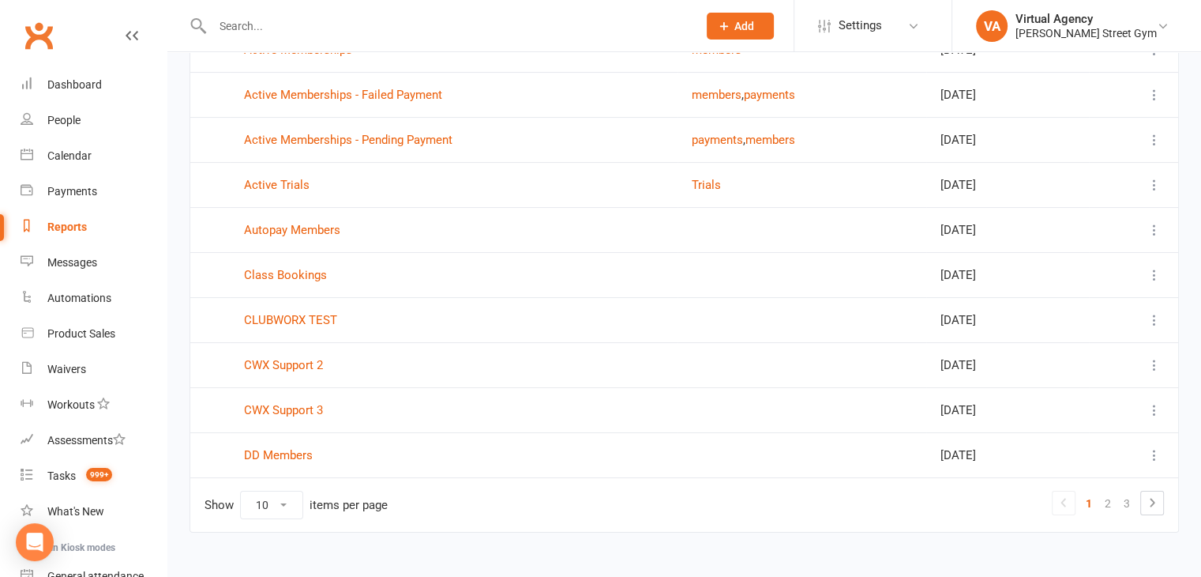
scroll to position [209, 0]
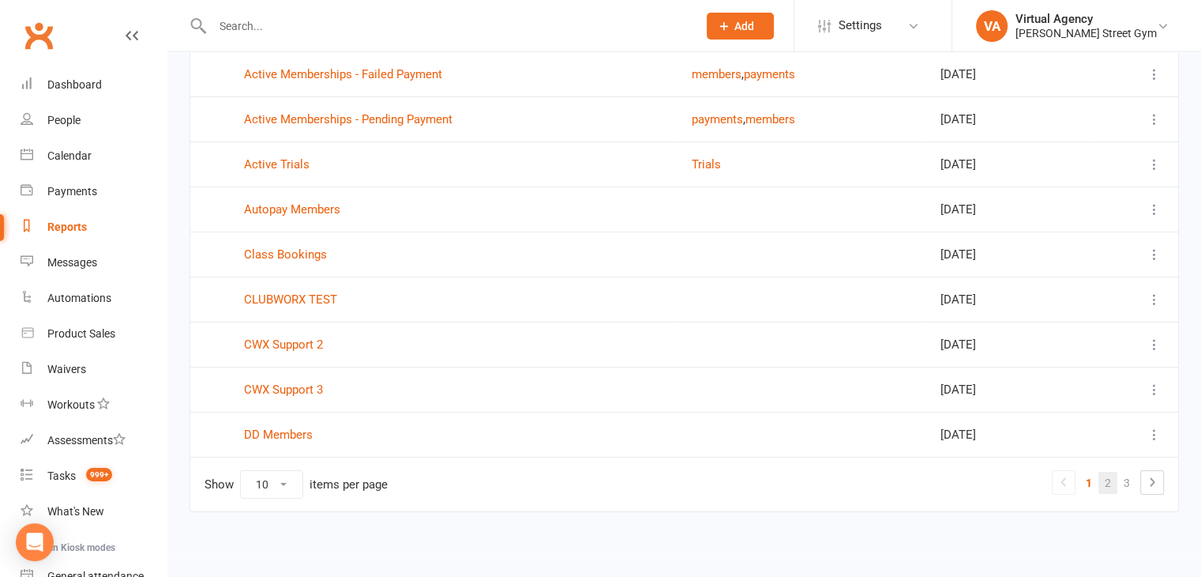
click at [1109, 479] on link "2" at bounding box center [1108, 483] width 19 height 22
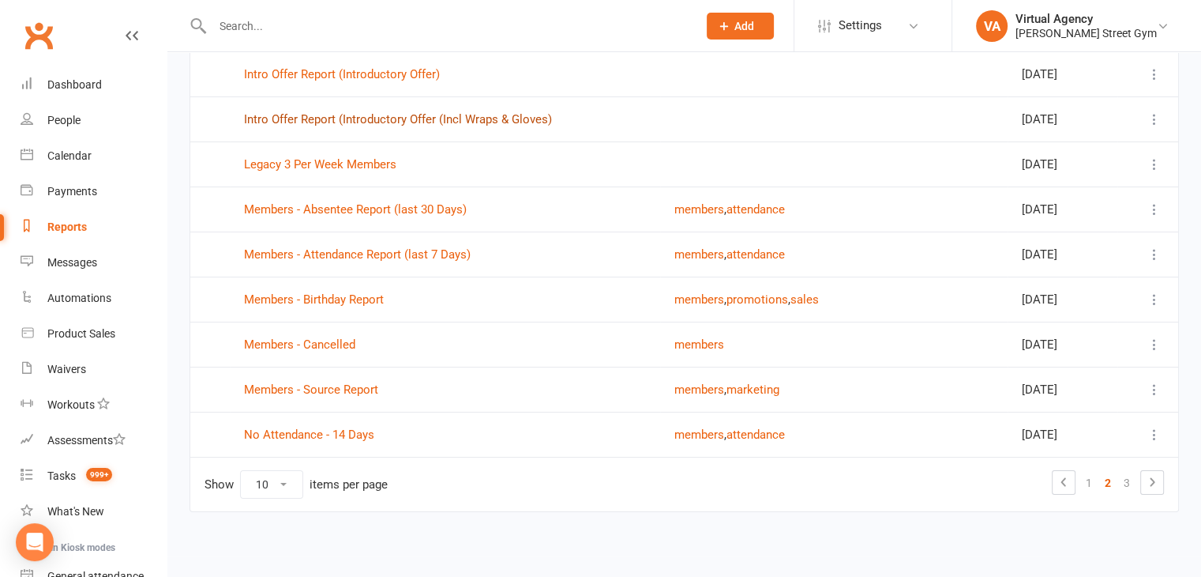
click at [442, 112] on link "Intro Offer Report (Introductory Offer (Incl Wraps & Gloves)" at bounding box center [398, 119] width 308 height 14
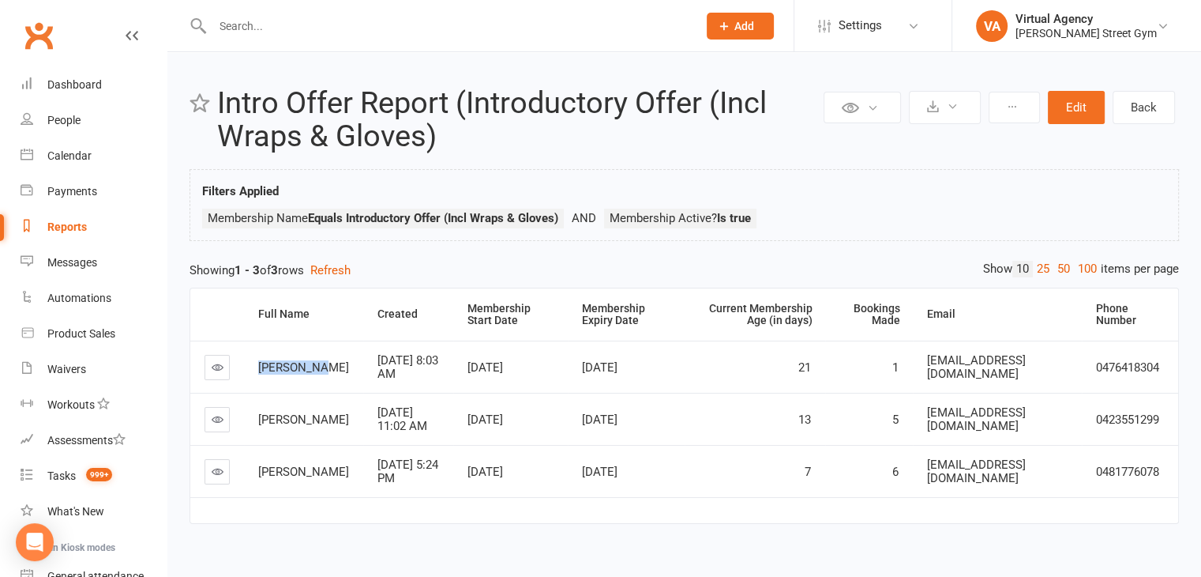
drag, startPoint x: 318, startPoint y: 374, endPoint x: 246, endPoint y: 366, distance: 72.3
click at [246, 366] on td "[PERSON_NAME]" at bounding box center [303, 366] width 119 height 52
drag, startPoint x: 331, startPoint y: 430, endPoint x: 257, endPoint y: 397, distance: 81.0
click at [257, 397] on td "[PERSON_NAME]" at bounding box center [303, 419] width 119 height 52
drag, startPoint x: 308, startPoint y: 472, endPoint x: 250, endPoint y: 464, distance: 58.9
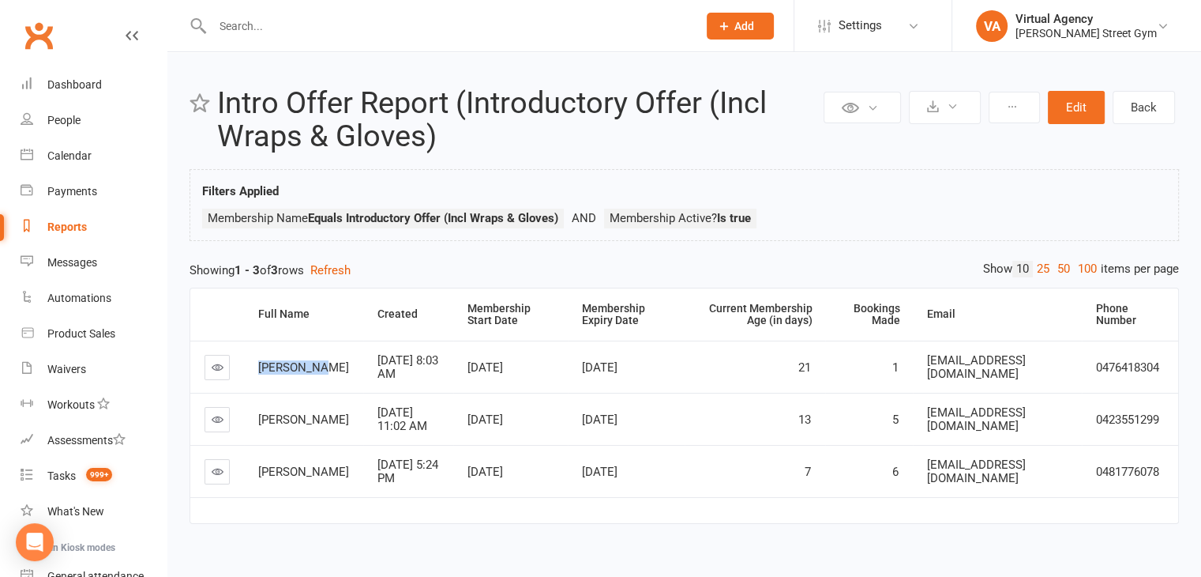
click at [250, 464] on td "[PERSON_NAME]" at bounding box center [303, 471] width 119 height 52
drag, startPoint x: 1071, startPoint y: 472, endPoint x: 922, endPoint y: 470, distance: 149.3
click at [914, 472] on td "[EMAIL_ADDRESS][DOMAIN_NAME]" at bounding box center [997, 471] width 169 height 52
drag, startPoint x: 1171, startPoint y: 478, endPoint x: 1092, endPoint y: 468, distance: 78.9
click at [1092, 468] on td "0481776078" at bounding box center [1130, 471] width 96 height 52
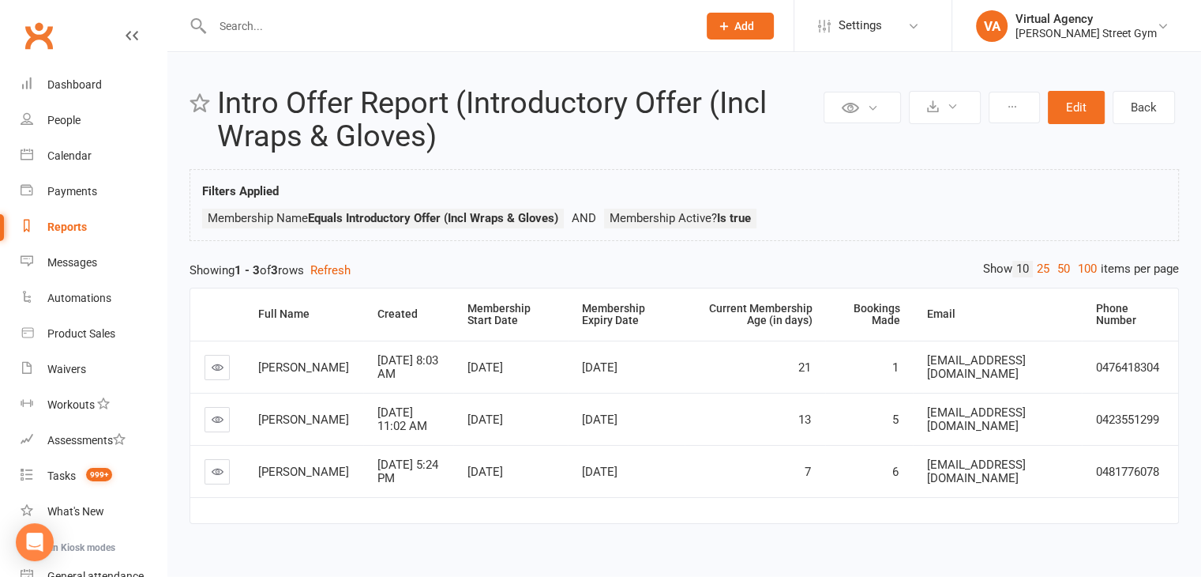
click at [221, 21] on input "text" at bounding box center [447, 26] width 479 height 22
click at [90, 128] on link "People" at bounding box center [94, 121] width 146 height 36
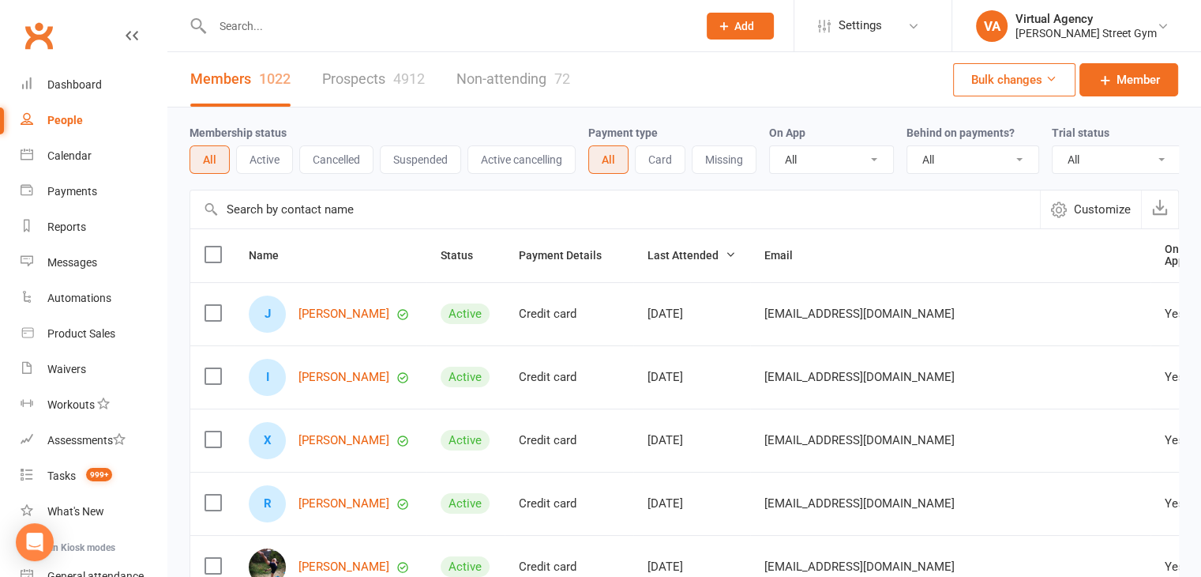
paste input "[PERSON_NAME]"
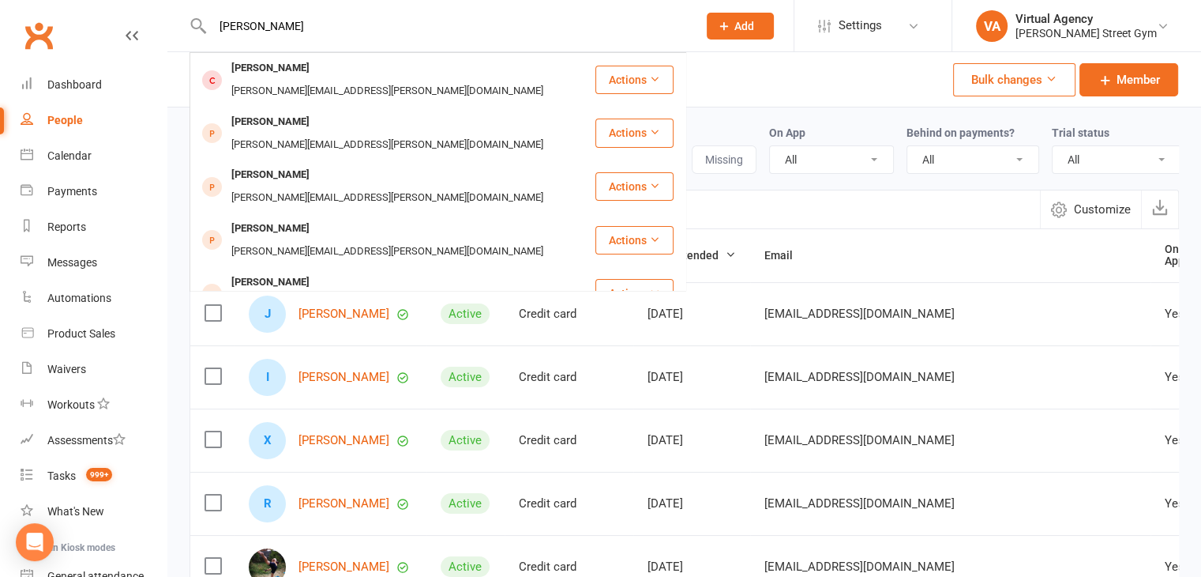
type input "[PERSON_NAME]"
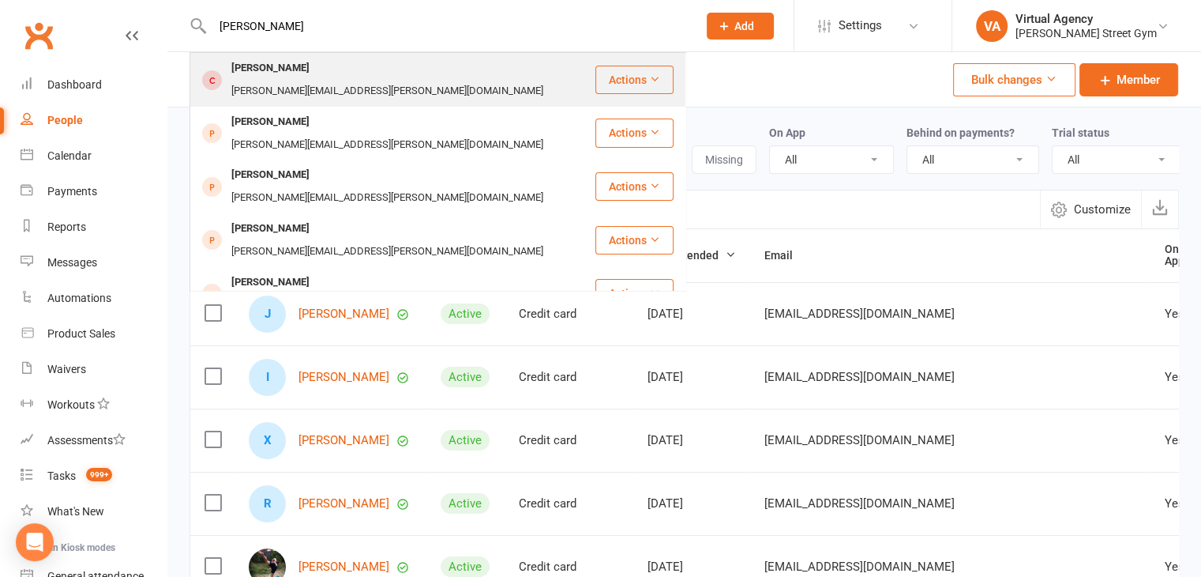
click at [411, 80] on div "[PERSON_NAME][EMAIL_ADDRESS][PERSON_NAME][DOMAIN_NAME]" at bounding box center [387, 91] width 321 height 23
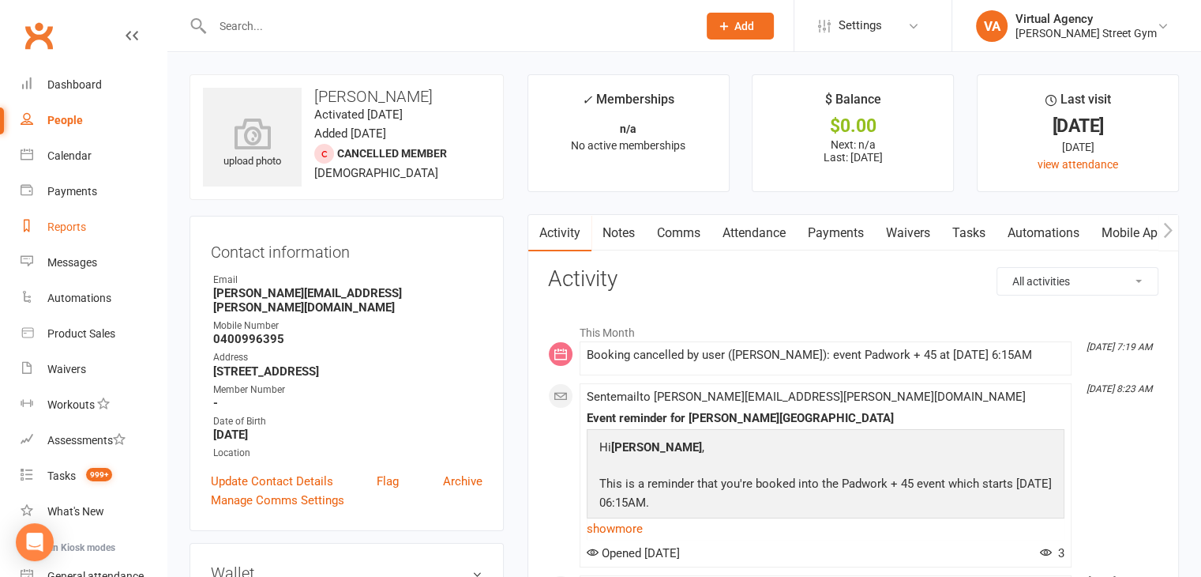
click at [73, 233] on link "Reports" at bounding box center [94, 227] width 146 height 36
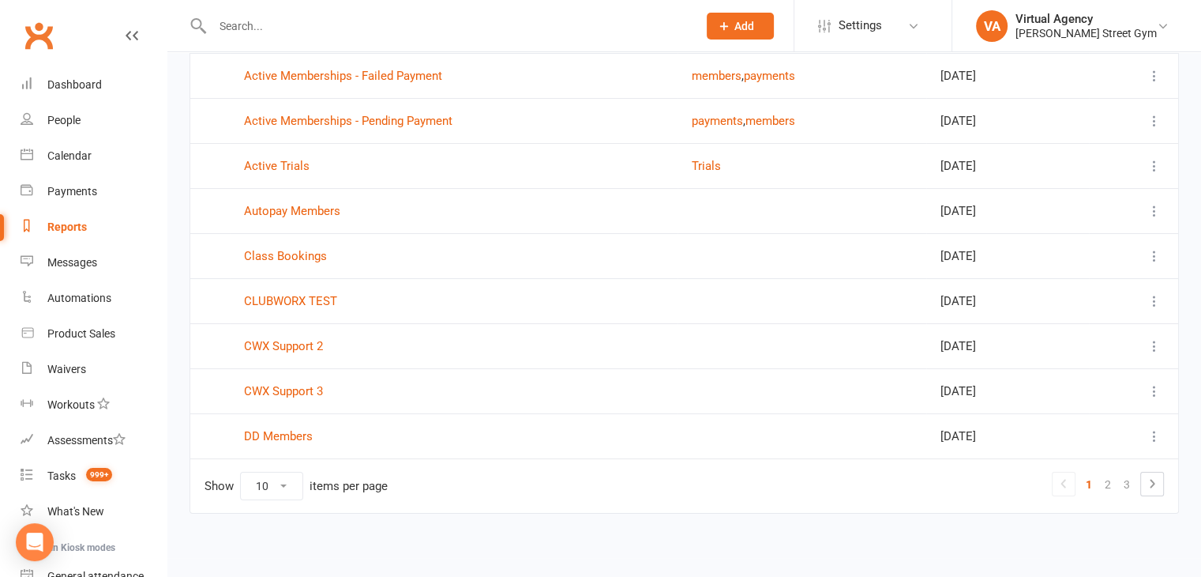
scroll to position [209, 0]
click at [1106, 483] on link "2" at bounding box center [1108, 483] width 19 height 22
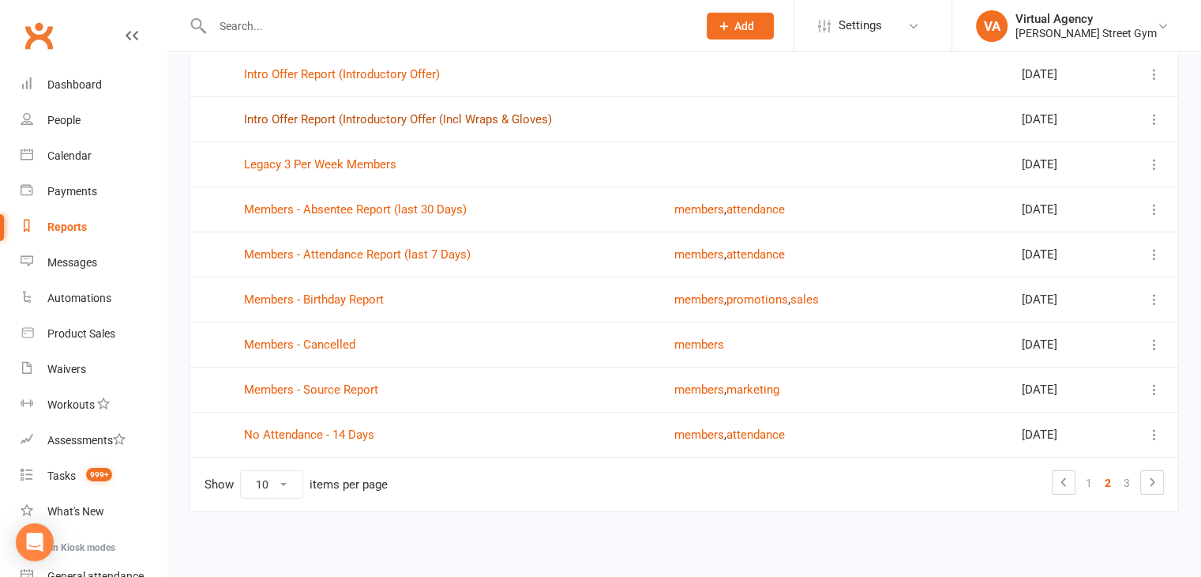
click at [505, 121] on link "Intro Offer Report (Introductory Offer (Incl Wraps & Gloves)" at bounding box center [398, 119] width 308 height 14
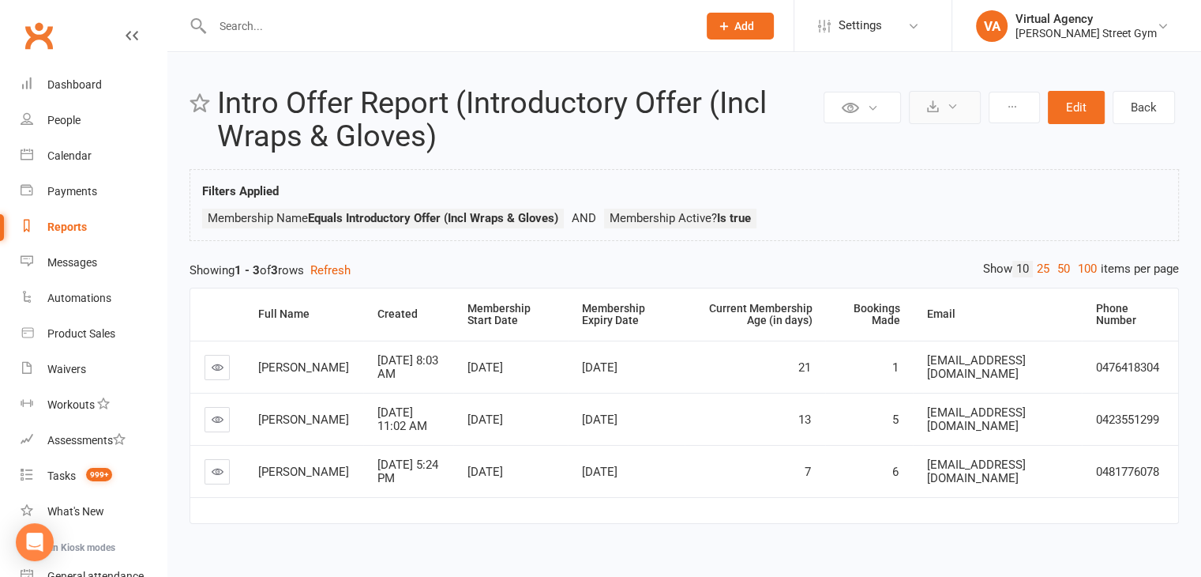
click at [955, 111] on icon at bounding box center [953, 106] width 12 height 12
click at [932, 135] on link "Export to CSV" at bounding box center [897, 146] width 166 height 32
